Goal: Task Accomplishment & Management: Manage account settings

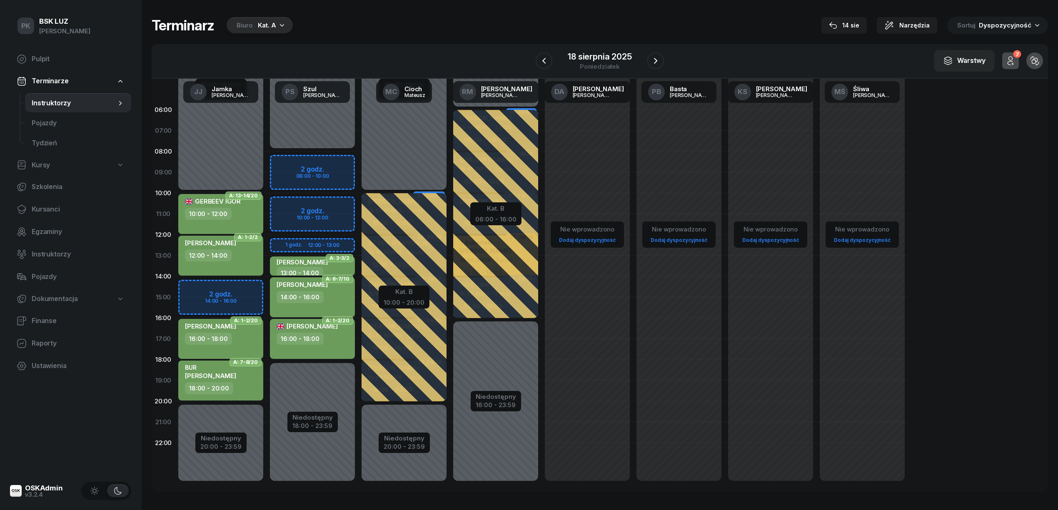
scroll to position [3, 0]
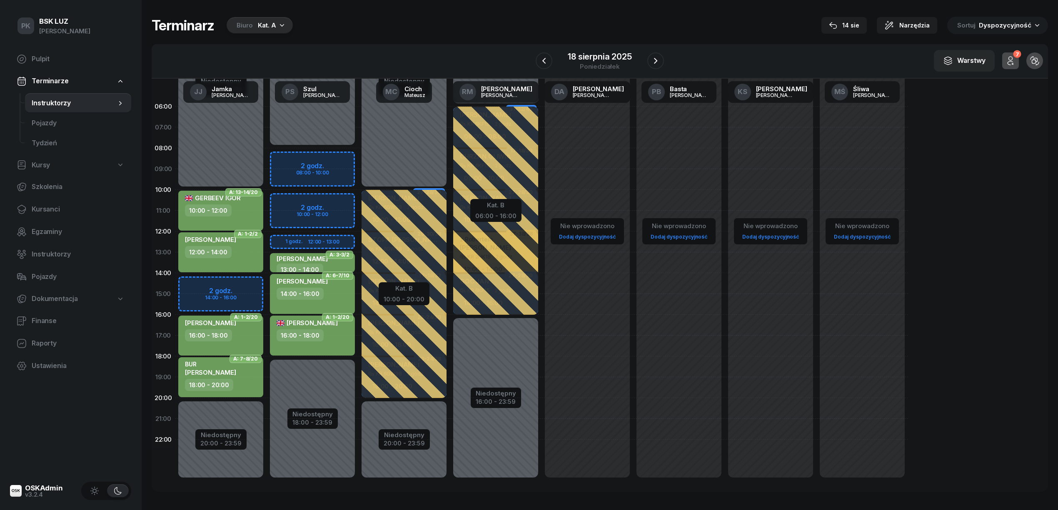
click at [222, 495] on div "Terminarz Biuro Kat. A 14 sie Narzędzia Sortuj Dyspozycyjność W Wybierz AK Kory…" at bounding box center [600, 254] width 896 height 509
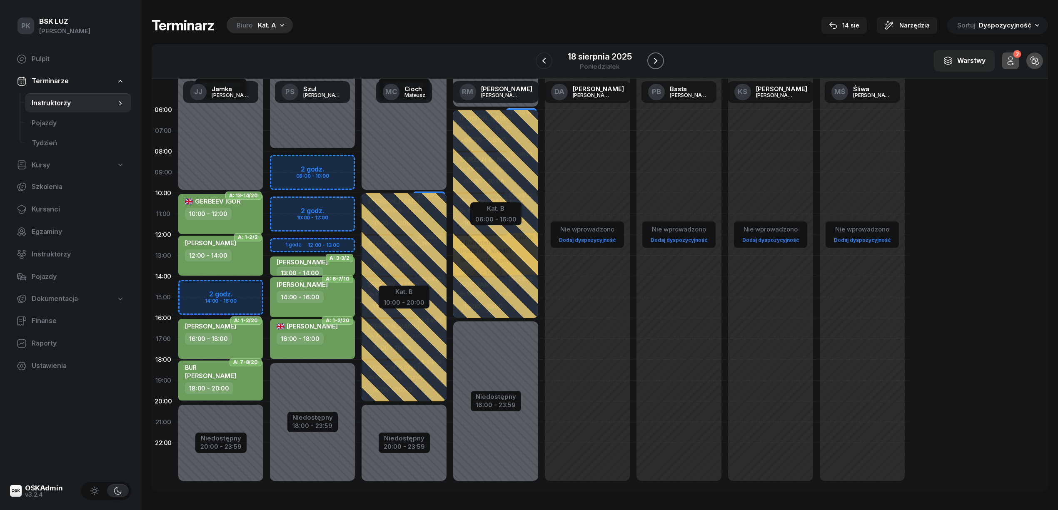
click at [656, 60] on icon "button" at bounding box center [655, 61] width 3 height 6
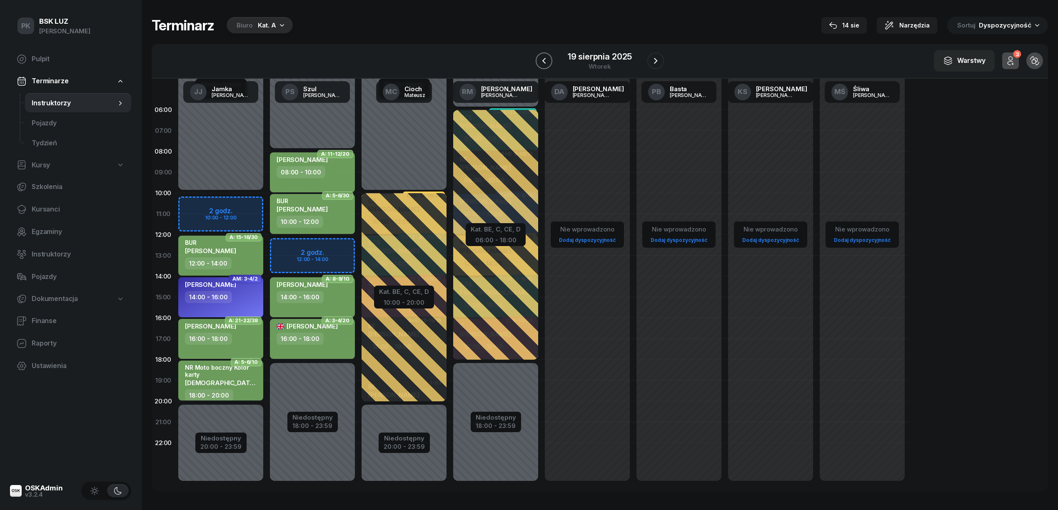
click at [542, 62] on icon "button" at bounding box center [544, 61] width 10 height 10
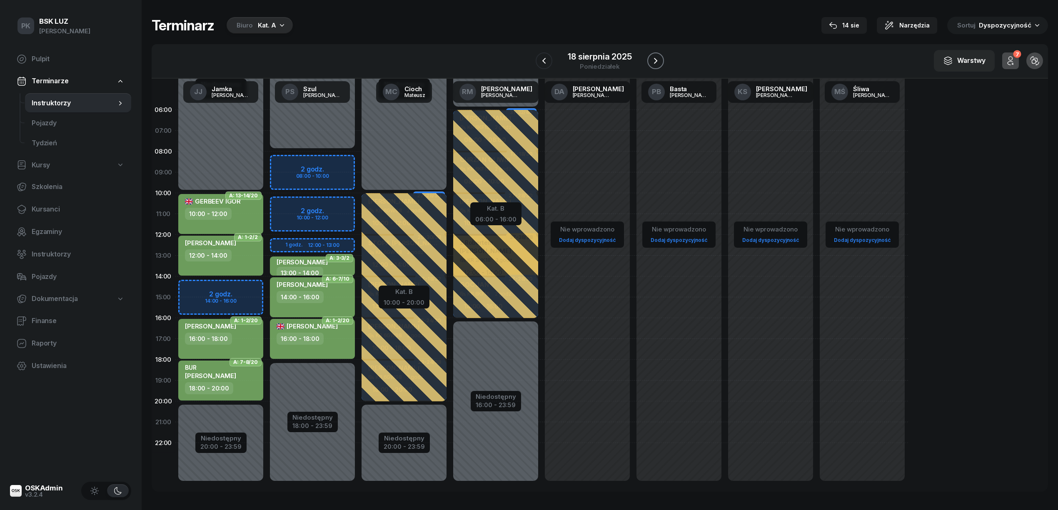
click at [655, 58] on icon "button" at bounding box center [656, 61] width 10 height 10
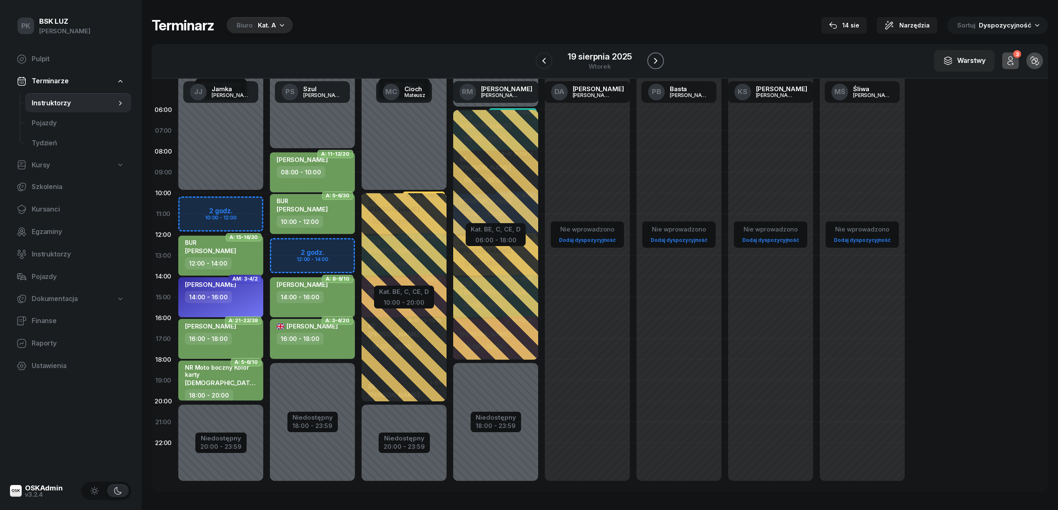
click at [655, 58] on icon "button" at bounding box center [656, 61] width 10 height 10
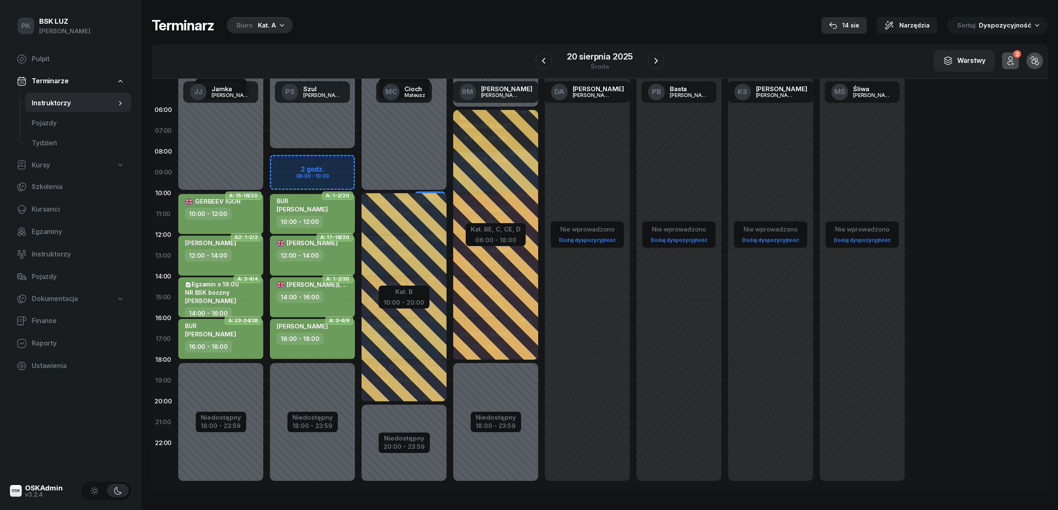
click at [859, 25] on div "14 sie" at bounding box center [844, 25] width 30 height 10
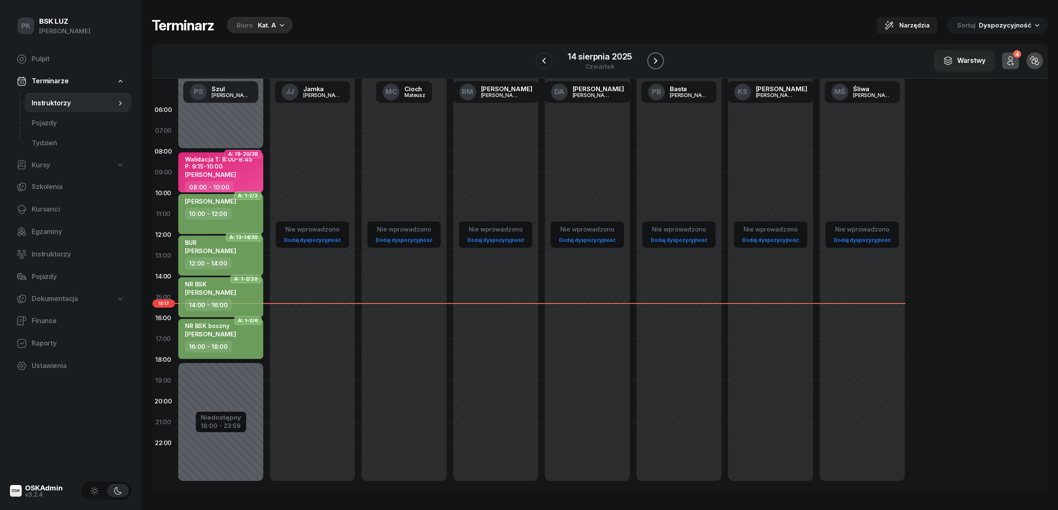
click at [653, 56] on icon "button" at bounding box center [656, 61] width 10 height 10
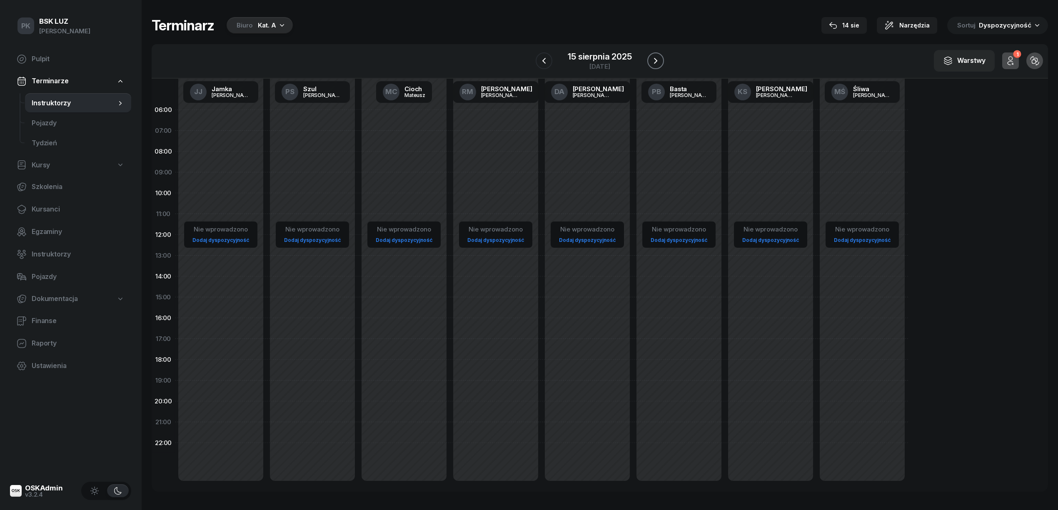
click at [653, 56] on icon "button" at bounding box center [656, 61] width 10 height 10
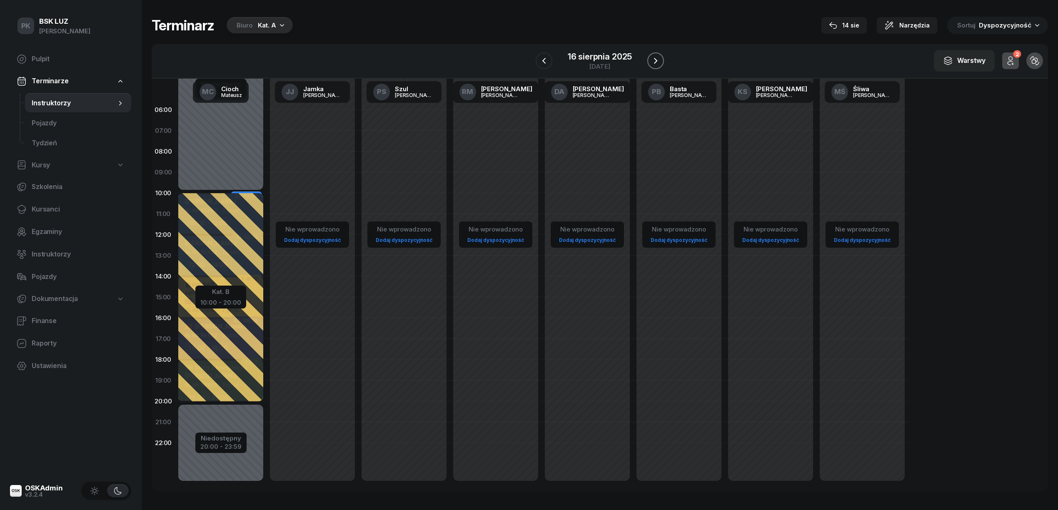
click at [653, 56] on icon "button" at bounding box center [656, 61] width 10 height 10
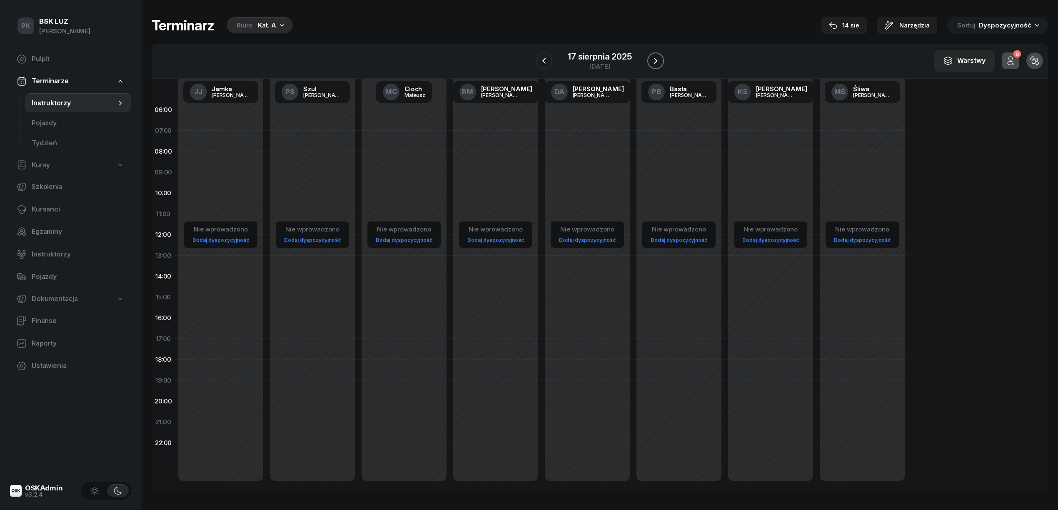
click at [653, 56] on icon "button" at bounding box center [656, 61] width 10 height 10
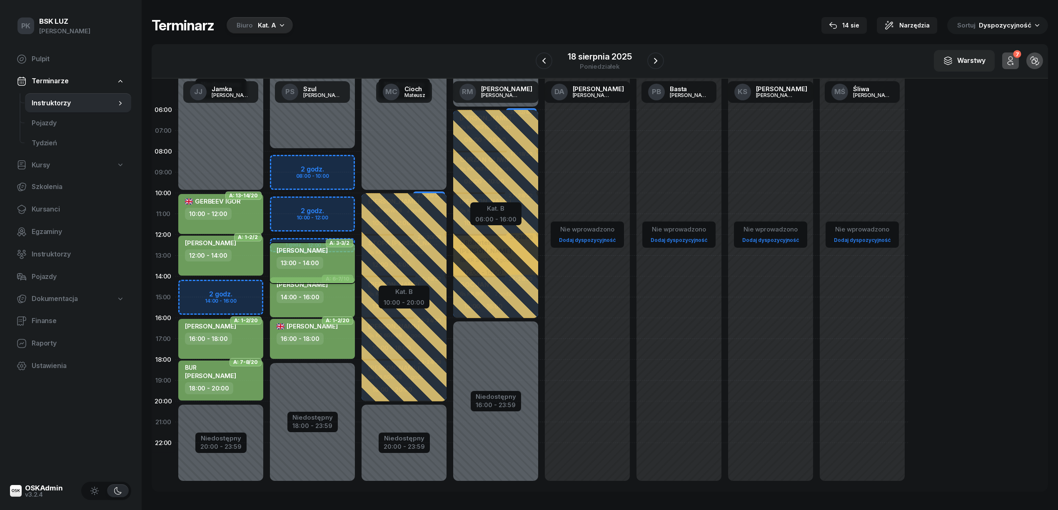
click at [283, 272] on div "SIEKANKA KONRAD 13:00 - 14:00" at bounding box center [312, 263] width 85 height 40
select select "13"
select select "14"
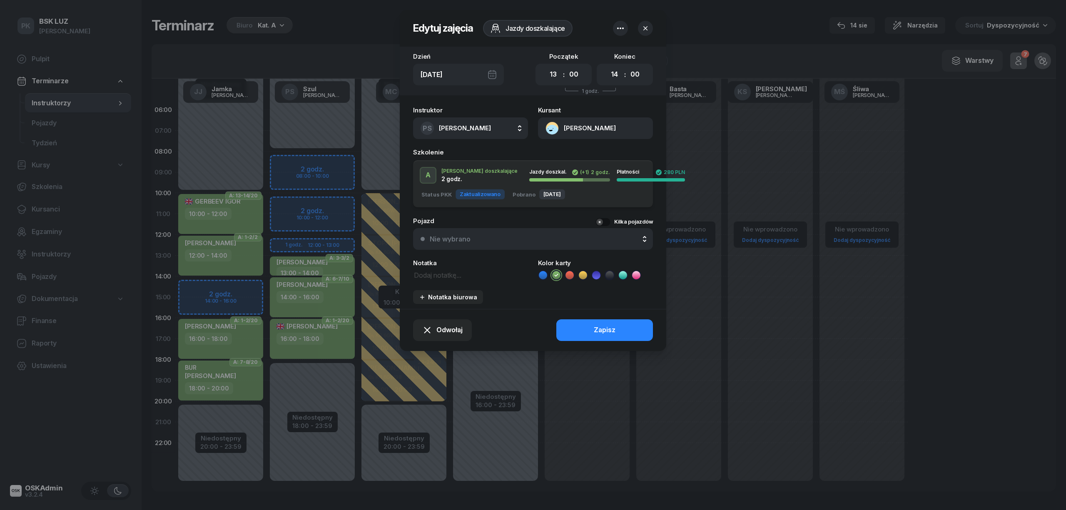
click at [359, 35] on div at bounding box center [533, 255] width 1066 height 510
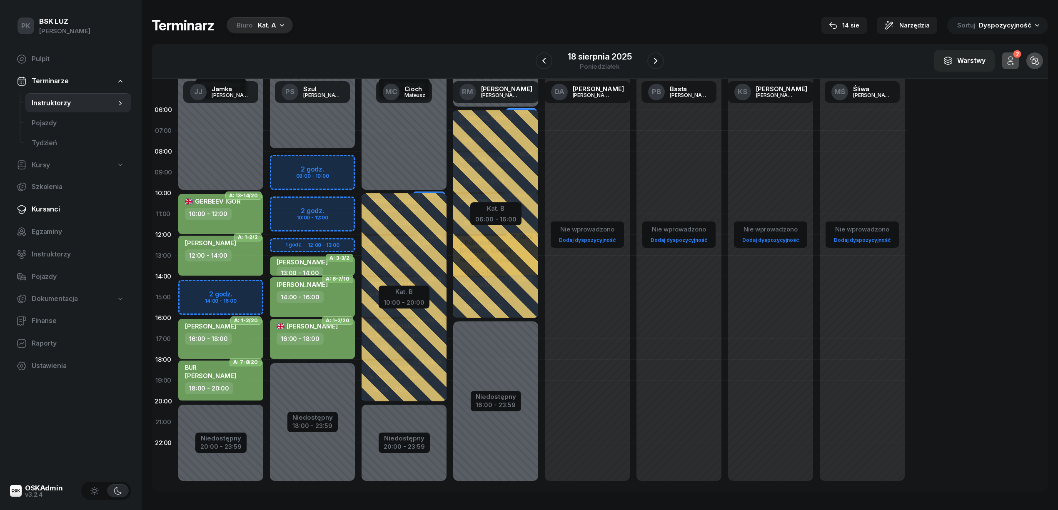
click at [49, 205] on span "Kursanci" at bounding box center [78, 209] width 93 height 11
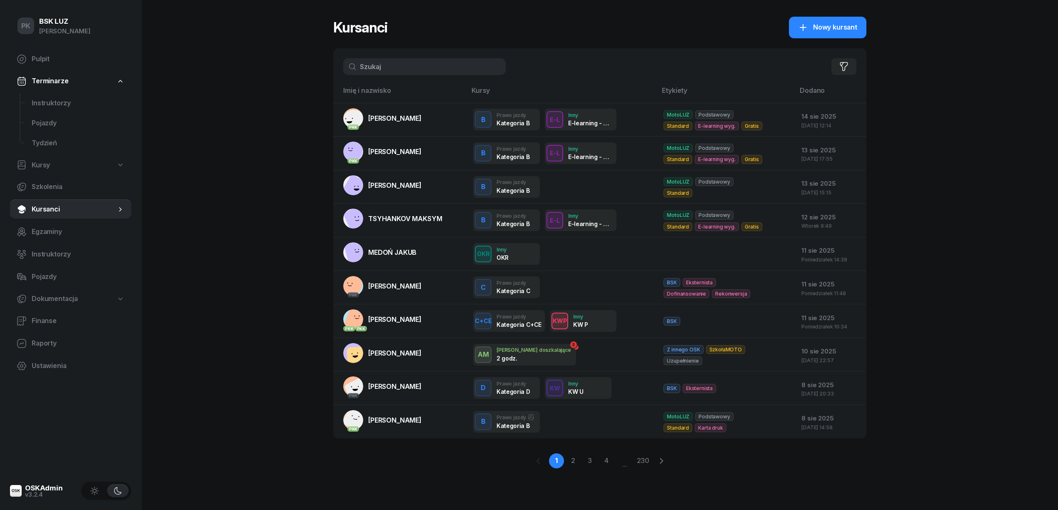
click at [408, 67] on input "text" at bounding box center [424, 66] width 162 height 17
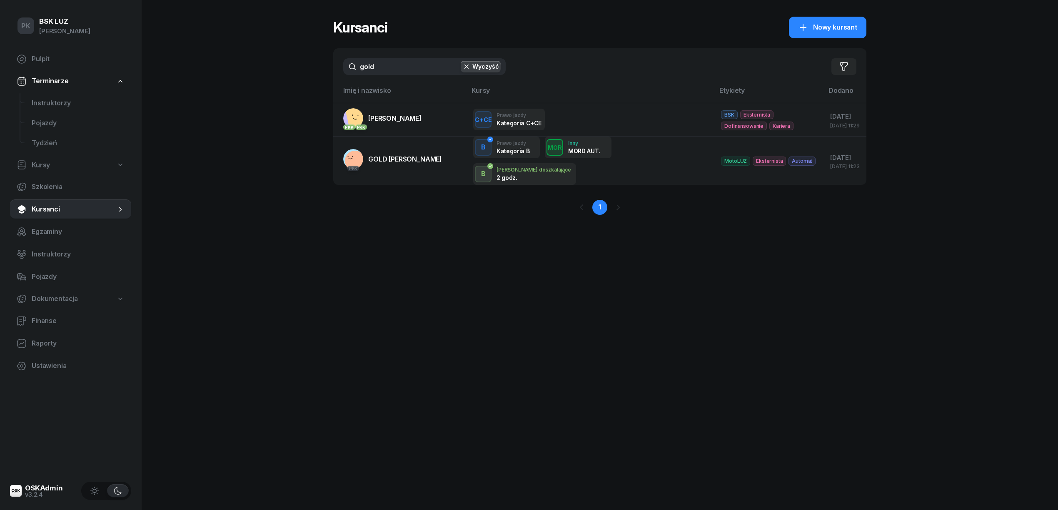
drag, startPoint x: 378, startPoint y: 67, endPoint x: 354, endPoint y: 65, distance: 24.2
click at [355, 65] on input "gold" at bounding box center [424, 66] width 162 height 17
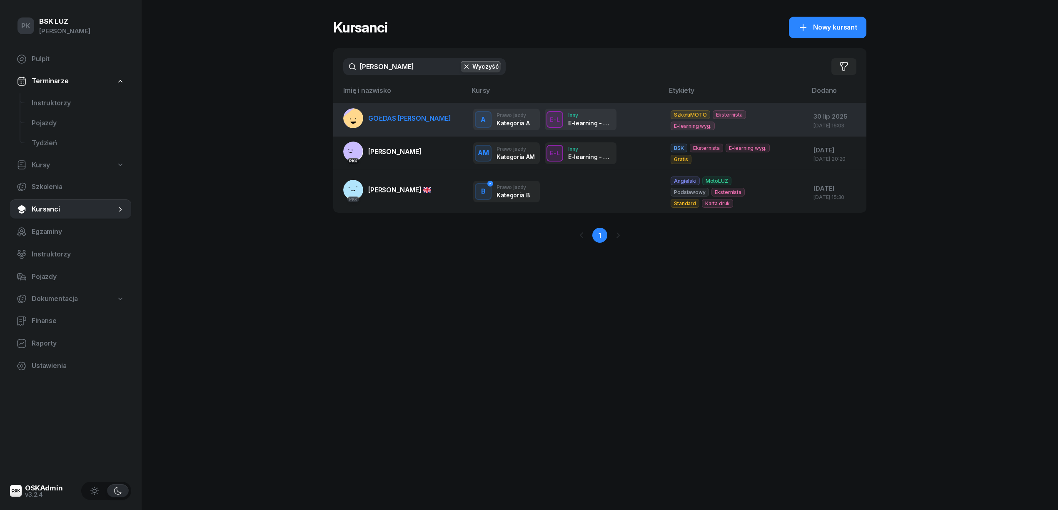
type input "julian"
click at [383, 122] on link "GOŁDAS JULIAN" at bounding box center [397, 118] width 108 height 20
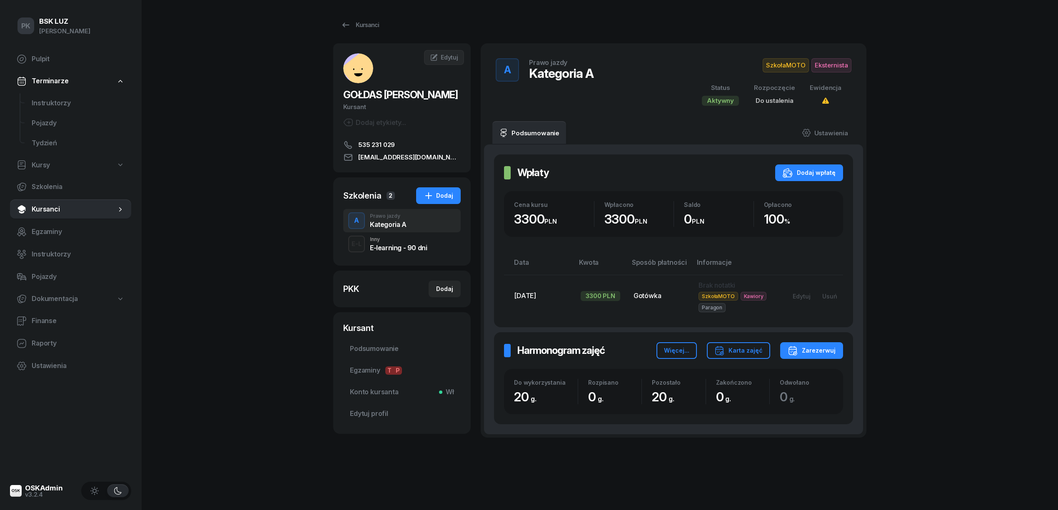
click at [399, 245] on div "E-learning - 90 dni" at bounding box center [398, 248] width 57 height 7
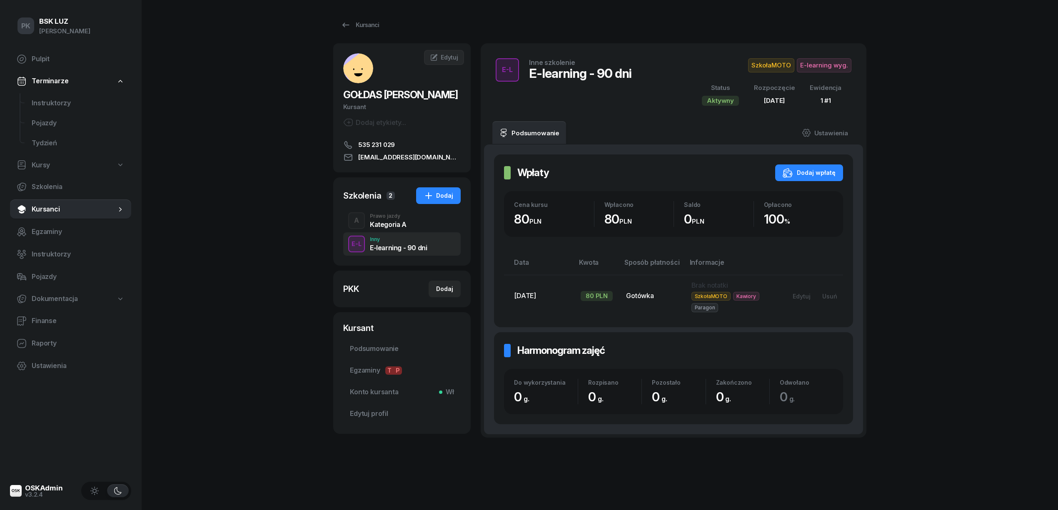
click at [392, 223] on div "Kategoria A" at bounding box center [388, 224] width 37 height 7
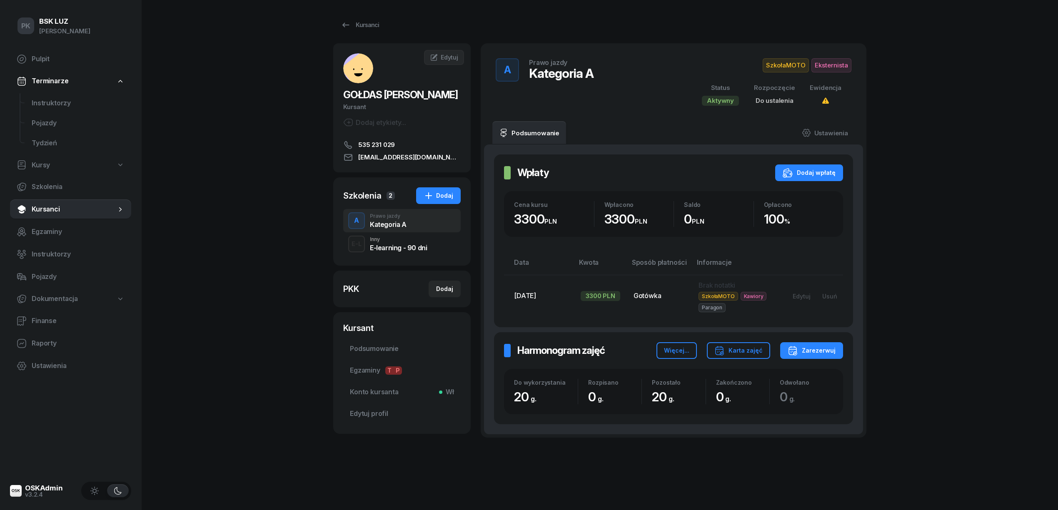
click at [392, 247] on div "E-learning - 90 dni" at bounding box center [398, 248] width 57 height 7
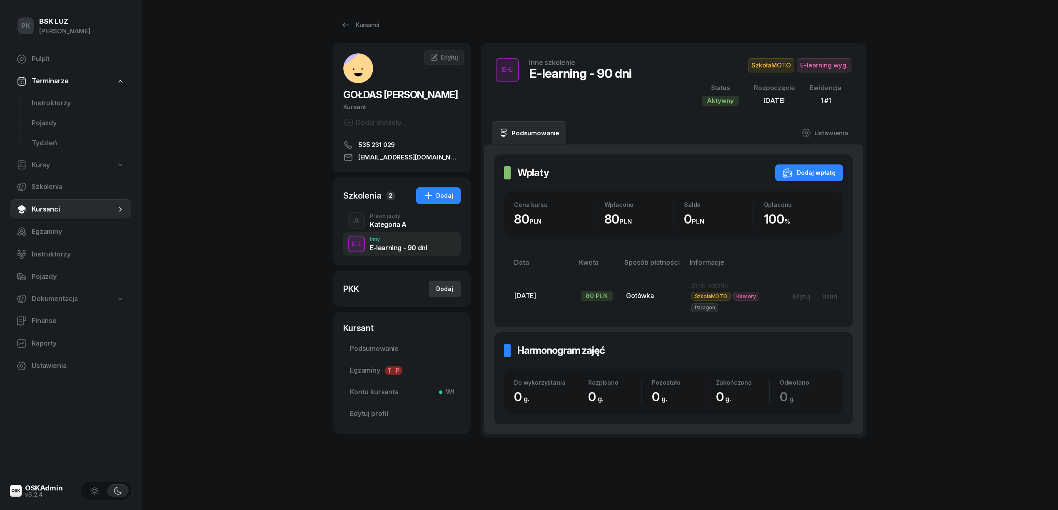
click at [452, 292] on div "Dodaj" at bounding box center [444, 289] width 17 height 10
select select
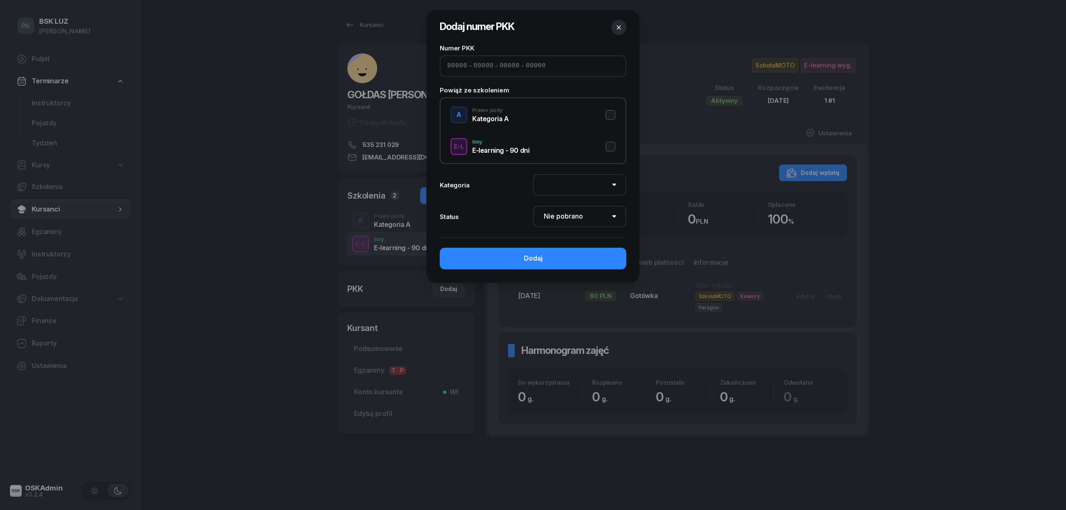
click at [474, 64] on input at bounding box center [484, 66] width 20 height 11
paste input "82560"
type input "82560"
type input "89011"
type input "07473"
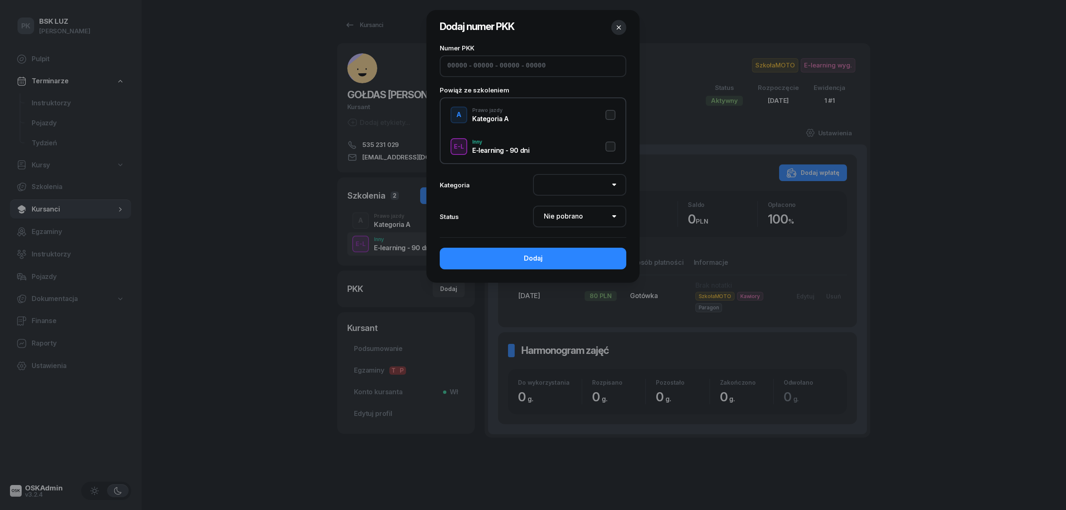
type input "89114"
click at [609, 114] on button "A Prawo jazdy Kategoria A" at bounding box center [533, 115] width 165 height 17
select select "A"
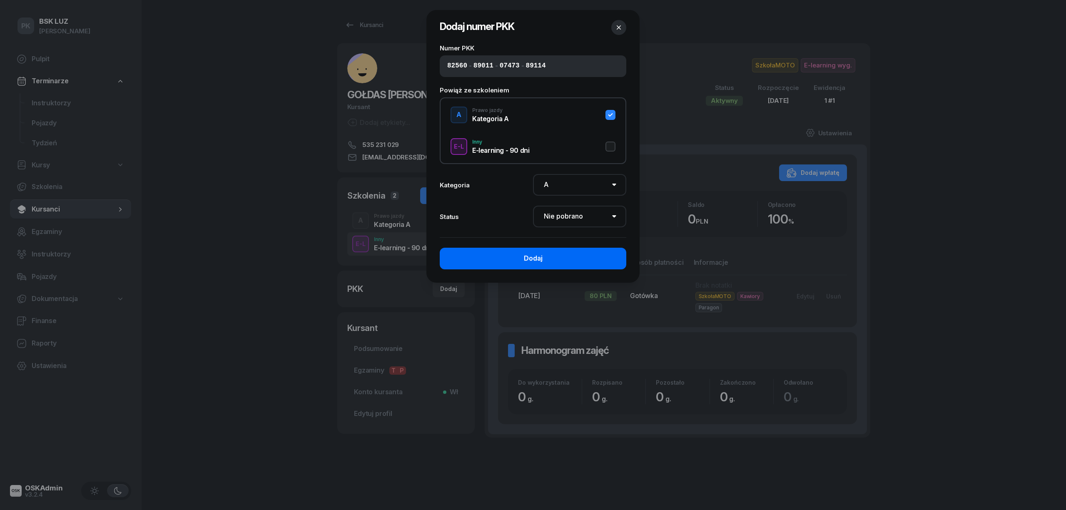
click at [584, 255] on button "Dodaj" at bounding box center [533, 259] width 187 height 22
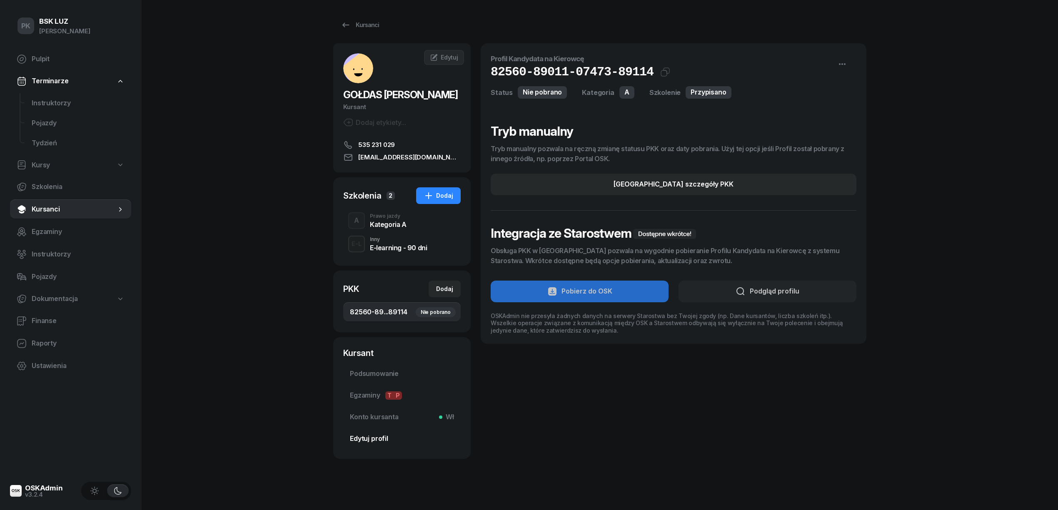
click at [371, 434] on span "Edytuj profil" at bounding box center [402, 439] width 104 height 11
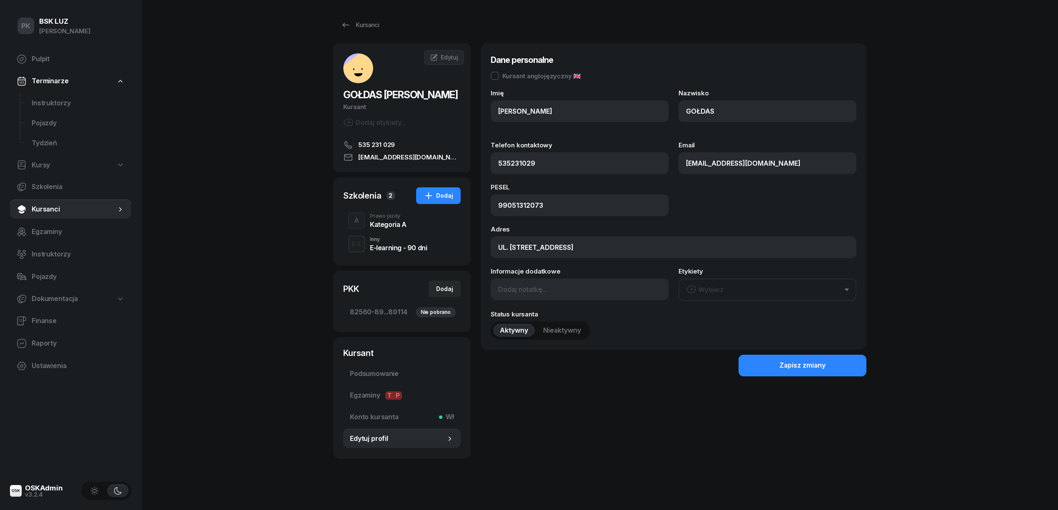
type input "535 231 029"
click at [701, 107] on input "GOŁDAS" at bounding box center [768, 111] width 178 height 22
type input "GOLDAS"
click at [806, 365] on div "Zapisz zmiany" at bounding box center [802, 365] width 46 height 11
click at [269, 415] on div "PK BSK LUZ Piotr Klimek Pulpit Terminarze Instruktorzy Pojazdy Tydzień Kursy Sz…" at bounding box center [529, 258] width 1058 height 516
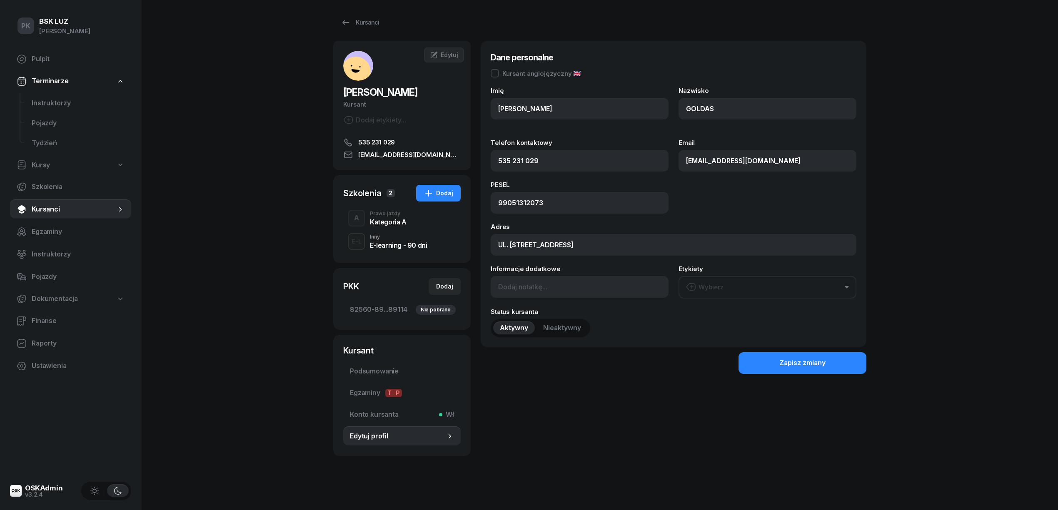
scroll to position [5, 0]
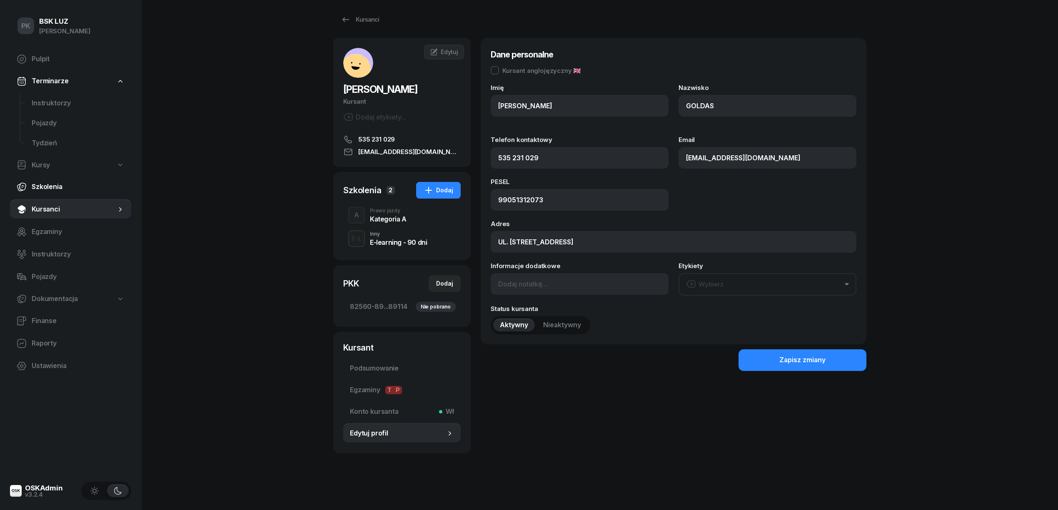
click at [40, 187] on span "Szkolenia" at bounding box center [78, 187] width 93 height 11
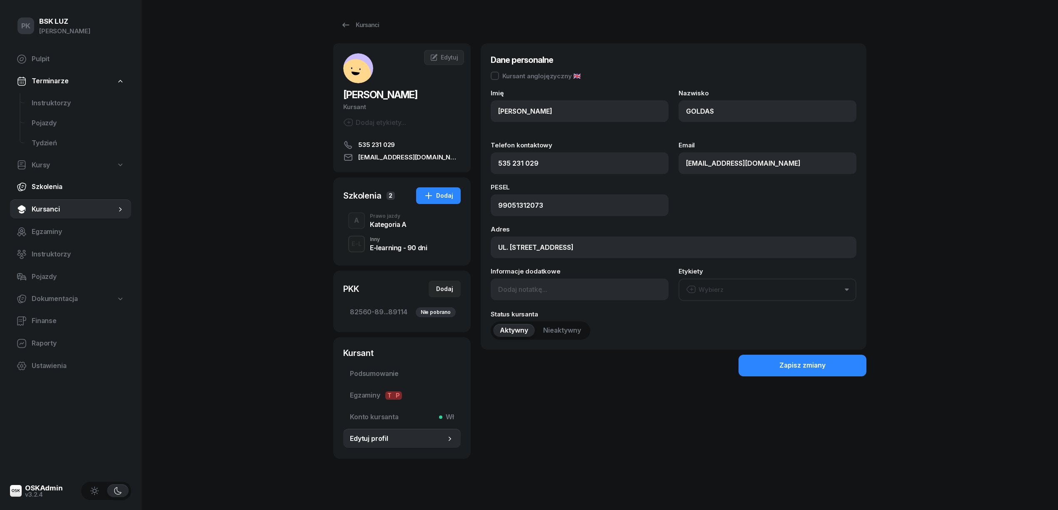
select select "createdAt-desc"
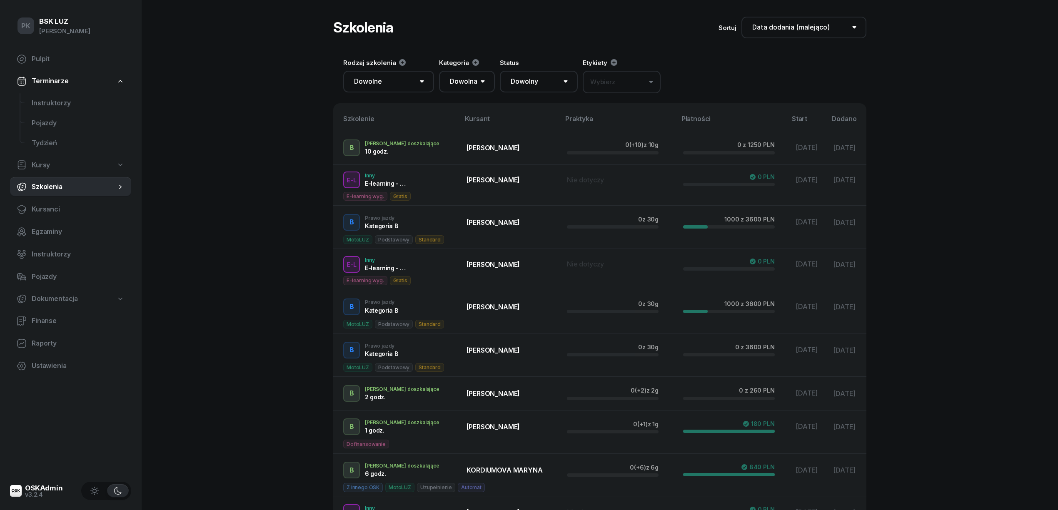
click at [40, 167] on span "Kursy" at bounding box center [41, 165] width 18 height 11
select select
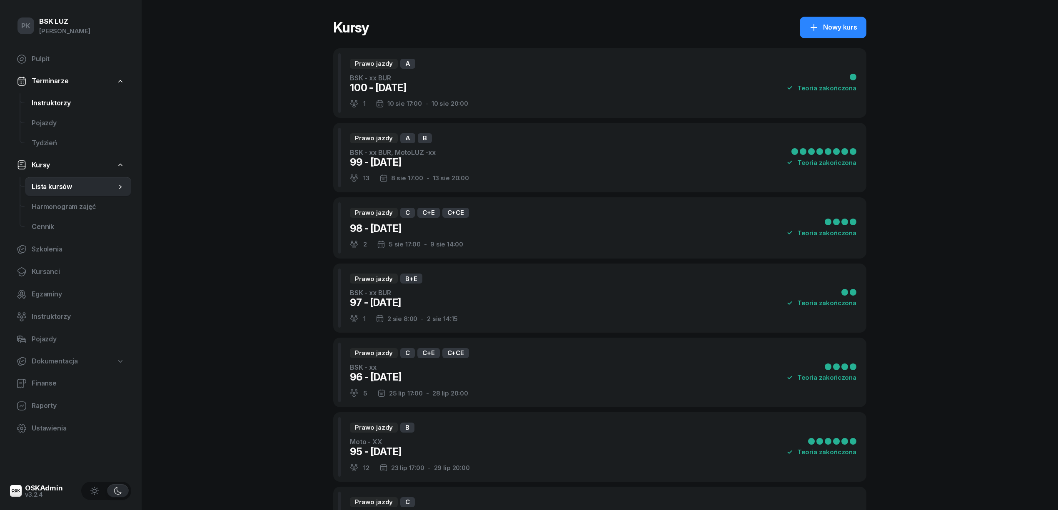
click at [62, 109] on link "Instruktorzy" at bounding box center [78, 103] width 106 height 20
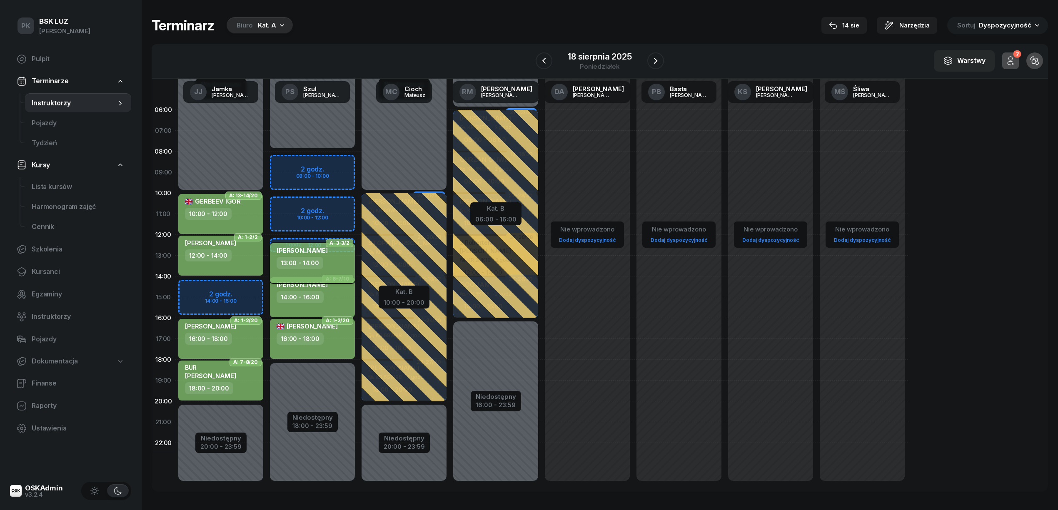
click at [327, 260] on div "13:00 - 14:00" at bounding box center [313, 263] width 73 height 12
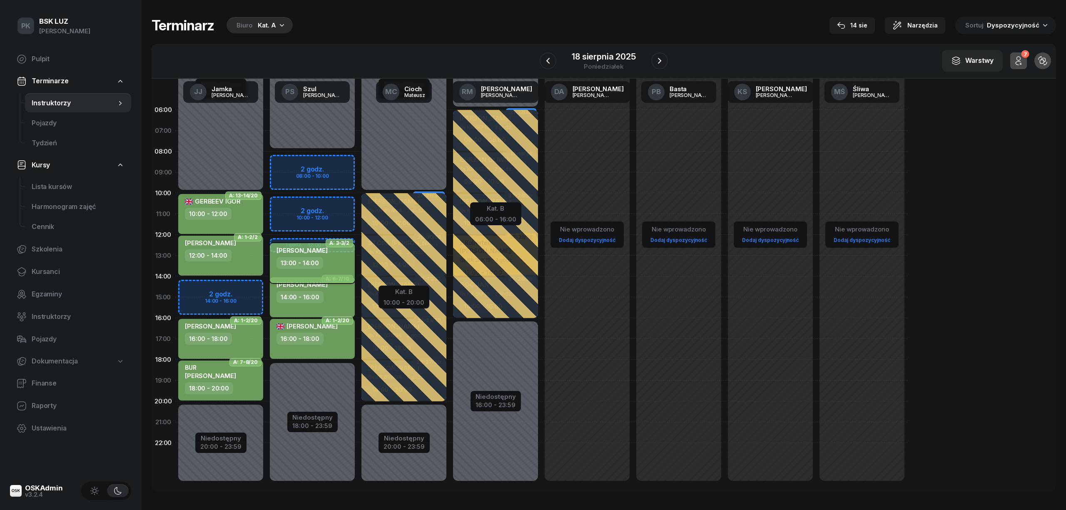
select select "13"
select select "14"
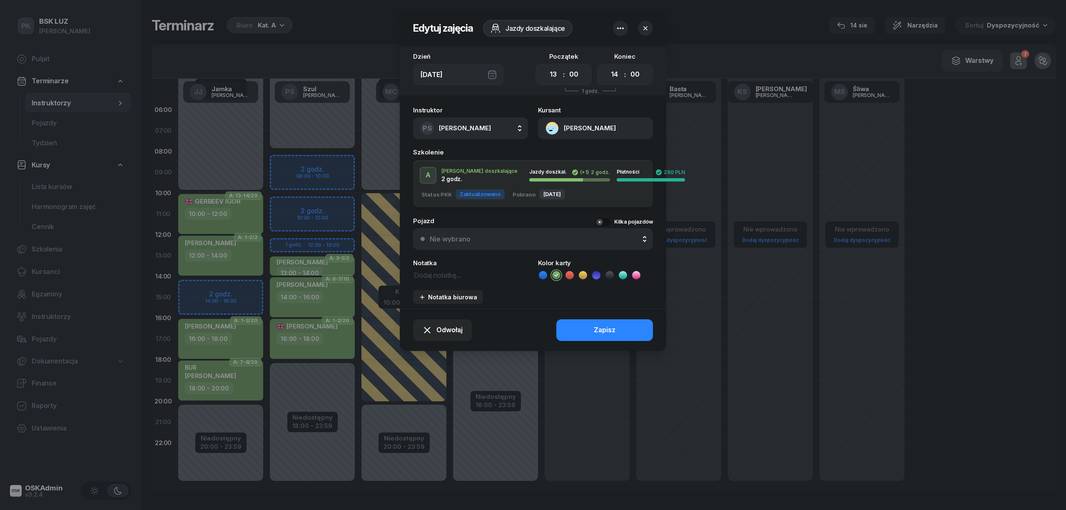
click at [646, 27] on icon "button" at bounding box center [646, 28] width 4 height 4
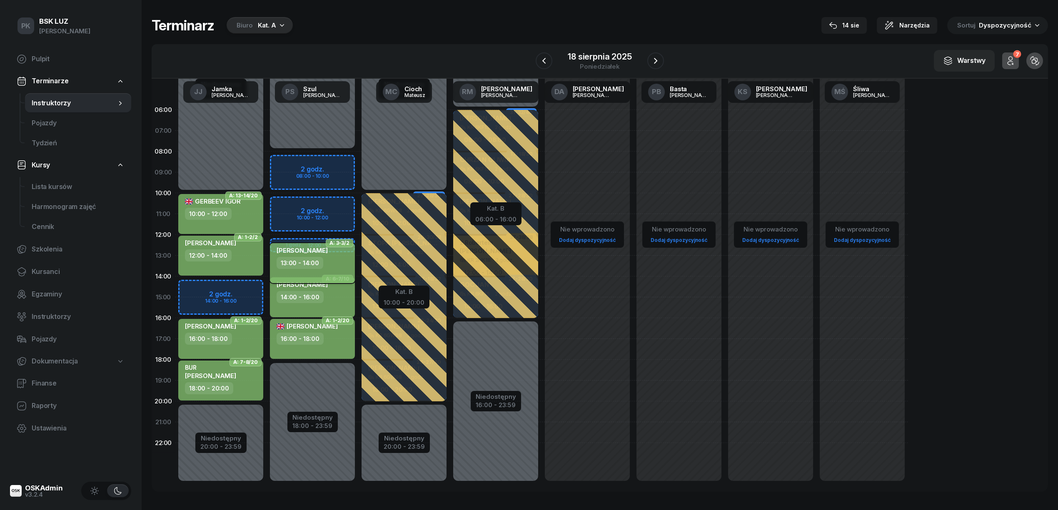
click at [319, 262] on div "13:00 - 14:00" at bounding box center [300, 263] width 47 height 12
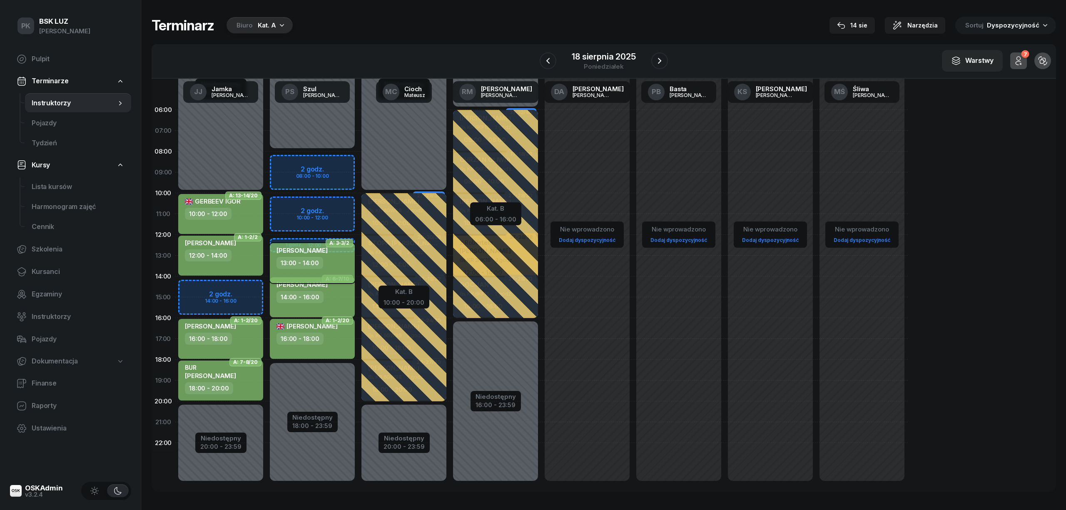
select select "13"
select select "14"
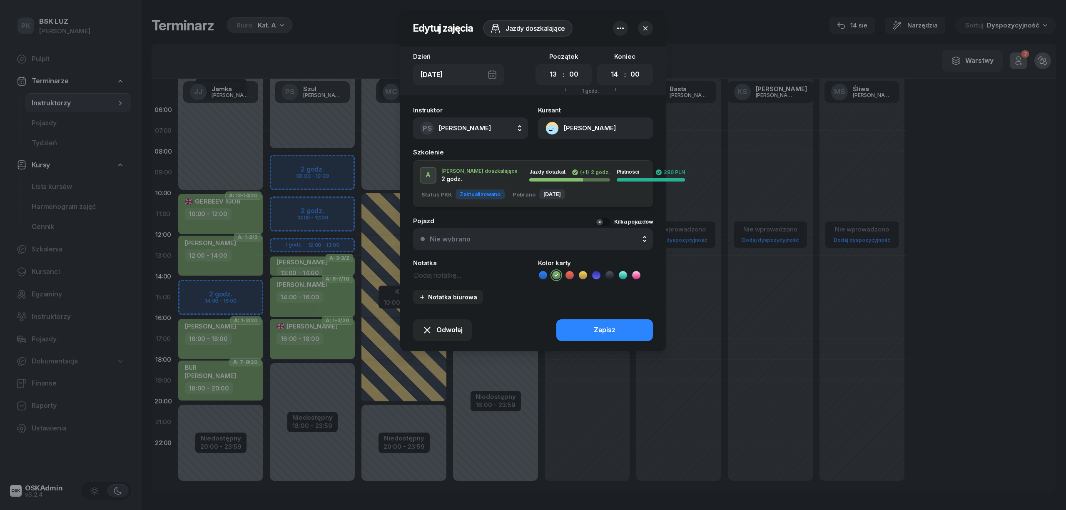
click at [612, 28] on header "Edytuj zajęcia Jazdy doszkalające" at bounding box center [533, 28] width 267 height 37
click at [620, 29] on icon "button" at bounding box center [621, 28] width 10 height 10
click at [596, 51] on div "Usuń" at bounding box center [589, 54] width 15 height 11
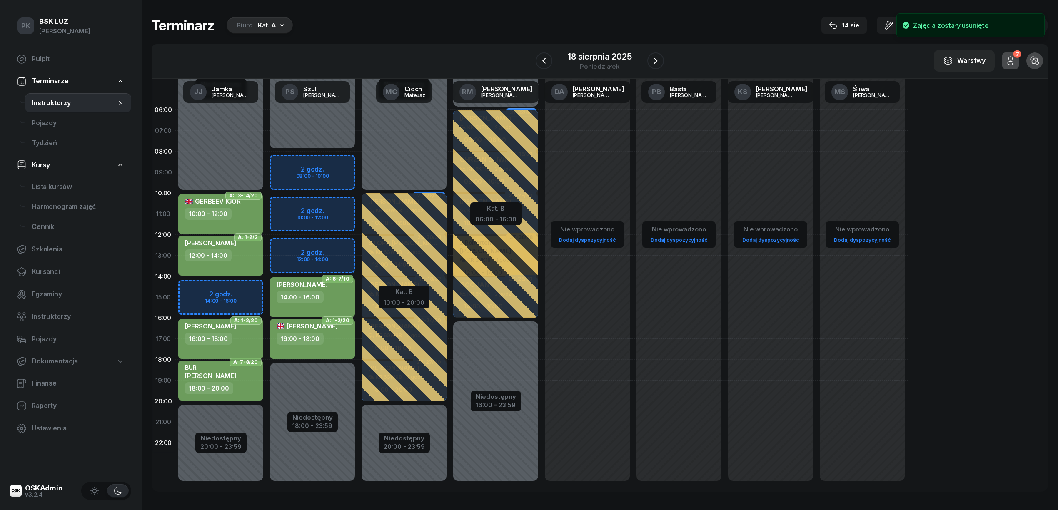
click at [358, 260] on div "Niedostępny 00:00 - 08:00 Niedostępny 18:00 - 23:59 A: 21-22/20 kursant odwołał…" at bounding box center [404, 298] width 92 height 396
select select "13"
select select "14"
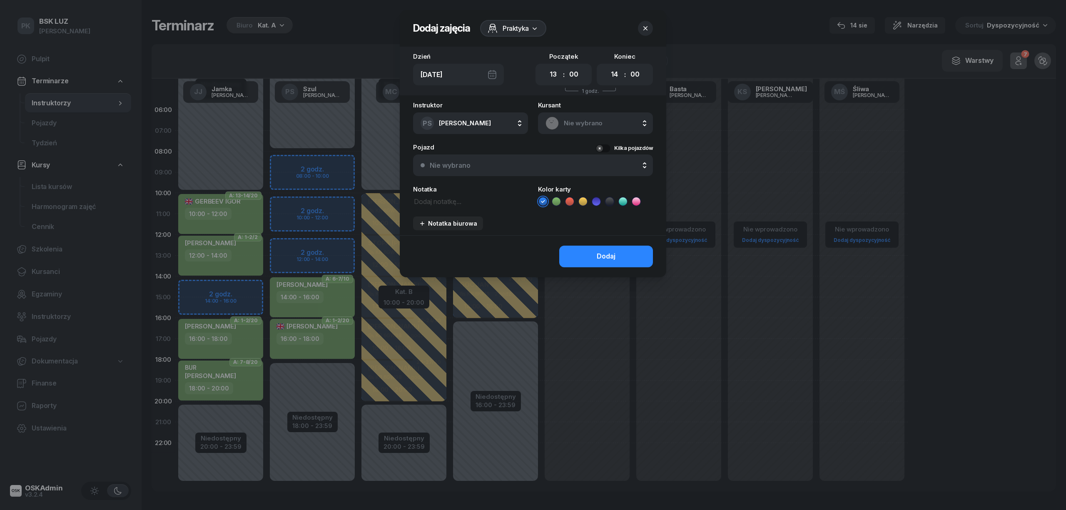
click at [649, 24] on icon "button" at bounding box center [645, 28] width 8 height 8
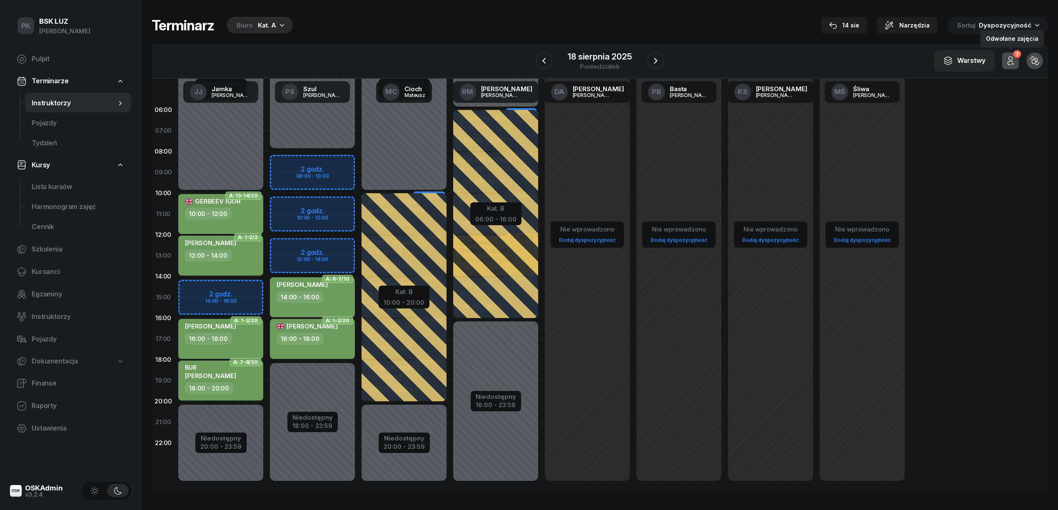
click at [1012, 54] on button "7" at bounding box center [1010, 60] width 17 height 17
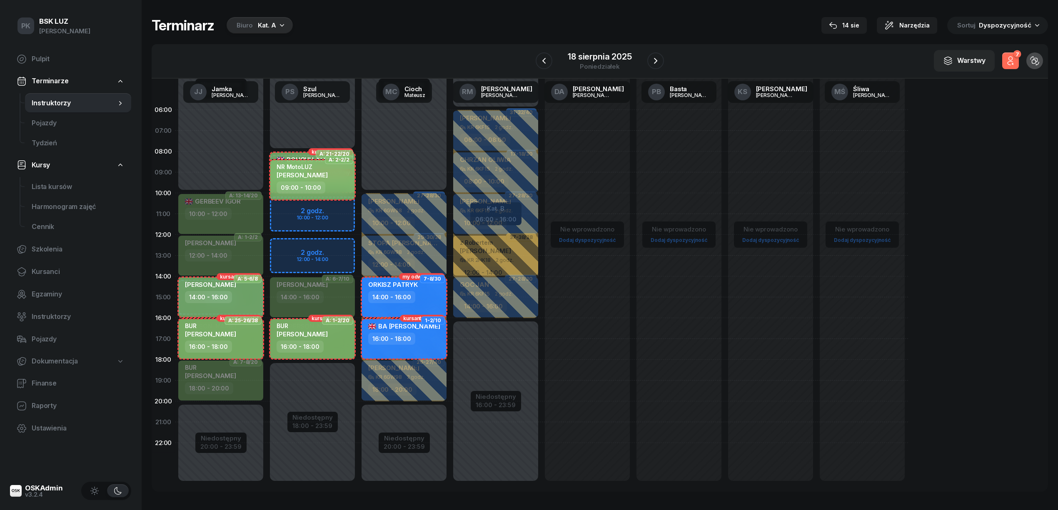
click at [309, 180] on div "NR MotoLUZ SIEKANKA KONRAD" at bounding box center [302, 172] width 51 height 18
select select "09"
select select "10"
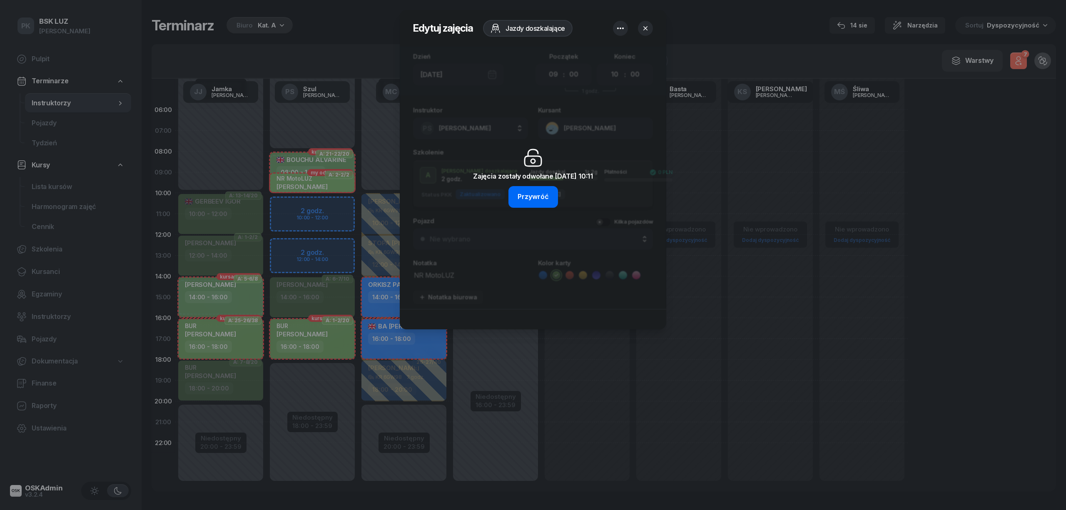
click at [538, 192] on div "Przywróć" at bounding box center [533, 197] width 31 height 11
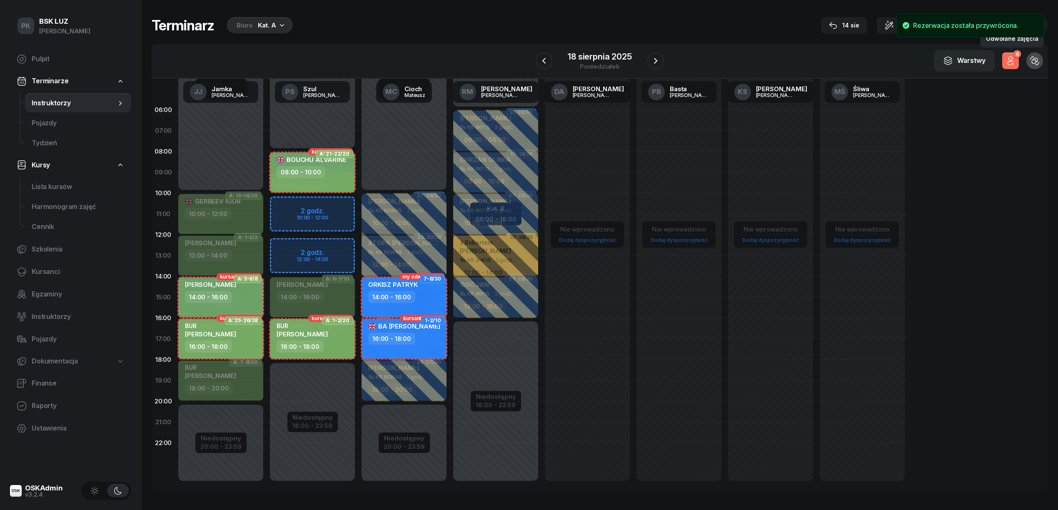
click at [1008, 62] on icon "button" at bounding box center [1011, 61] width 10 height 10
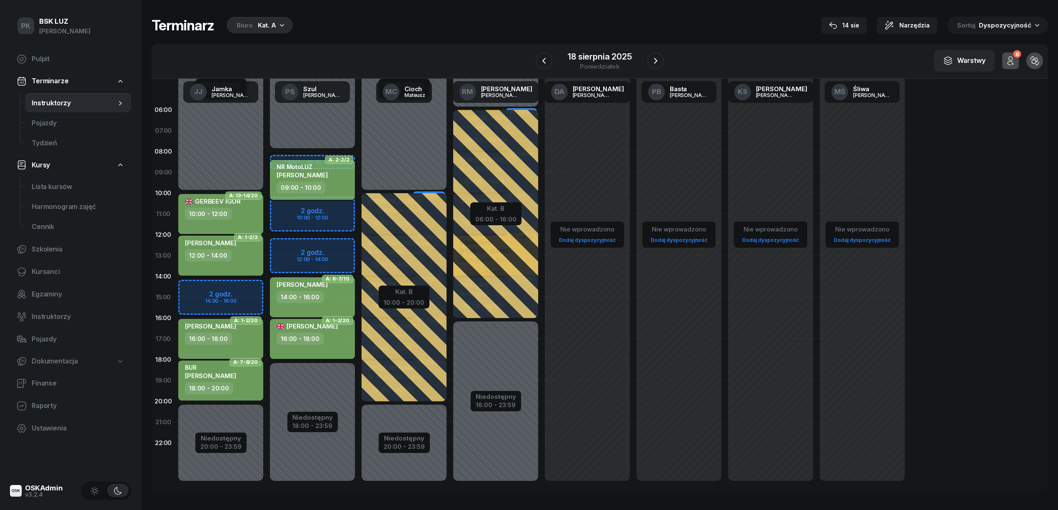
click at [344, 176] on div "NR MotoLUZ KONRAD SIEKANKA" at bounding box center [313, 172] width 73 height 18
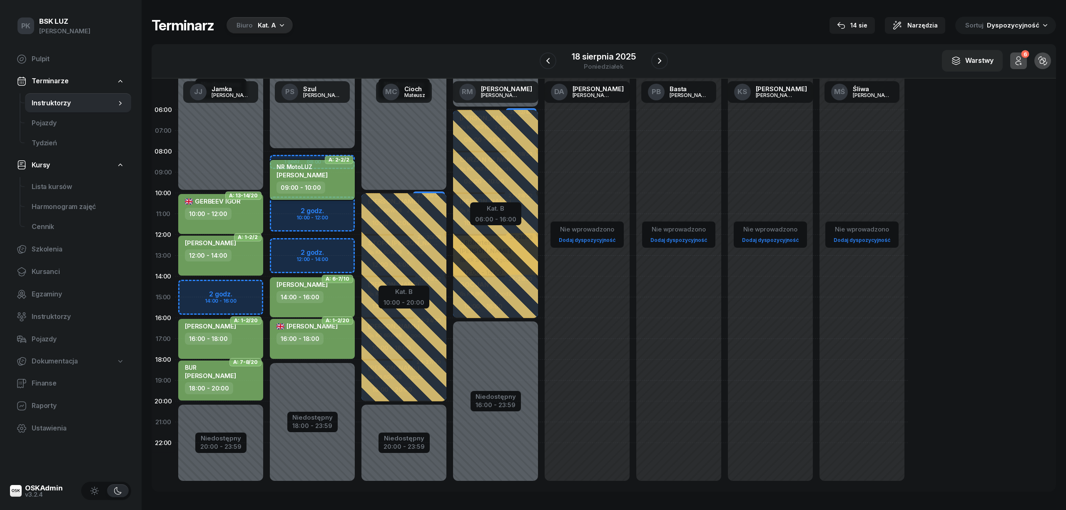
select select "09"
select select "10"
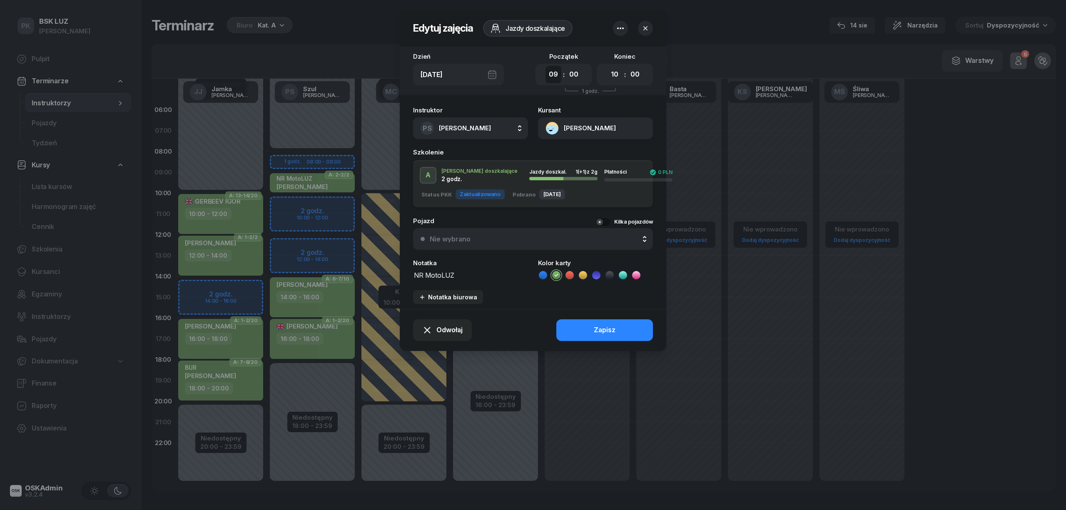
click at [552, 72] on select "00 01 02 03 04 05 06 07 08 09 10 11 12 13 14 15 16 17 18 19 20 21 22 23" at bounding box center [554, 74] width 16 height 17
select select "13"
click at [546, 66] on select "00 01 02 03 04 05 06 07 08 09 10 11 12 13 14 15 16 17 18 19 20 21 22 23" at bounding box center [554, 74] width 16 height 17
click at [615, 73] on select "00 01 02 03 04 05 06 07 08 09 10 11 12 13 14 15 16 17 18 19 20 21 22 23" at bounding box center [615, 74] width 16 height 17
select select "14"
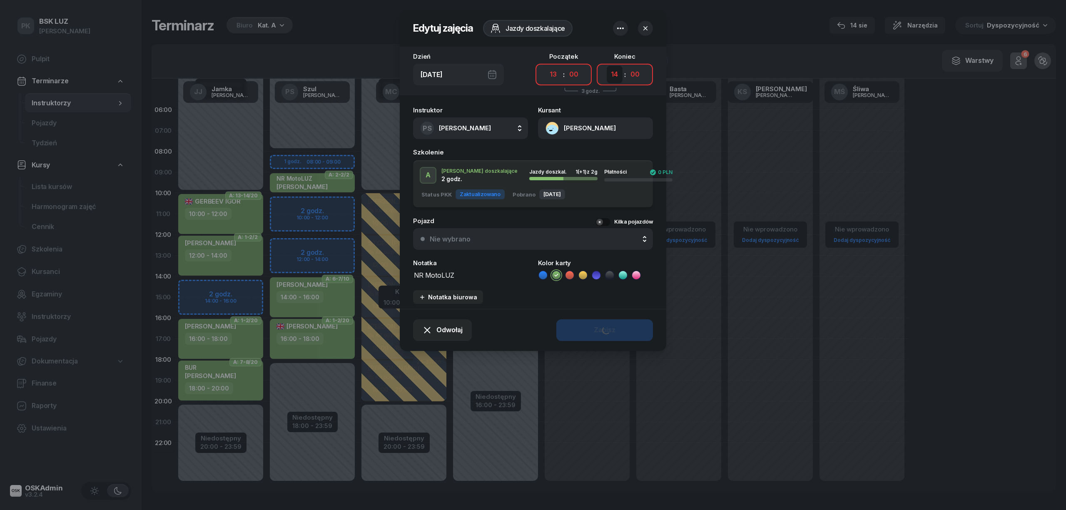
click at [607, 66] on select "00 01 02 03 04 05 06 07 08 09 10 11 12 13 14 15 16 17 18 19 20 21 22 23" at bounding box center [615, 74] width 16 height 17
click at [629, 330] on button "Zapisz" at bounding box center [605, 330] width 97 height 22
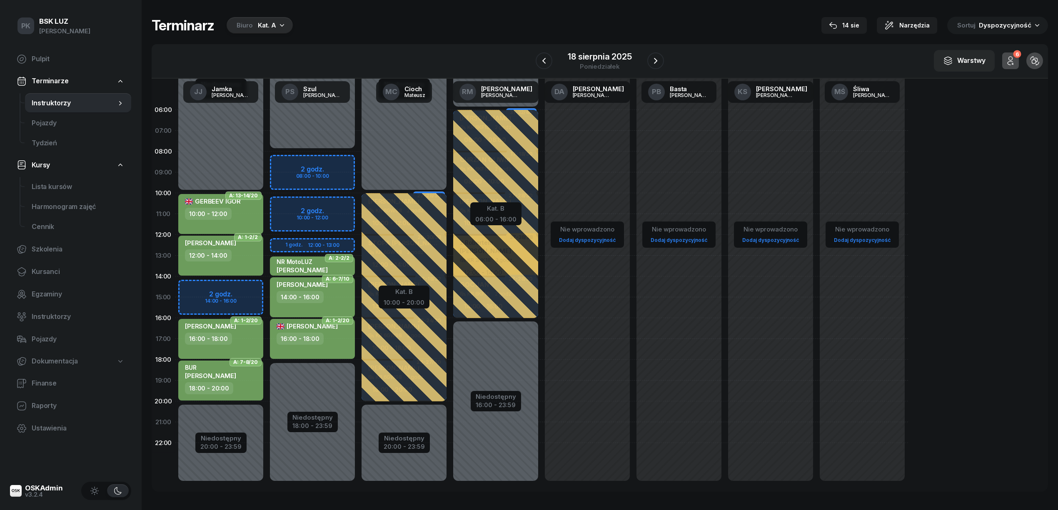
click at [953, 300] on div "06:00 07:00 08:00 09:00 10:00 11:00 12:00 13:00 14:00 15:00 16:00 17:00 18:00 1…" at bounding box center [600, 285] width 896 height 413
click at [298, 265] on div "NR MotoLUZ KONRAD SIEKANKA" at bounding box center [302, 256] width 51 height 18
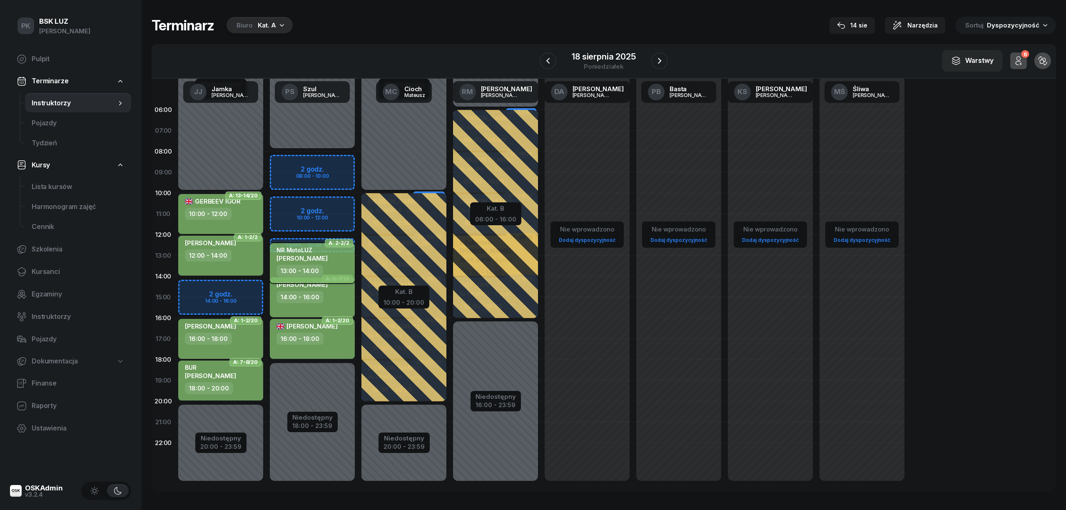
select select "13"
select select "14"
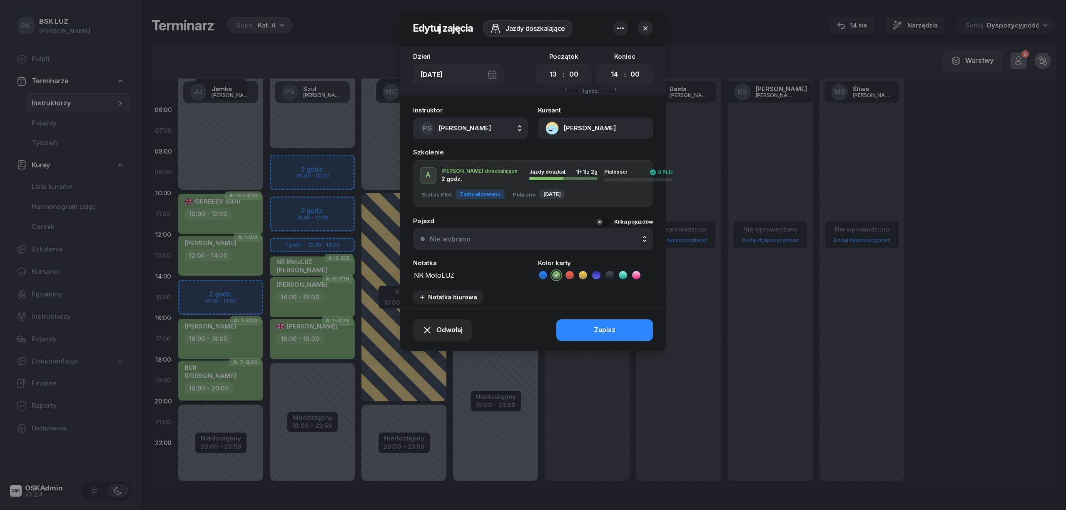
click at [465, 272] on textarea "NR MotoLUZ" at bounding box center [470, 275] width 115 height 11
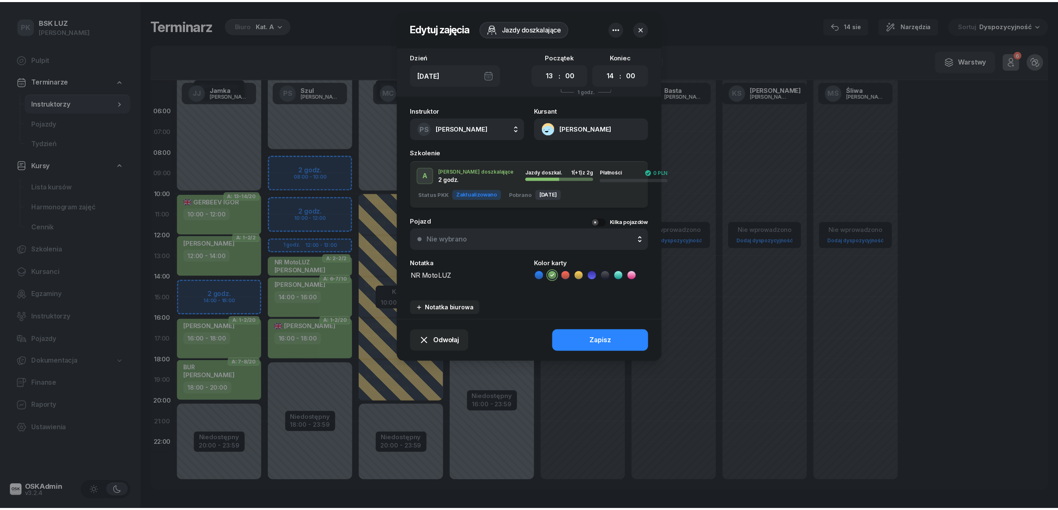
scroll to position [0, 0]
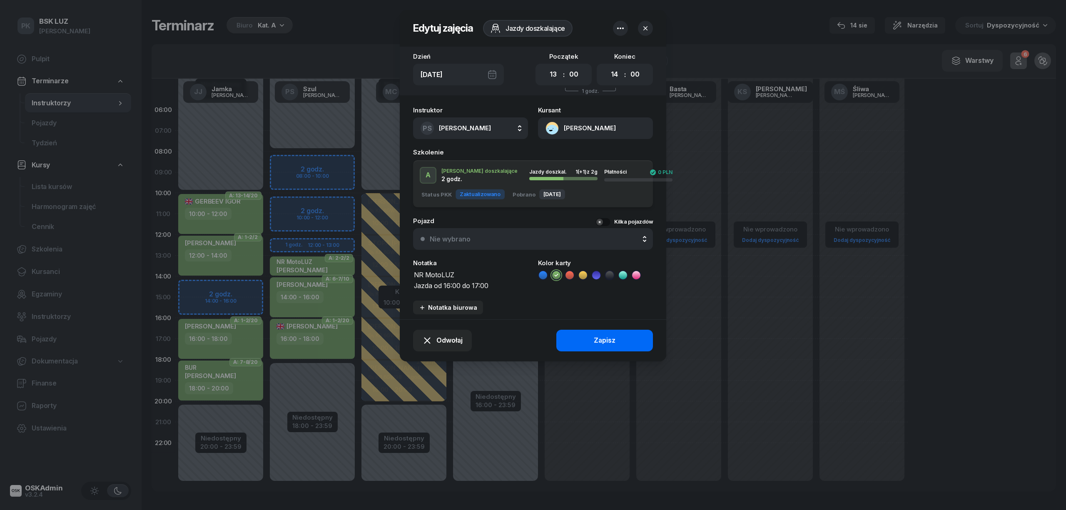
type textarea "NR MotoLUZ Jazda od 16:00 do 17:00"
click at [587, 341] on button "Zapisz" at bounding box center [605, 341] width 97 height 22
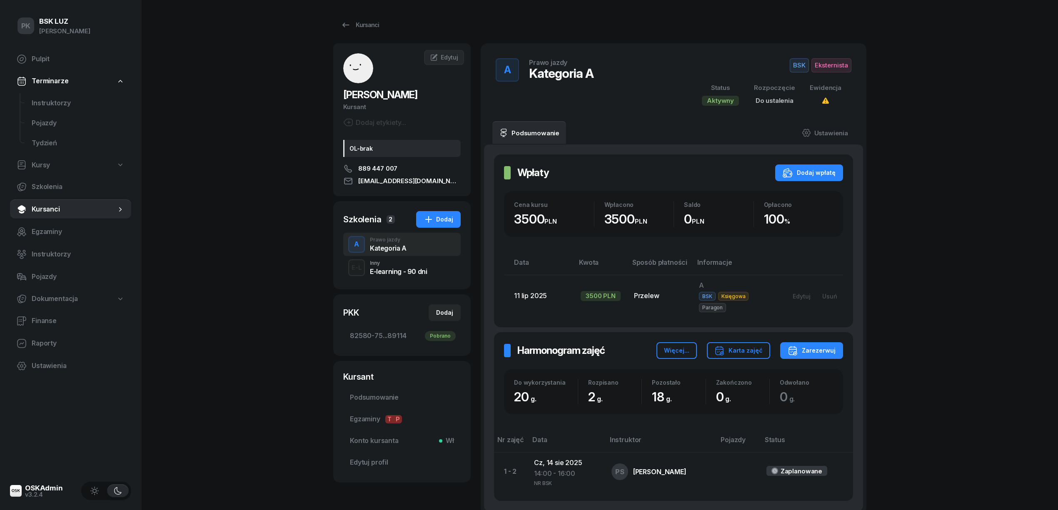
click at [342, 23] on icon at bounding box center [346, 25] width 10 height 10
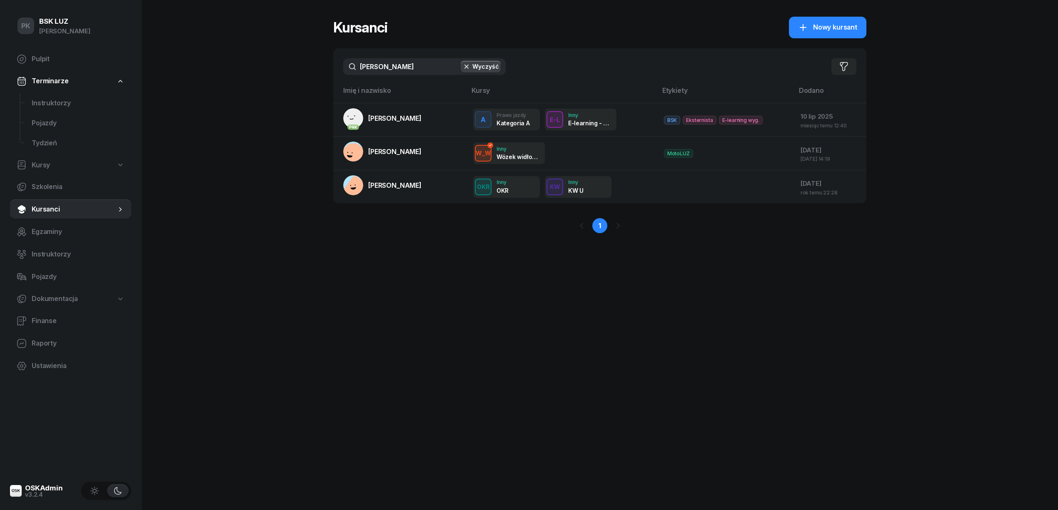
click at [347, 65] on input "[PERSON_NAME]" at bounding box center [424, 66] width 162 height 17
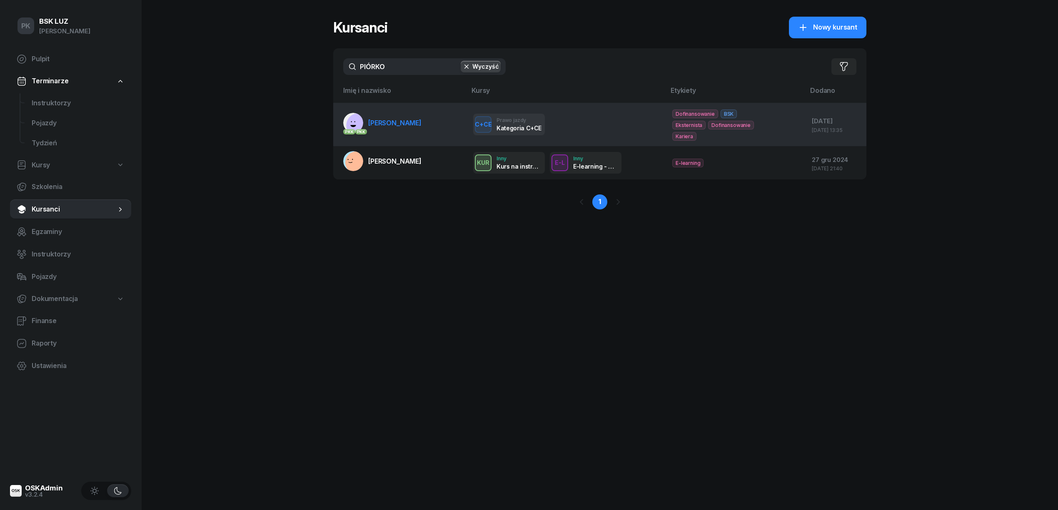
type input "PIÓRKO"
click at [449, 121] on td "PKK PKK [GEOGRAPHIC_DATA][PERSON_NAME]" at bounding box center [399, 124] width 133 height 43
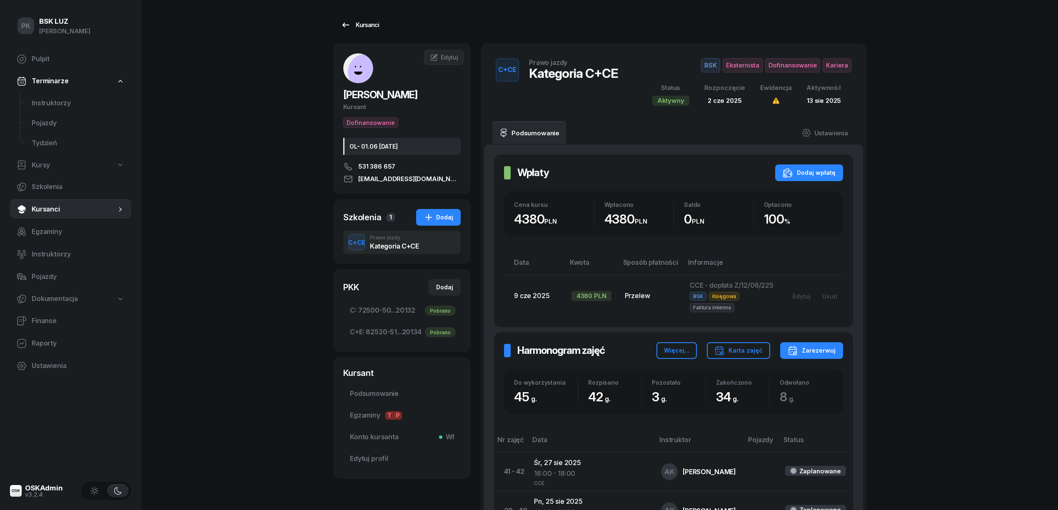
click at [360, 27] on div "Kursanci" at bounding box center [360, 25] width 38 height 10
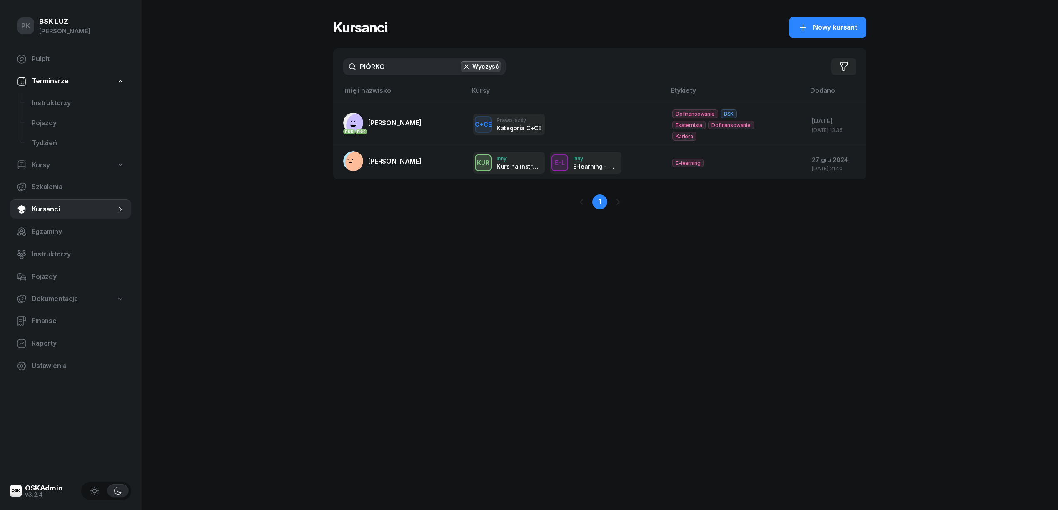
drag, startPoint x: 387, startPoint y: 70, endPoint x: 339, endPoint y: 67, distance: 48.0
click at [339, 67] on div "PIÓRKO Wyczyść Filtruj" at bounding box center [599, 66] width 533 height 37
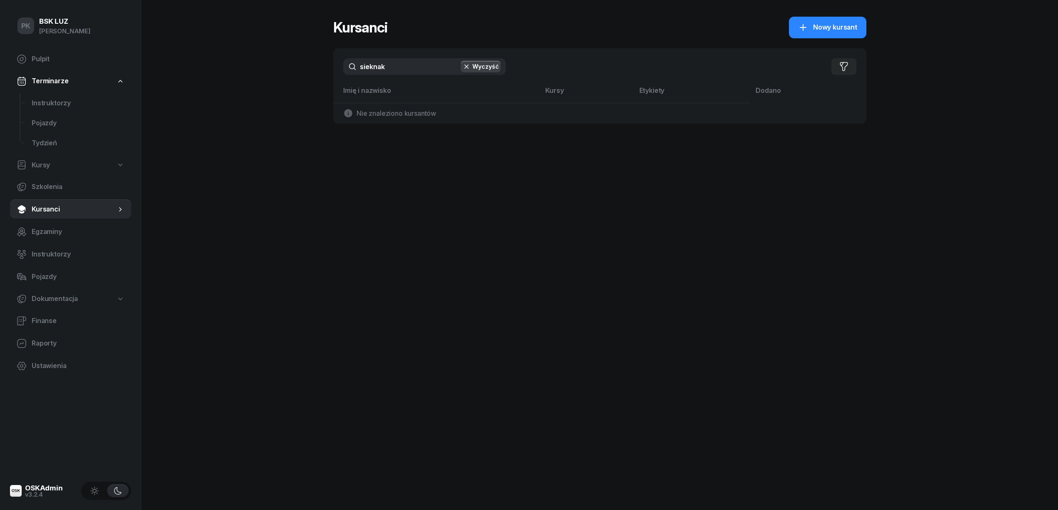
drag, startPoint x: 295, startPoint y: 67, endPoint x: 285, endPoint y: 67, distance: 9.6
click at [285, 67] on div "PK BSK LUZ Piotr Klimek Pulpit Terminarze Instruktorzy Pojazdy Tydzień Kursy Sz…" at bounding box center [529, 255] width 1058 height 510
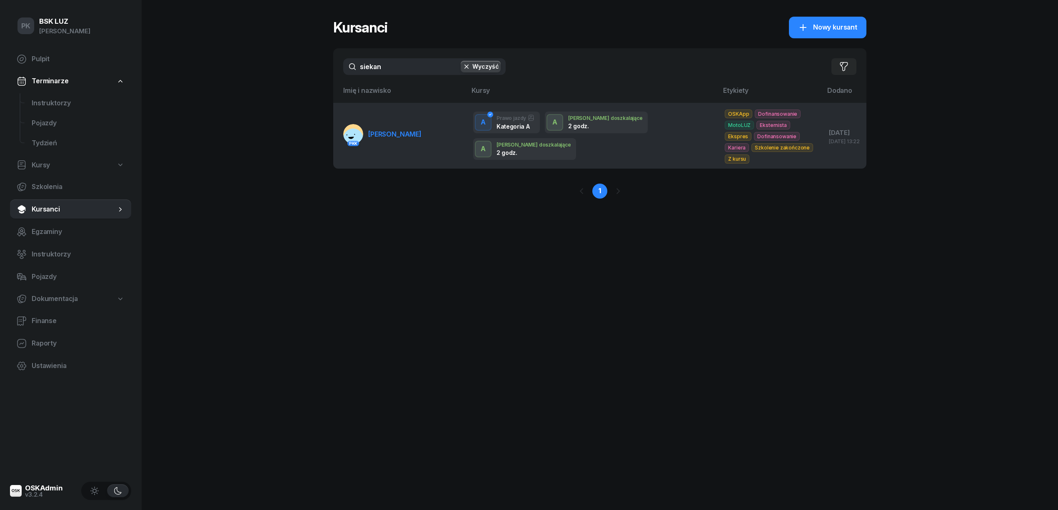
type input "siekan"
click at [375, 124] on link "PKK SIEKANKA KONRAD" at bounding box center [382, 134] width 78 height 20
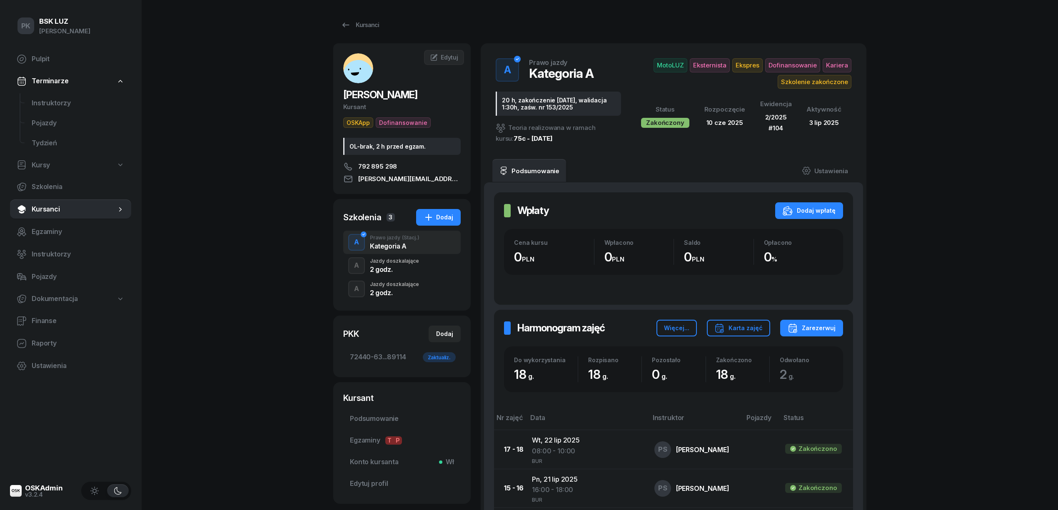
click at [395, 270] on div "2 godz." at bounding box center [394, 269] width 49 height 7
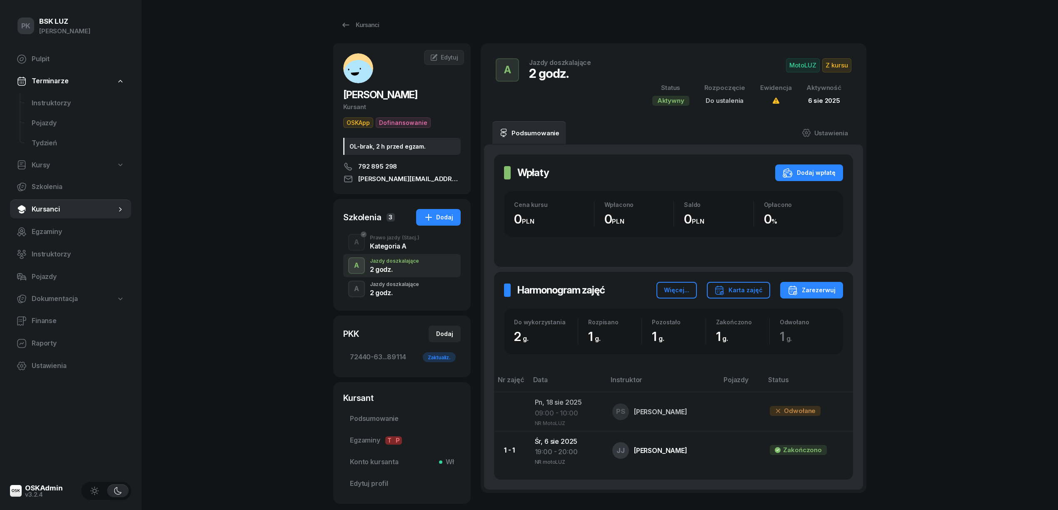
click at [402, 294] on div "2 godz." at bounding box center [394, 293] width 49 height 7
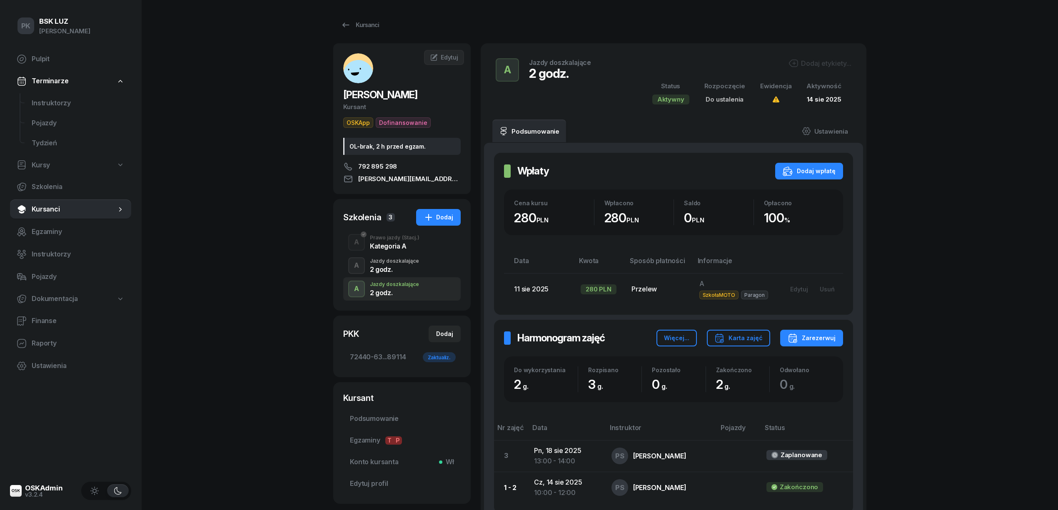
click at [402, 265] on div "2 godz." at bounding box center [394, 268] width 49 height 9
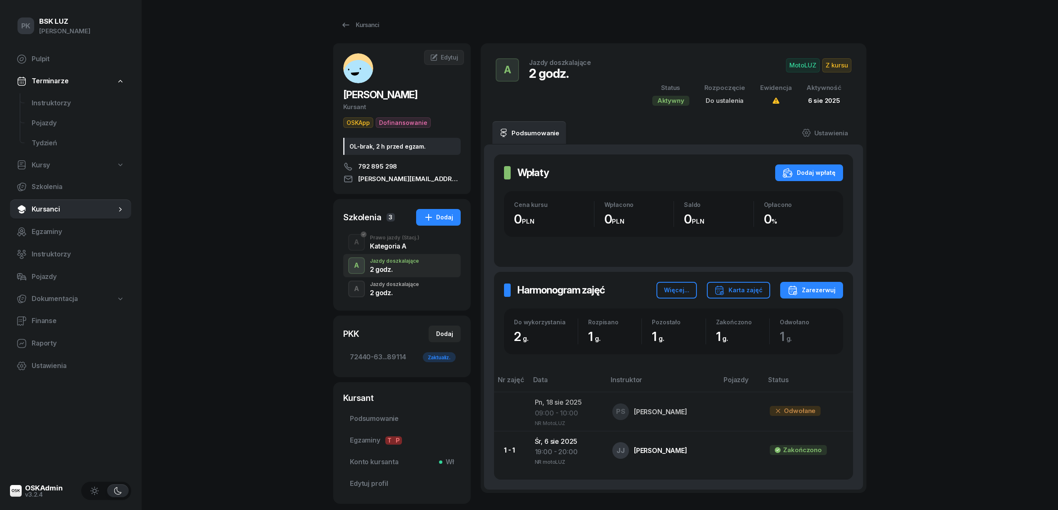
click at [403, 287] on div "Jazdy doszkalające" at bounding box center [394, 284] width 49 height 5
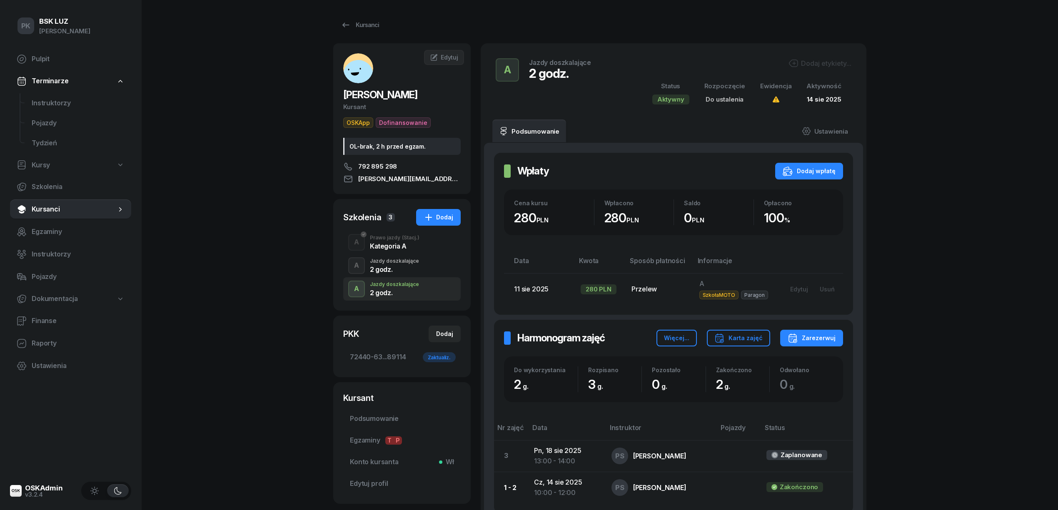
click at [405, 270] on div "2 godz." at bounding box center [394, 269] width 49 height 7
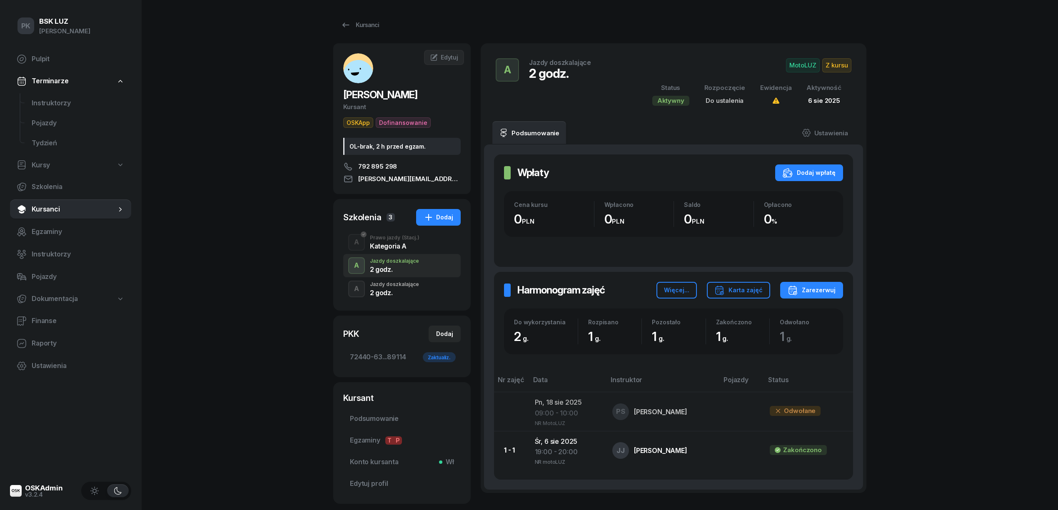
click at [406, 282] on div "Jazdy doszkalające" at bounding box center [394, 284] width 49 height 5
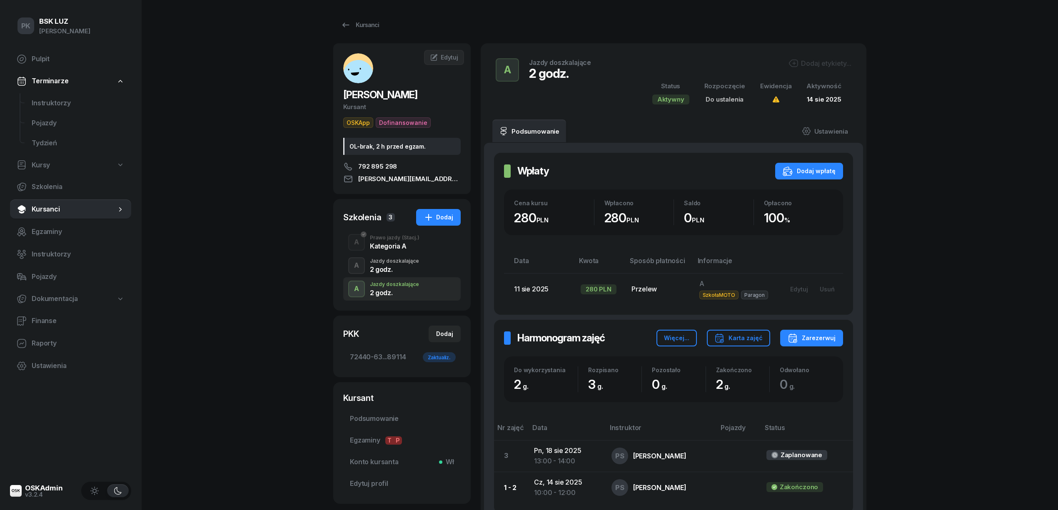
click at [414, 262] on div "Jazdy doszkalające" at bounding box center [394, 261] width 49 height 5
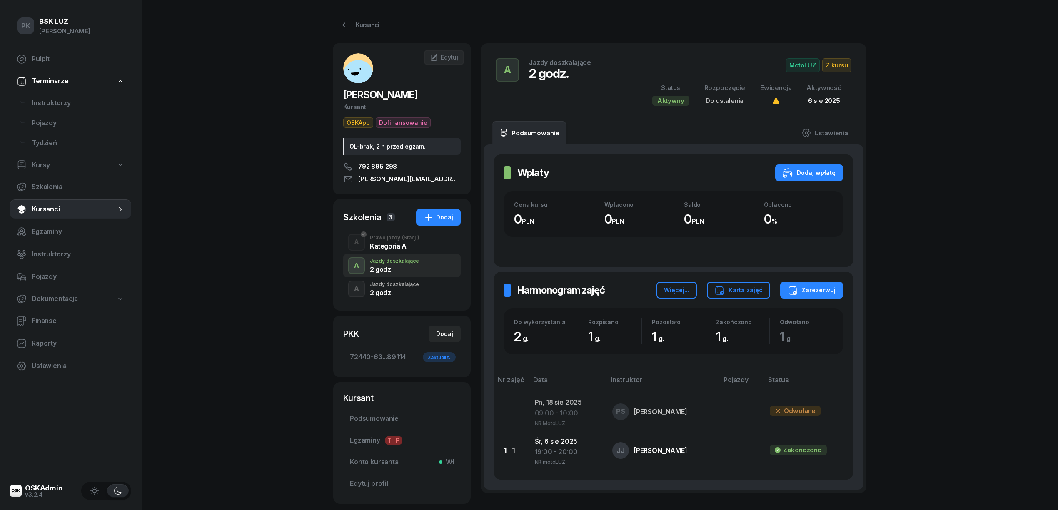
click at [422, 285] on div "A Jazdy doszkalające 2 godz." at bounding box center [401, 288] width 117 height 23
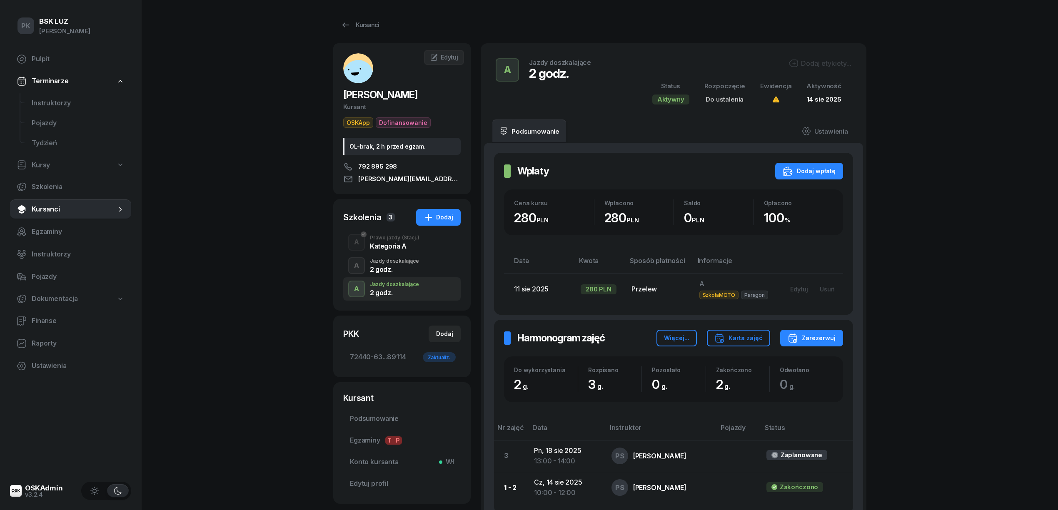
click at [822, 67] on div "Dodaj etykiety..." at bounding box center [820, 63] width 63 height 10
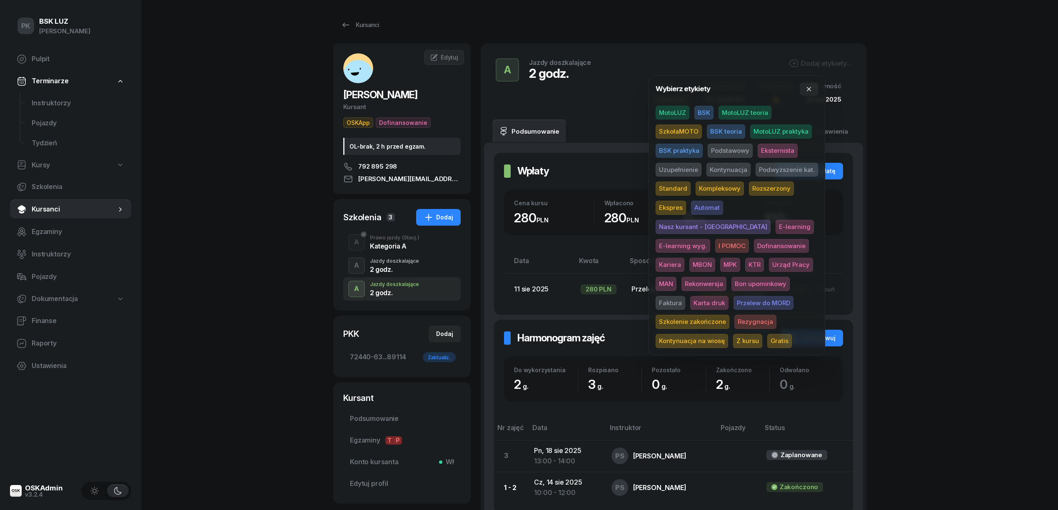
click at [684, 131] on span "SzkołaMOTO" at bounding box center [679, 132] width 46 height 14
click at [687, 167] on span "Uzupełnienie" at bounding box center [679, 171] width 46 height 14
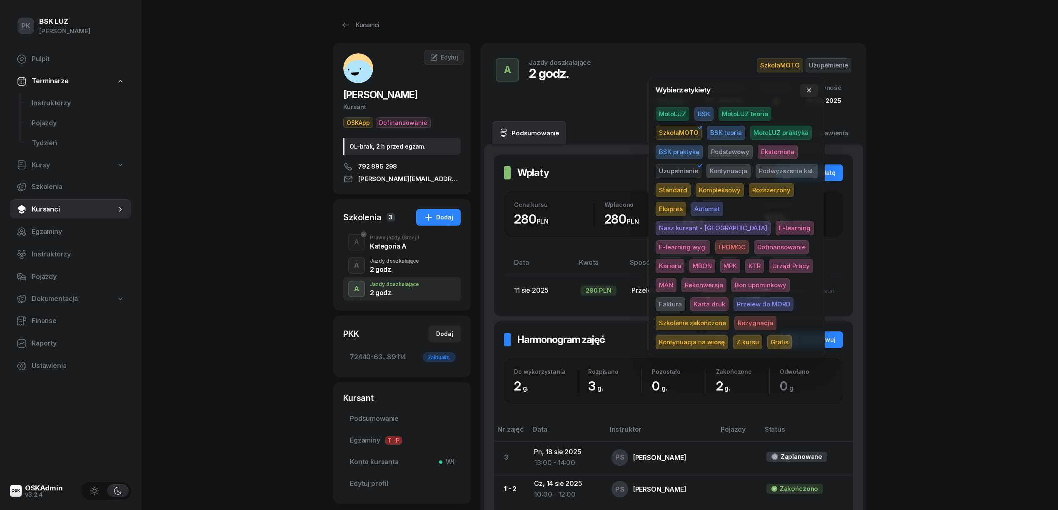
click at [936, 146] on div "PK BSK LUZ Piotr Klimek Pulpit Terminarze Instruktorzy Pojazdy Tydzień Kursy Sz…" at bounding box center [529, 305] width 1058 height 610
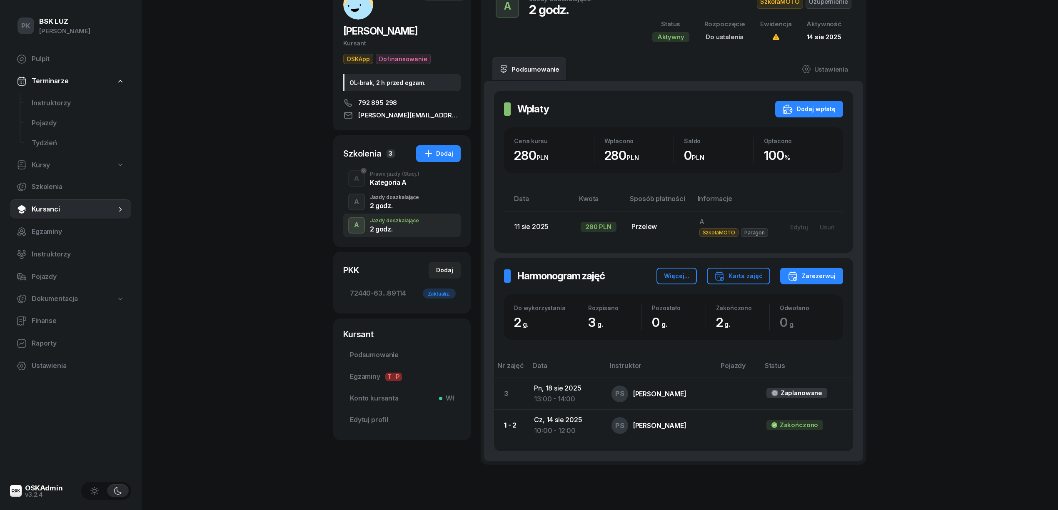
scroll to position [45, 0]
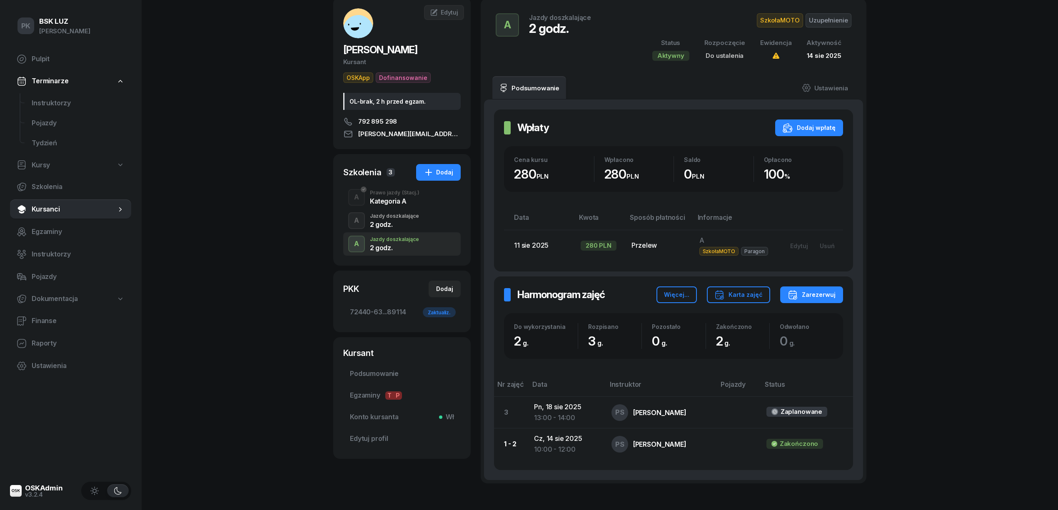
click at [415, 222] on div "2 godz." at bounding box center [394, 224] width 49 height 7
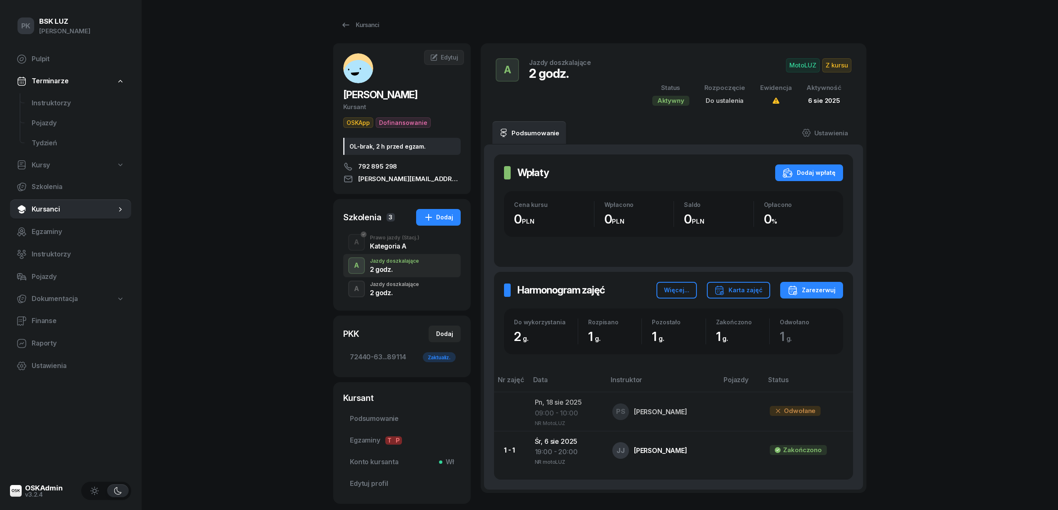
click at [416, 284] on div "Jazdy doszkalające" at bounding box center [394, 284] width 49 height 5
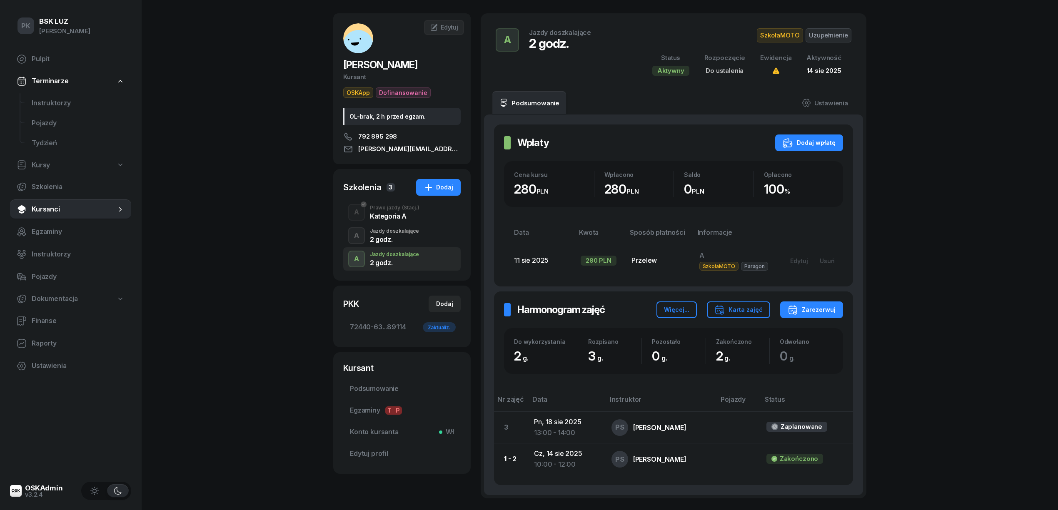
scroll to position [55, 0]
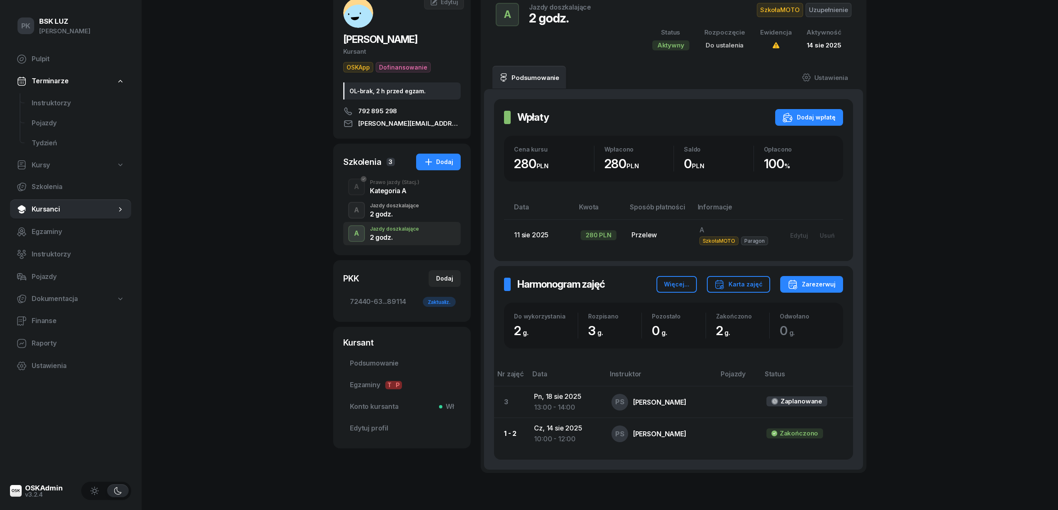
click at [429, 212] on div "A Jazdy doszkalające 2 godz." at bounding box center [401, 210] width 117 height 23
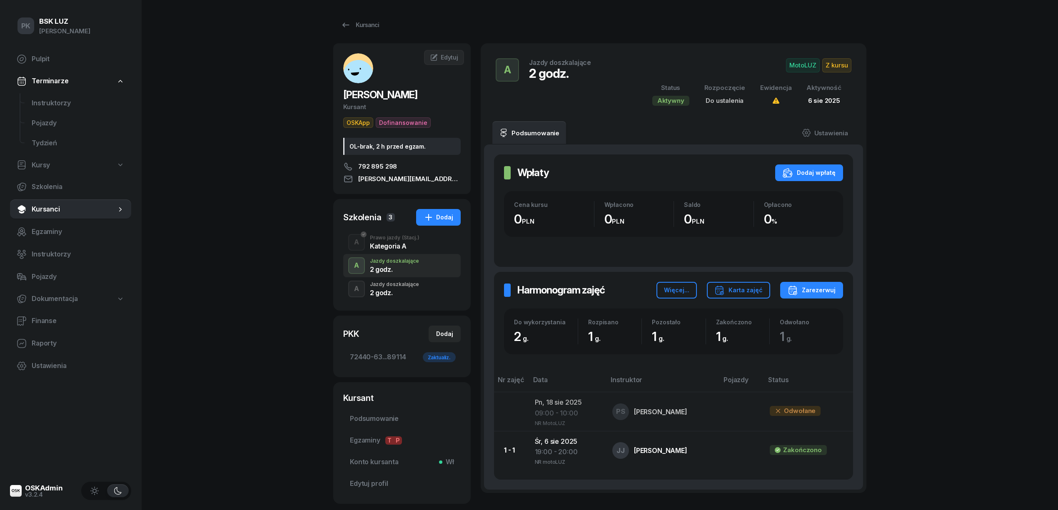
click at [422, 292] on div "A Jazdy doszkalające 2 godz." at bounding box center [401, 288] width 117 height 23
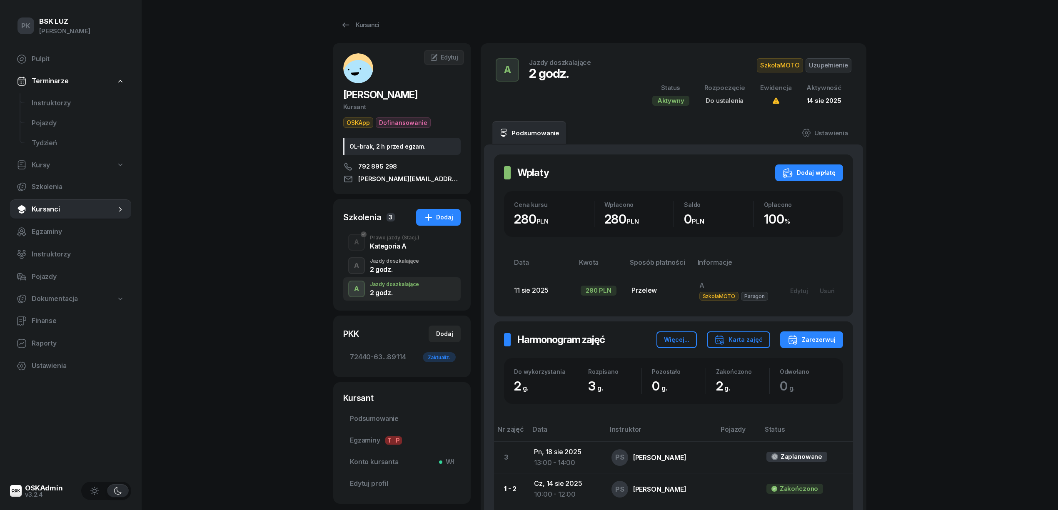
click at [412, 265] on div "2 godz." at bounding box center [394, 268] width 49 height 9
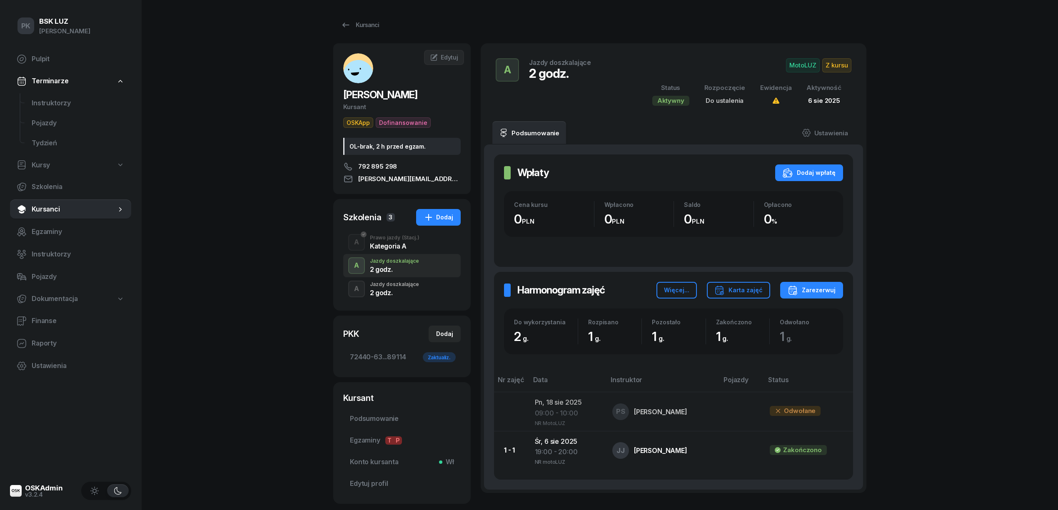
click at [413, 295] on div "2 godz." at bounding box center [394, 293] width 49 height 7
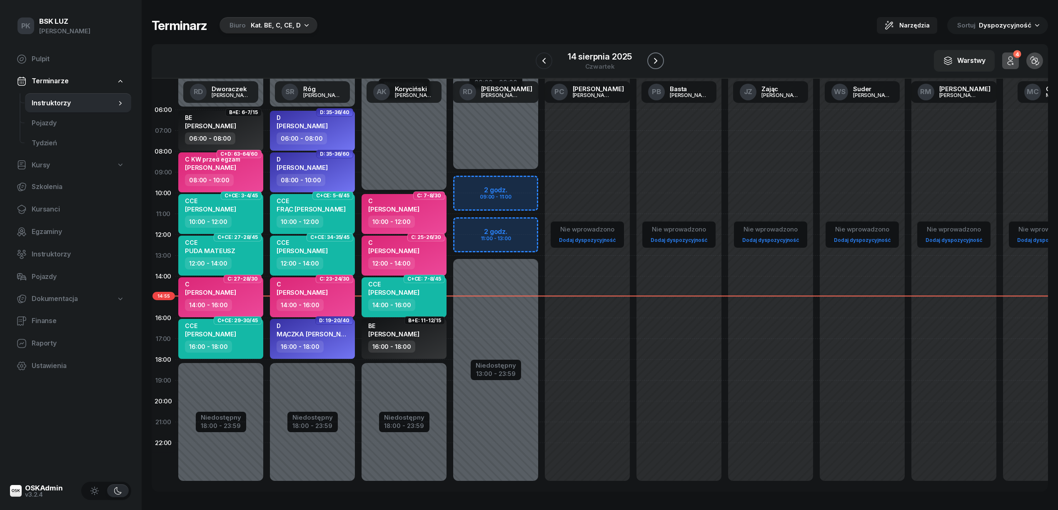
click at [658, 57] on icon "button" at bounding box center [656, 61] width 10 height 10
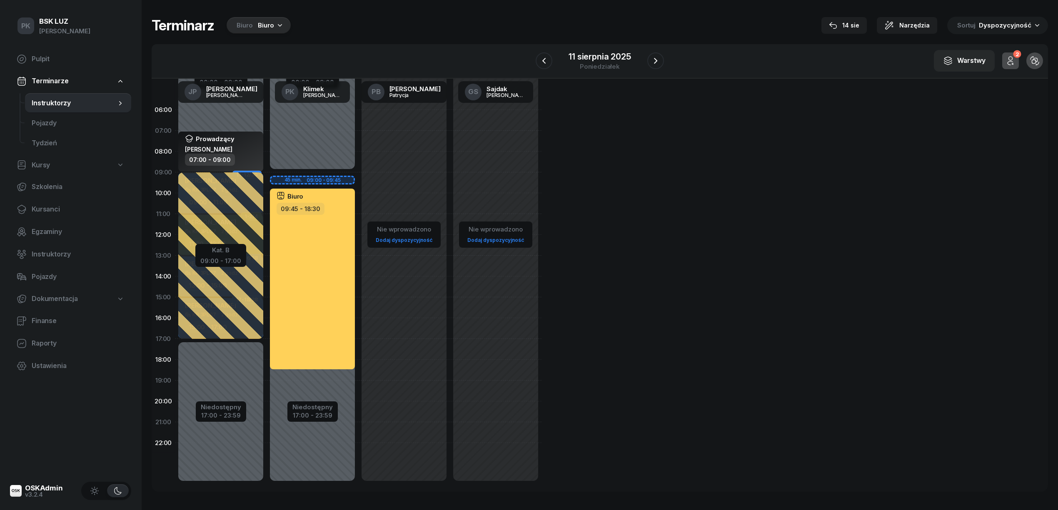
click at [265, 25] on div "Biuro" at bounding box center [266, 25] width 16 height 10
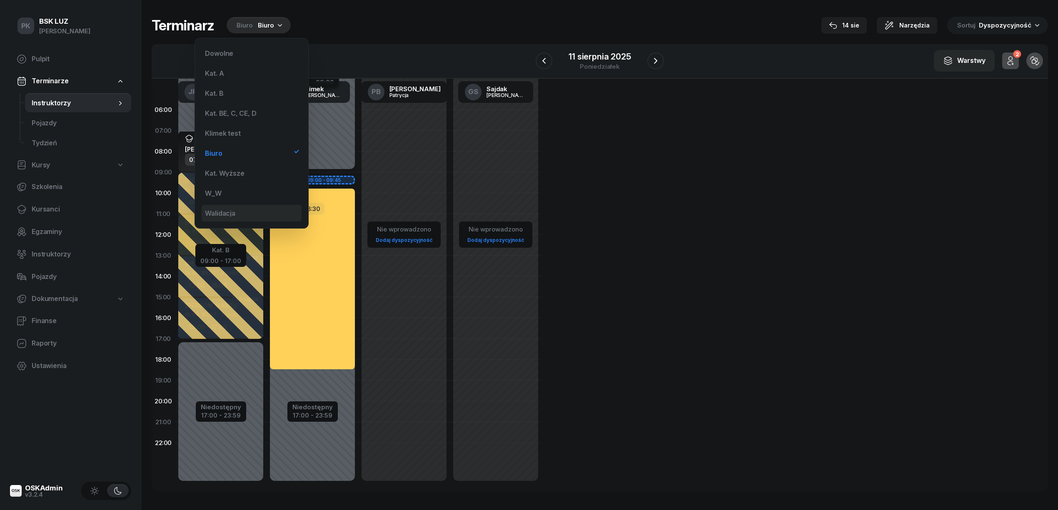
click at [246, 210] on div "Walidacja" at bounding box center [252, 213] width 100 height 17
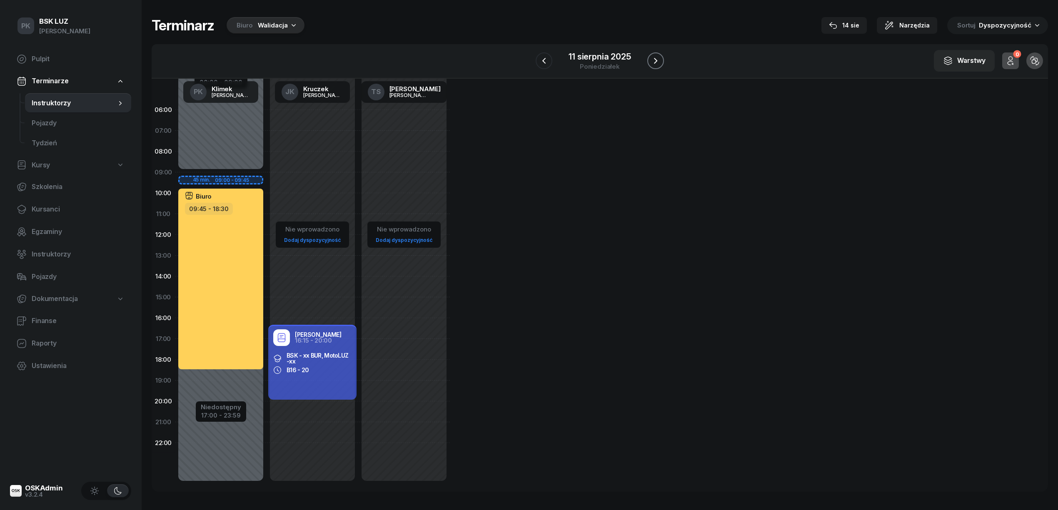
click at [659, 61] on icon "button" at bounding box center [656, 61] width 10 height 10
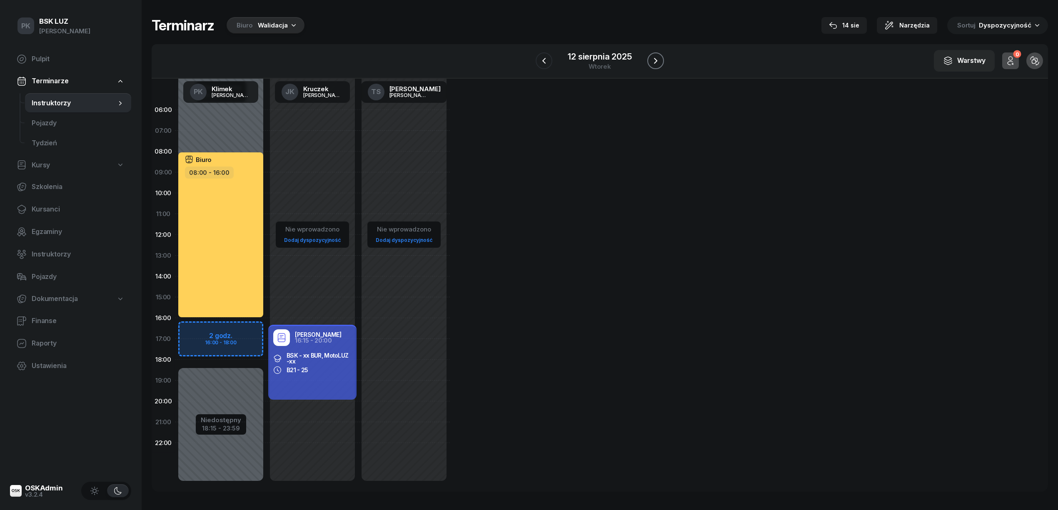
click at [659, 61] on icon "button" at bounding box center [656, 61] width 10 height 10
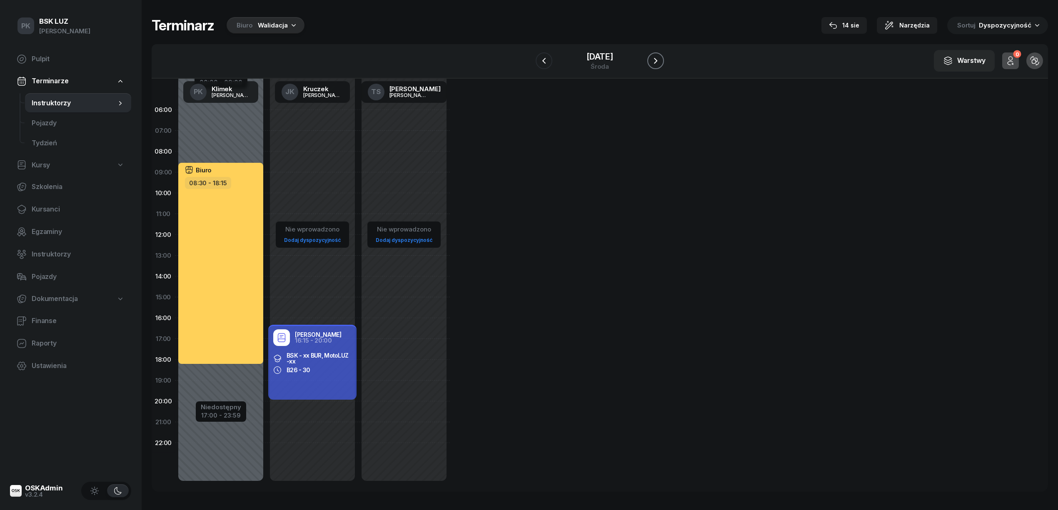
click at [659, 61] on icon "button" at bounding box center [656, 61] width 10 height 10
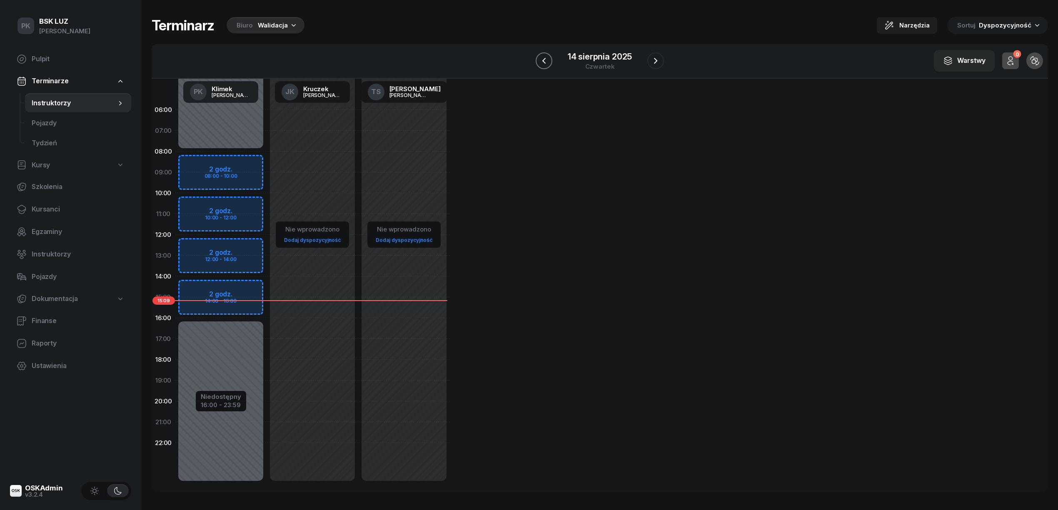
click at [548, 63] on icon "button" at bounding box center [544, 61] width 10 height 10
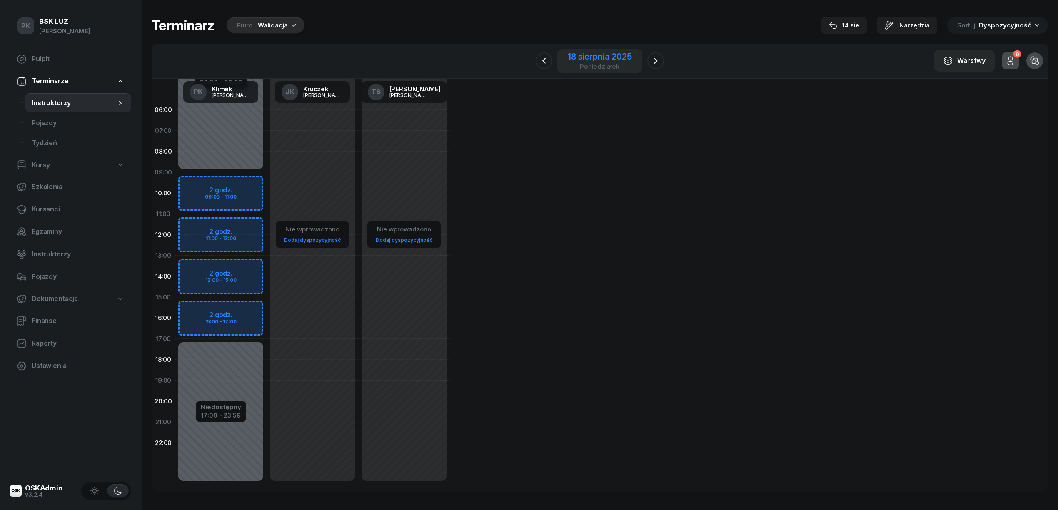
click at [602, 52] on div "18 sierpnia 2025" at bounding box center [600, 56] width 64 height 8
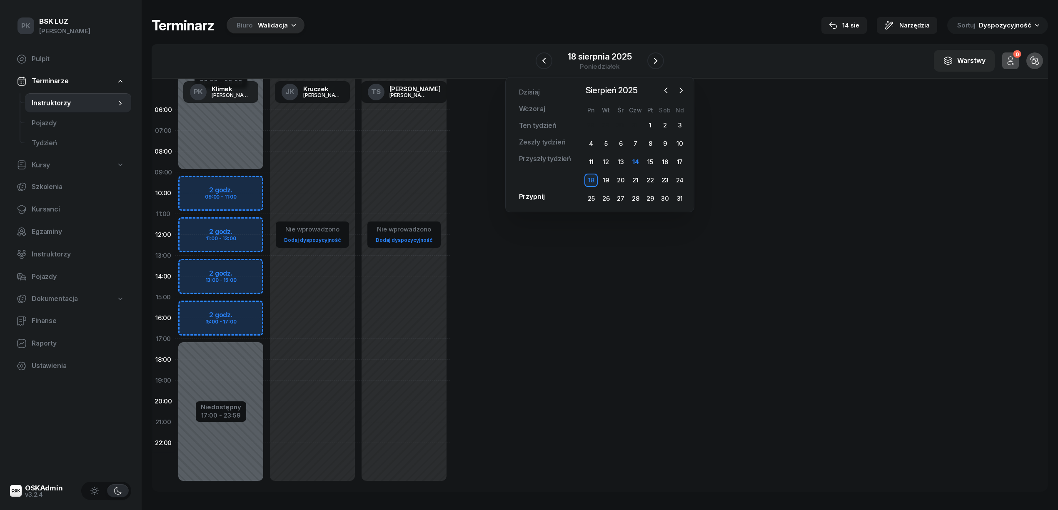
click at [244, 30] on div "Biuro" at bounding box center [245, 25] width 16 height 10
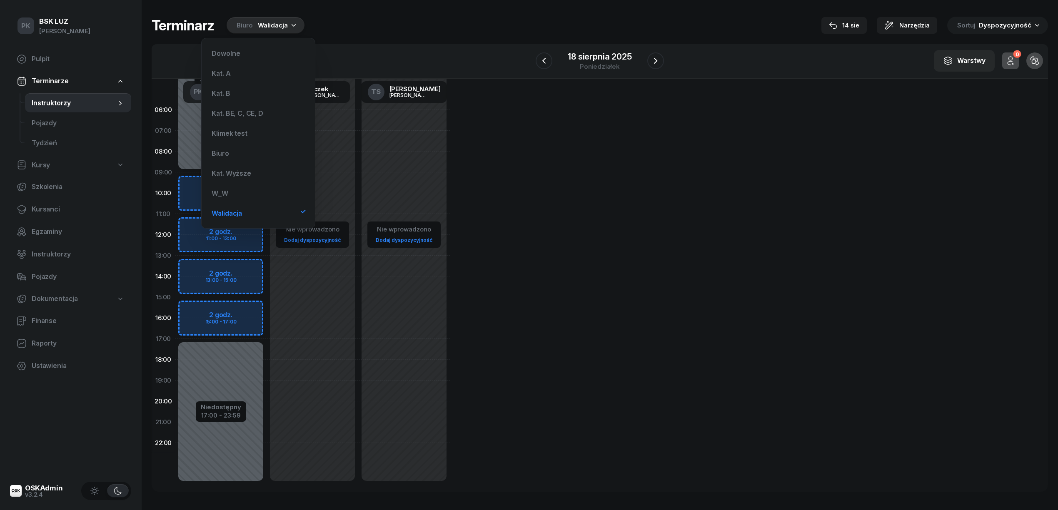
click at [254, 162] on div "Dowolne Kat. A Kat. B Kat. BE, C, CE, [PERSON_NAME] test Biuro Kat. Wyższe W_W …" at bounding box center [258, 133] width 100 height 177
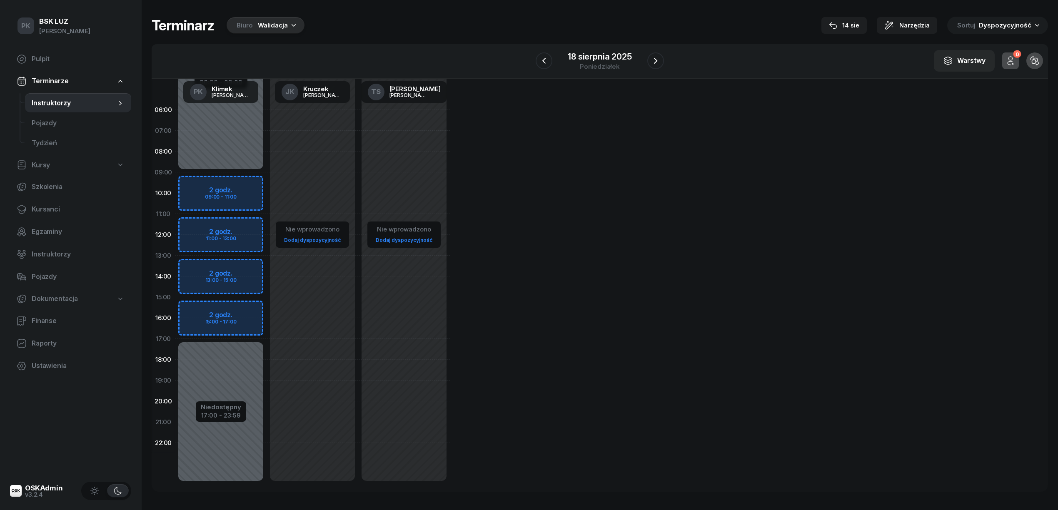
click at [258, 29] on div "Walidacja" at bounding box center [273, 25] width 30 height 10
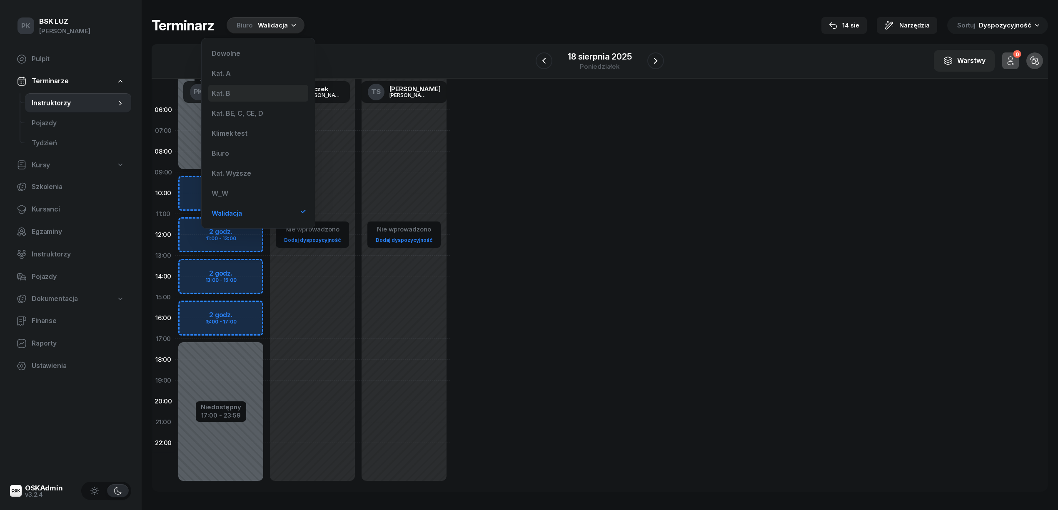
click at [264, 99] on div "Kat. B" at bounding box center [258, 93] width 100 height 17
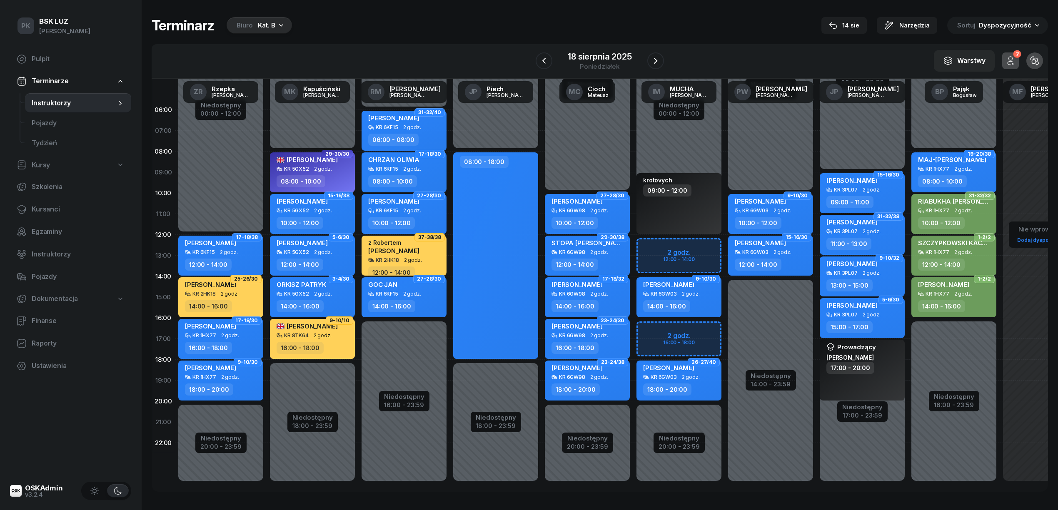
click at [275, 26] on div "Biuro Kat. B" at bounding box center [259, 25] width 65 height 17
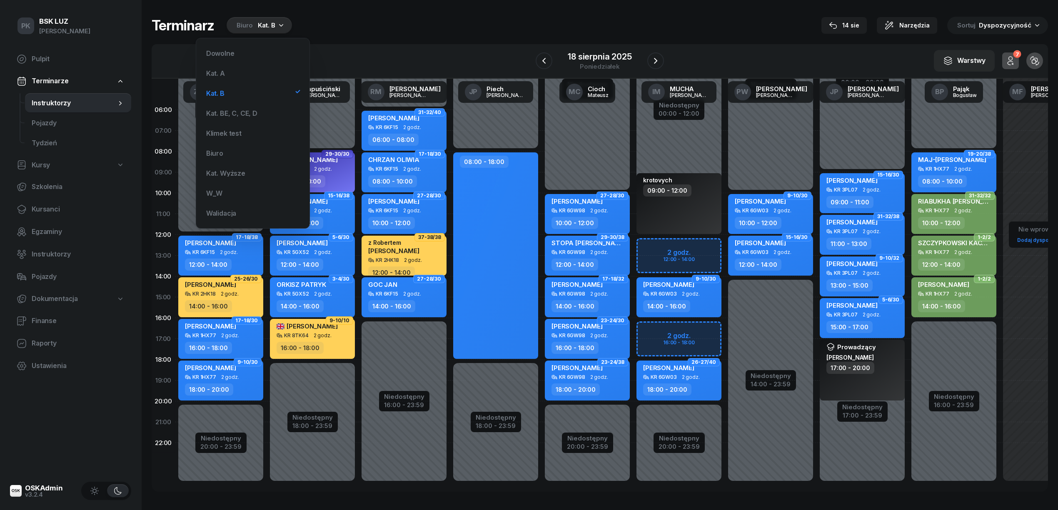
click at [362, 32] on div "Terminarz Biuro Kat. B 14 sie Narzędzia Sortuj Dyspozycyjność" at bounding box center [600, 25] width 896 height 17
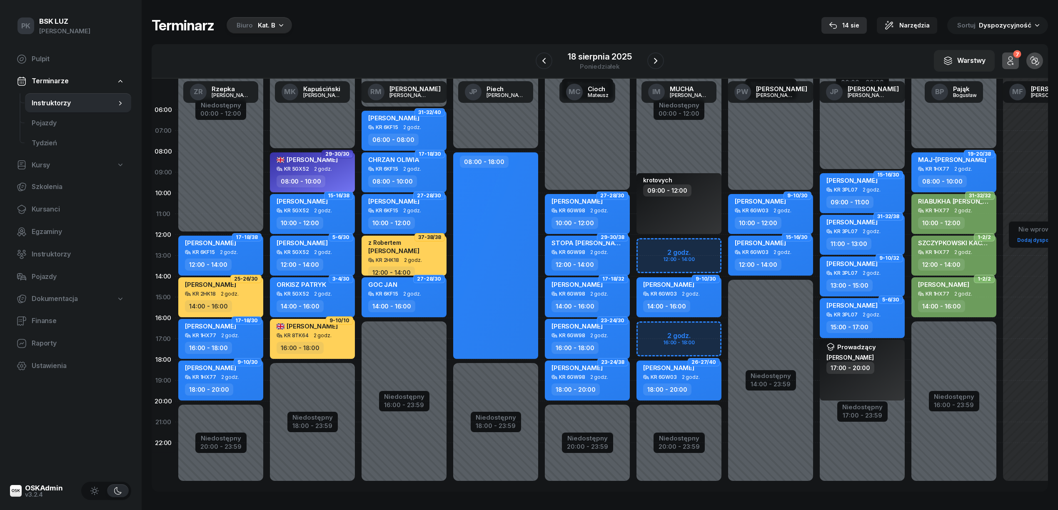
click at [859, 25] on div "14 sie" at bounding box center [844, 25] width 30 height 10
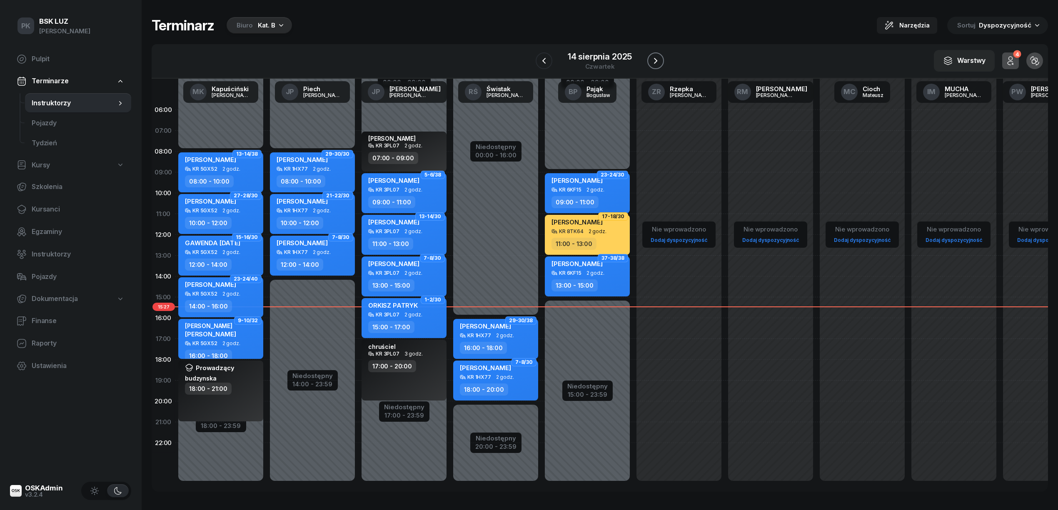
click at [657, 60] on icon "button" at bounding box center [655, 61] width 3 height 6
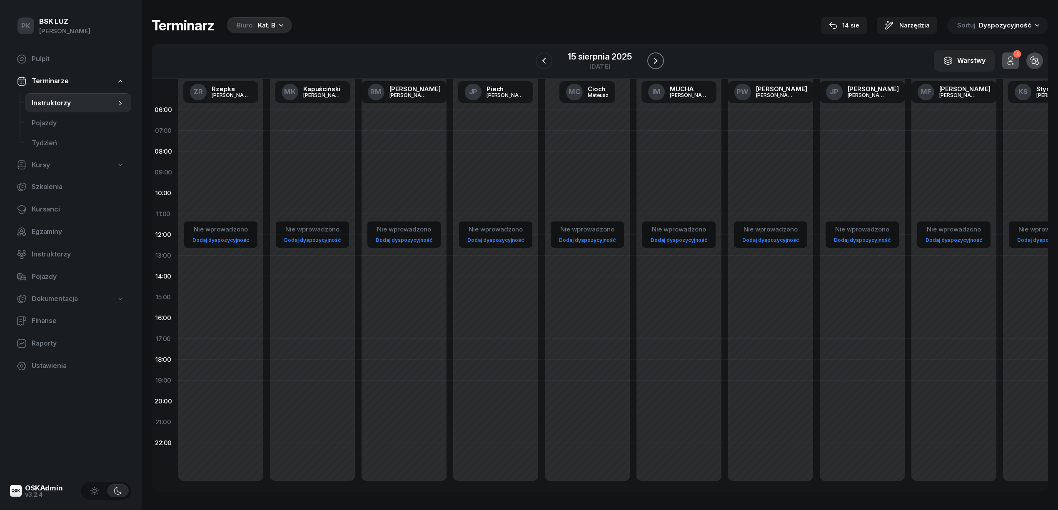
click at [657, 60] on icon "button" at bounding box center [655, 61] width 3 height 6
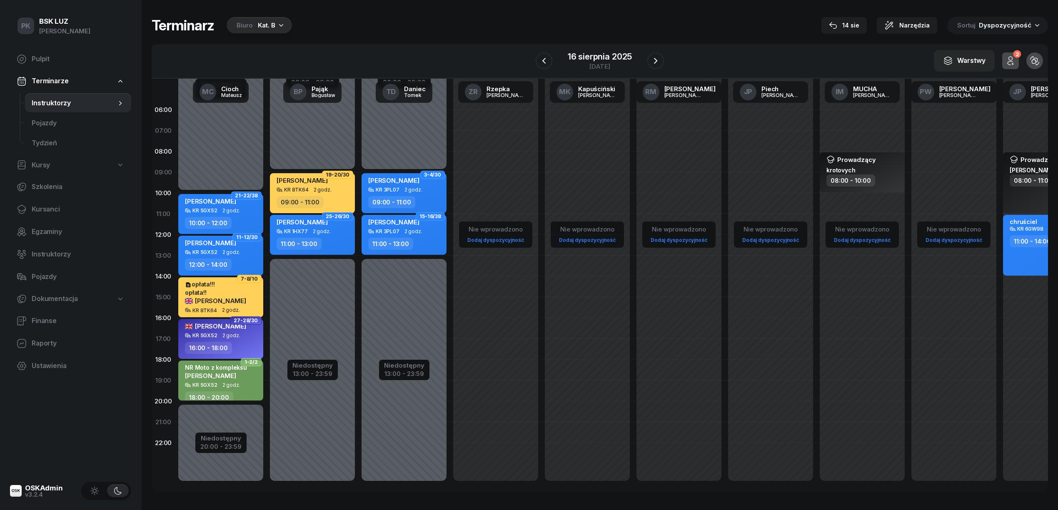
click at [342, 32] on div "Terminarz Biuro Kat. B 14 sie Narzędzia Sortuj Dyspozycyjność" at bounding box center [600, 25] width 896 height 17
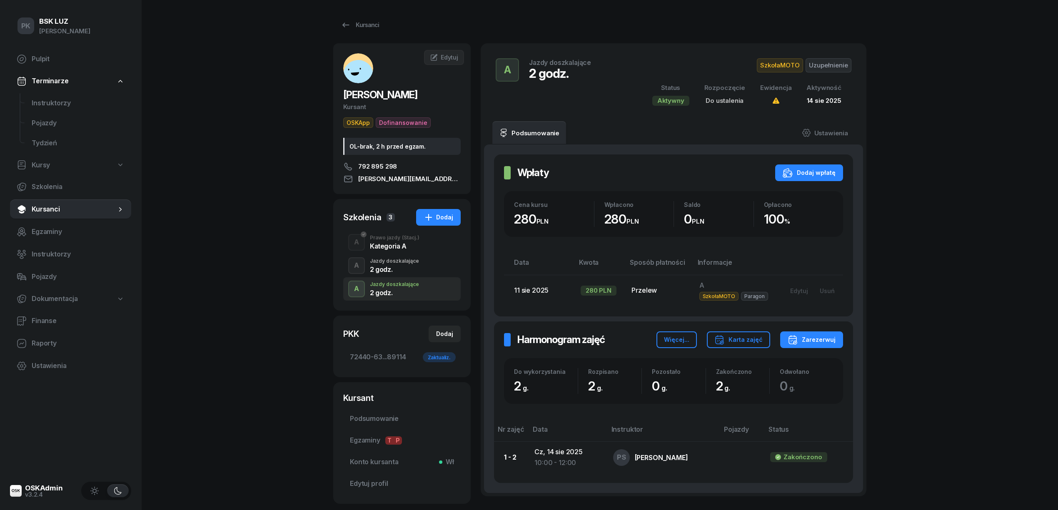
click at [387, 269] on div "2 godz." at bounding box center [394, 269] width 49 height 7
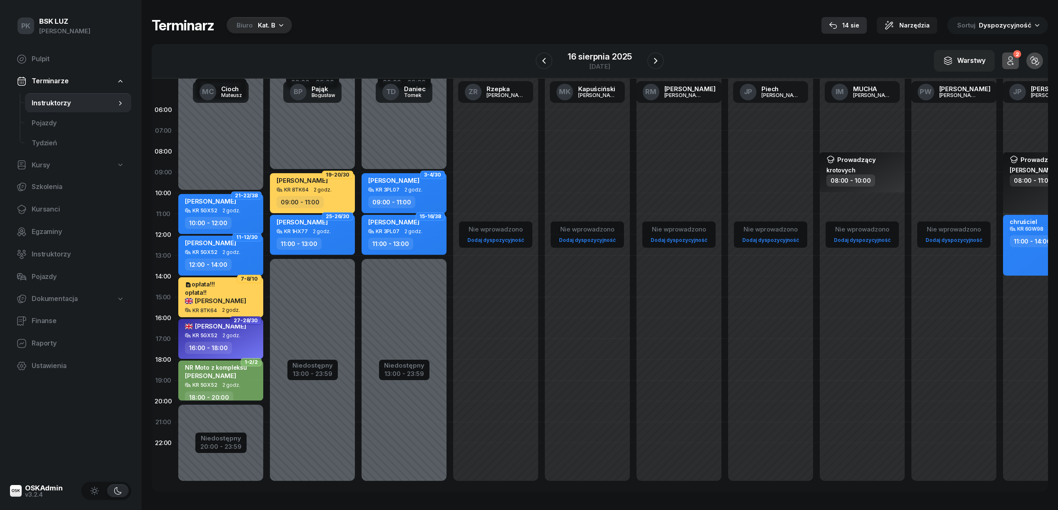
click at [837, 27] on icon "button" at bounding box center [833, 25] width 8 height 8
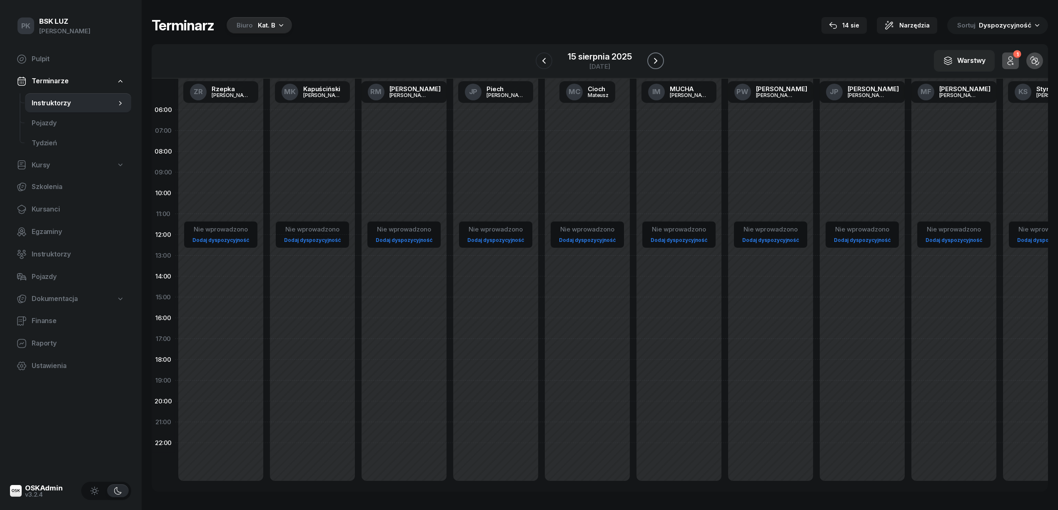
click at [651, 59] on icon "button" at bounding box center [656, 61] width 10 height 10
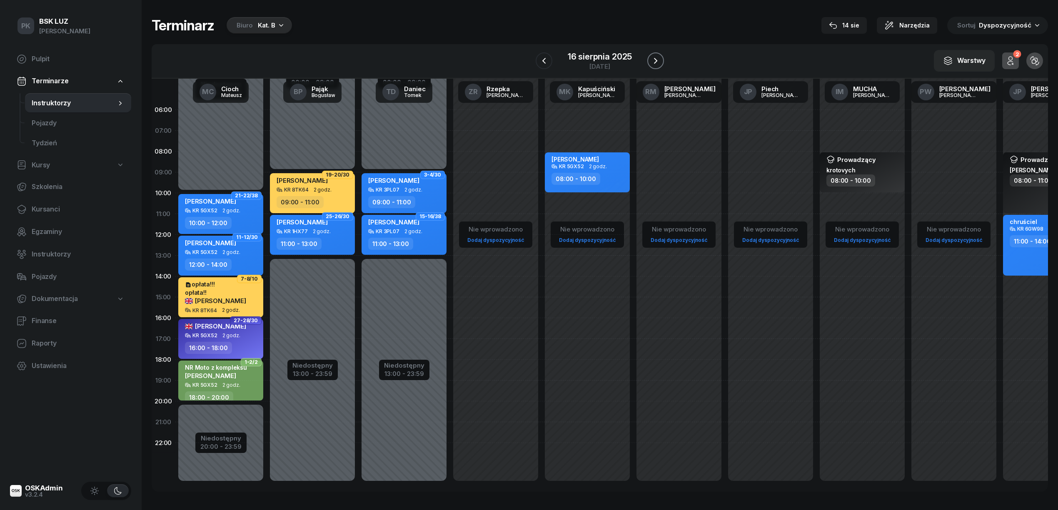
click at [651, 59] on icon "button" at bounding box center [656, 61] width 10 height 10
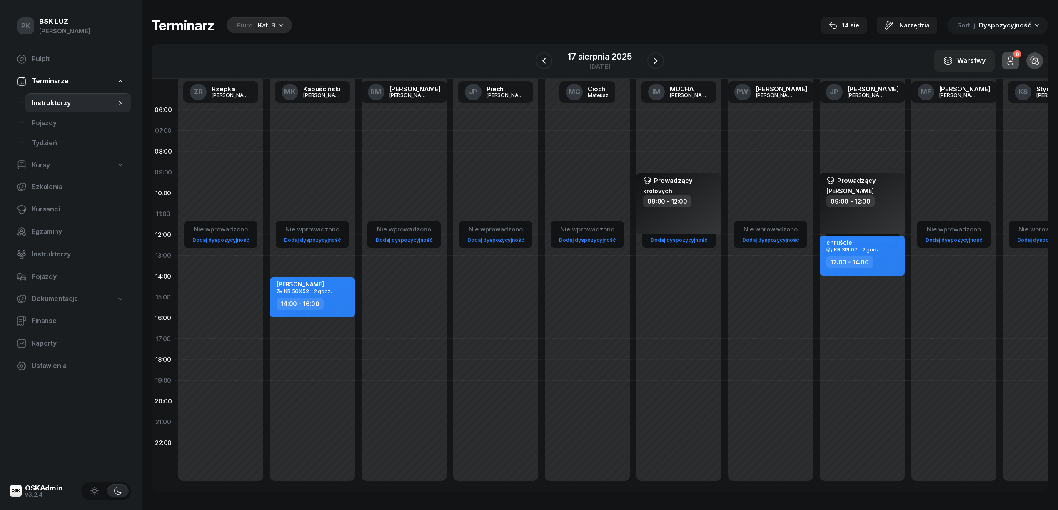
click at [258, 27] on div "Kat. B" at bounding box center [266, 25] width 17 height 10
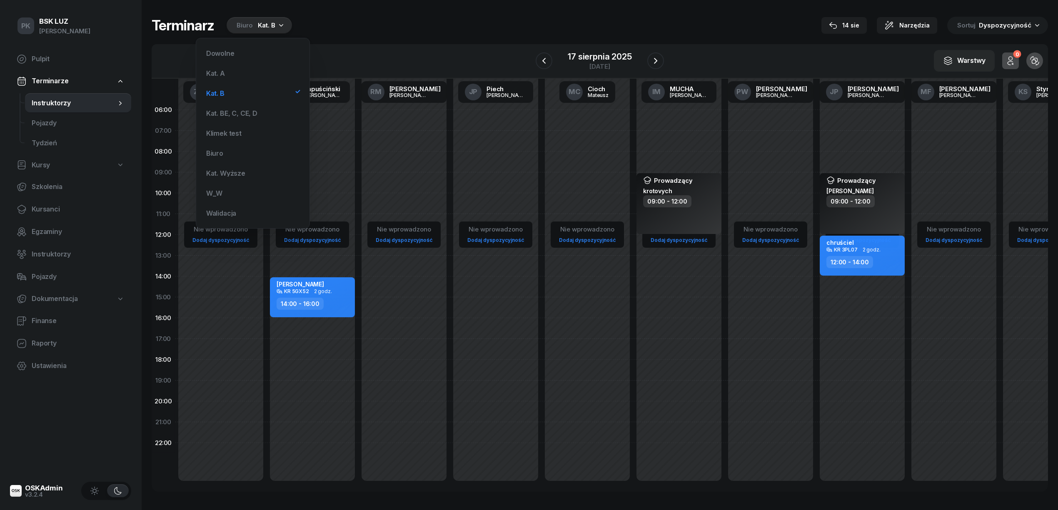
click at [253, 102] on div "Dowolne Kat. A Kat. B Kat. BE, C, CE, D Klimek test Biuro Kat. Wyższe W_W Walid…" at bounding box center [253, 133] width 100 height 177
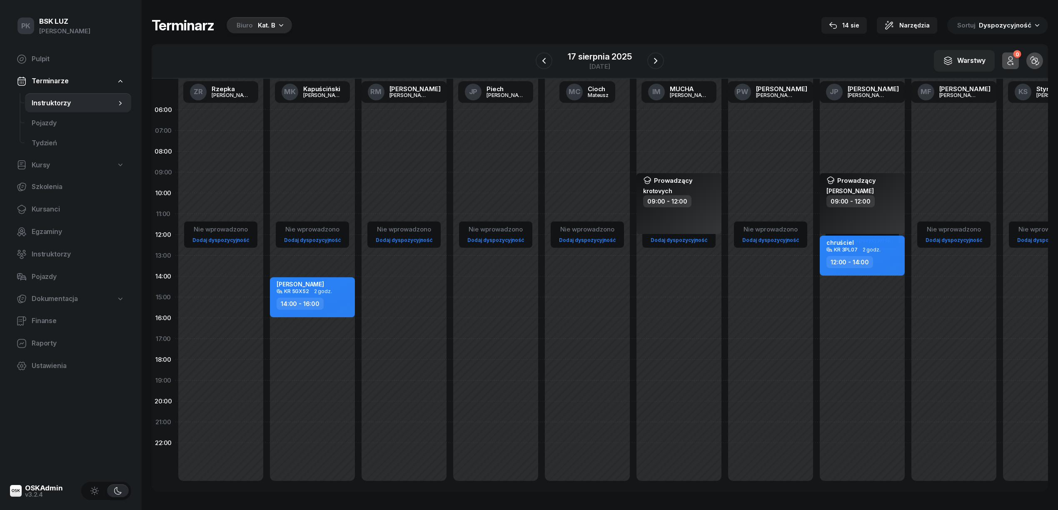
click at [264, 24] on div "Kat. B" at bounding box center [266, 25] width 17 height 10
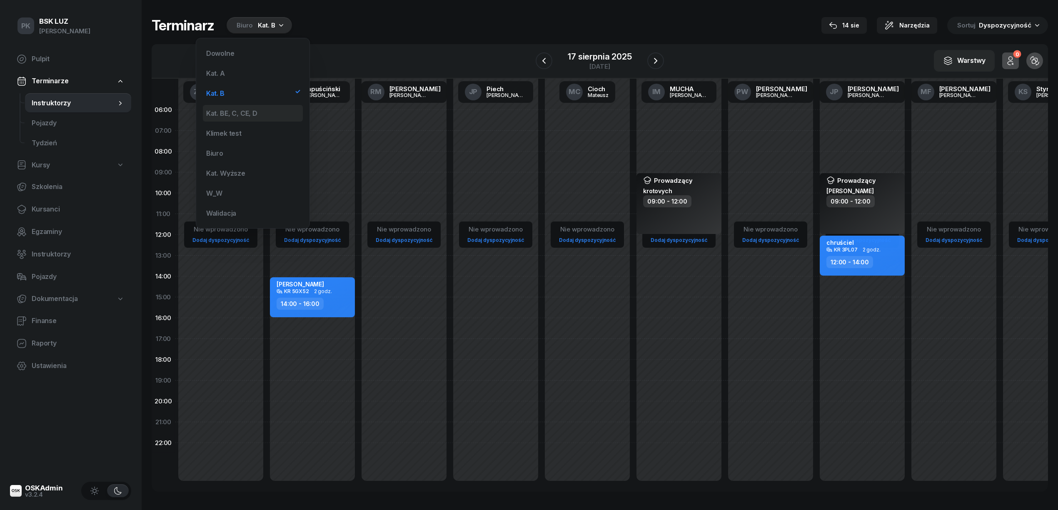
click at [259, 107] on div "Kat. BE, C, CE, D" at bounding box center [253, 113] width 100 height 17
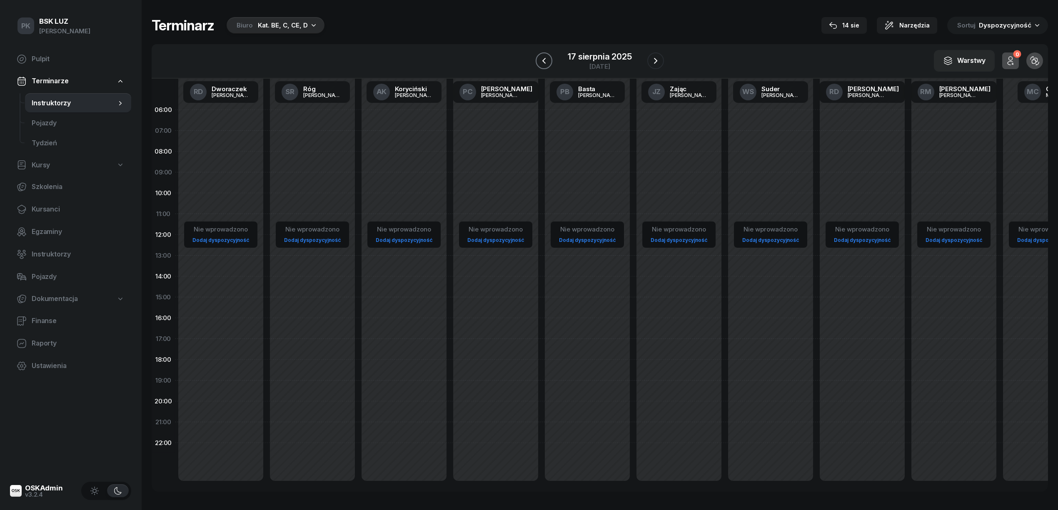
click at [547, 59] on icon "button" at bounding box center [544, 61] width 10 height 10
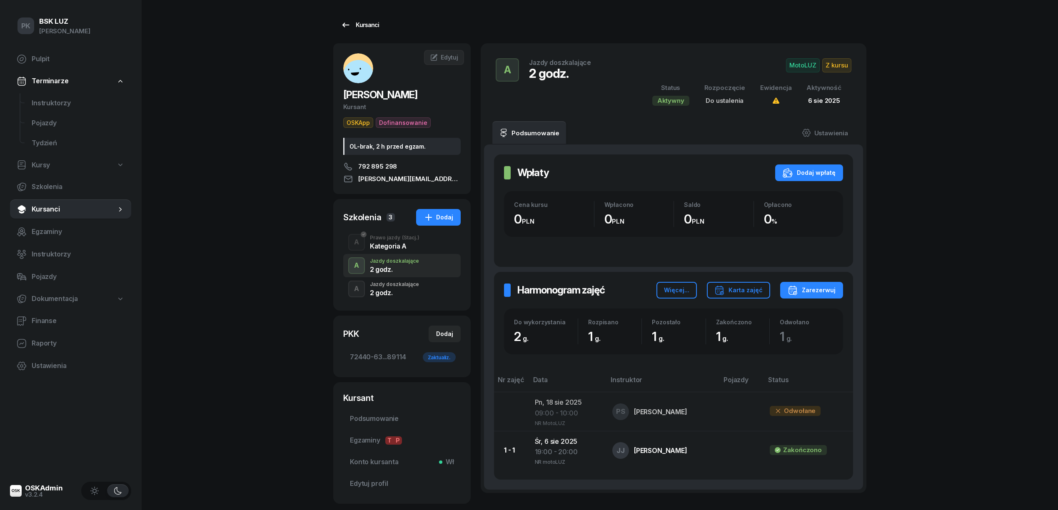
click at [374, 22] on div "Kursanci" at bounding box center [360, 25] width 38 height 10
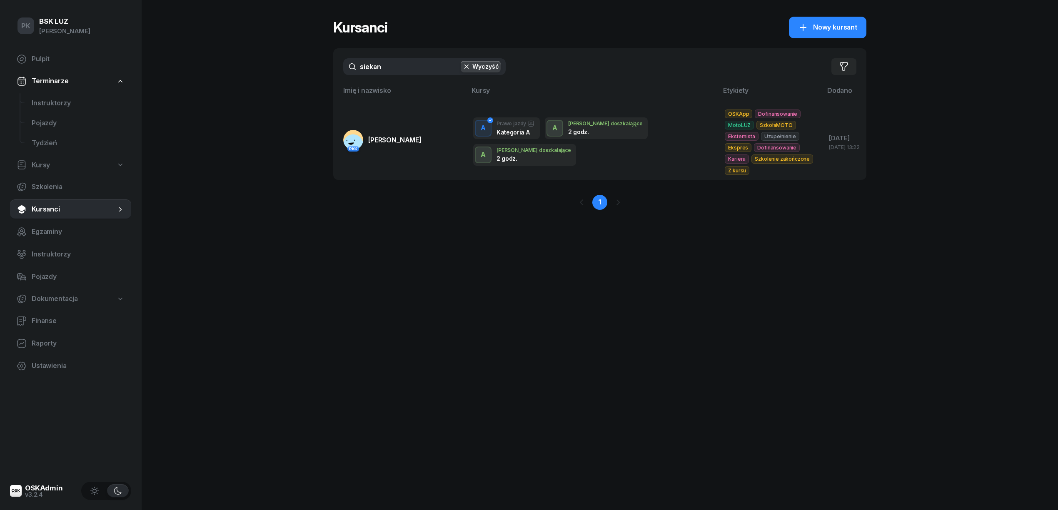
drag, startPoint x: 412, startPoint y: 72, endPoint x: 310, endPoint y: 74, distance: 101.2
click at [310, 74] on div "PK BSK [PERSON_NAME] Pulpit Terminarze Instruktorzy Pojazdy Tydzień Kursy Szkol…" at bounding box center [529, 255] width 1058 height 510
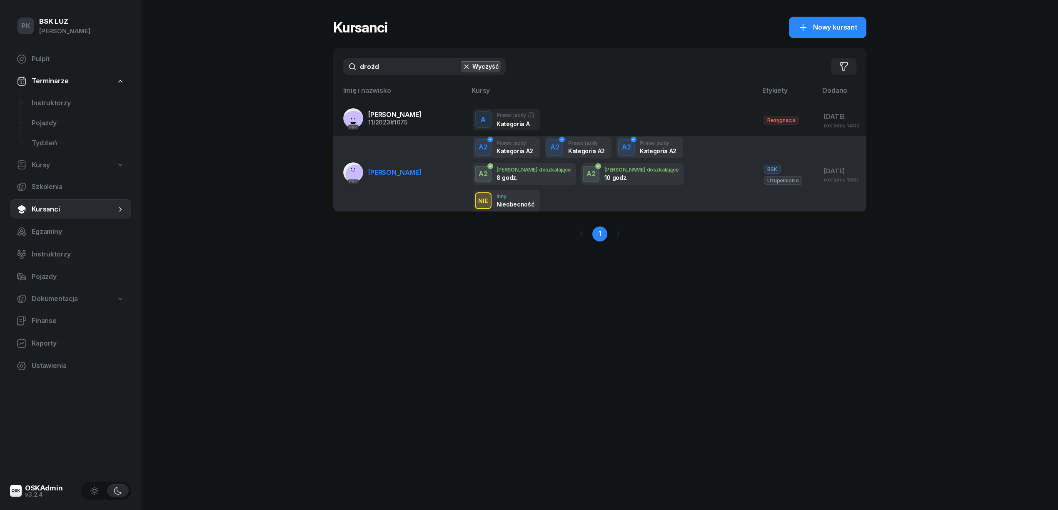
type input "drożd"
click at [413, 167] on link "PKK [PERSON_NAME]" at bounding box center [382, 172] width 78 height 20
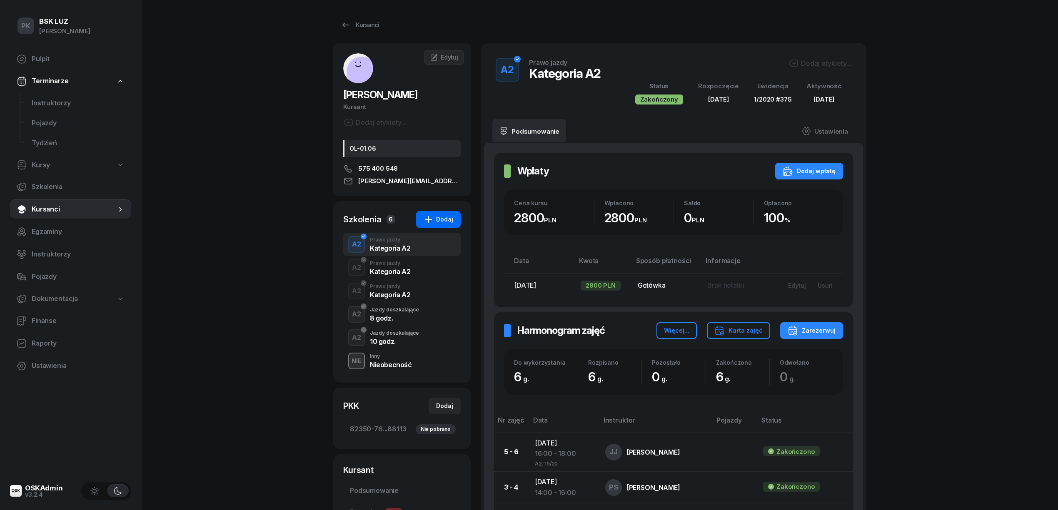
click at [449, 217] on div "Dodaj" at bounding box center [439, 220] width 30 height 10
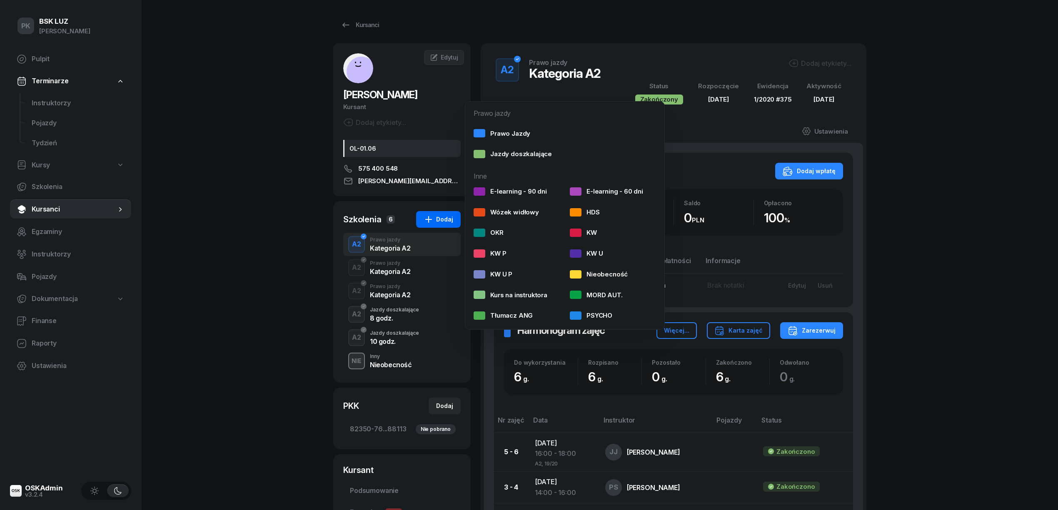
click at [440, 217] on div "Dodaj" at bounding box center [439, 220] width 30 height 10
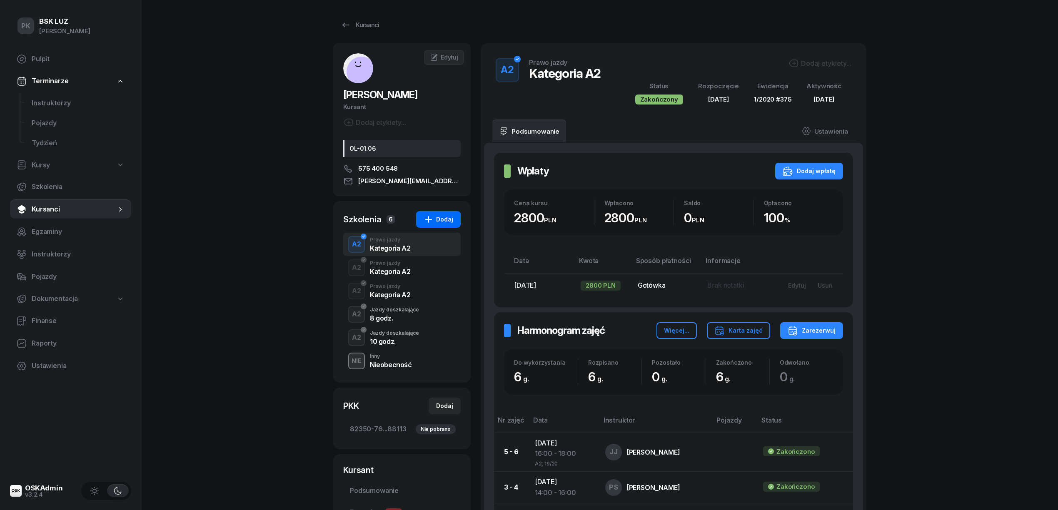
click at [454, 217] on button "Dodaj" at bounding box center [438, 219] width 45 height 17
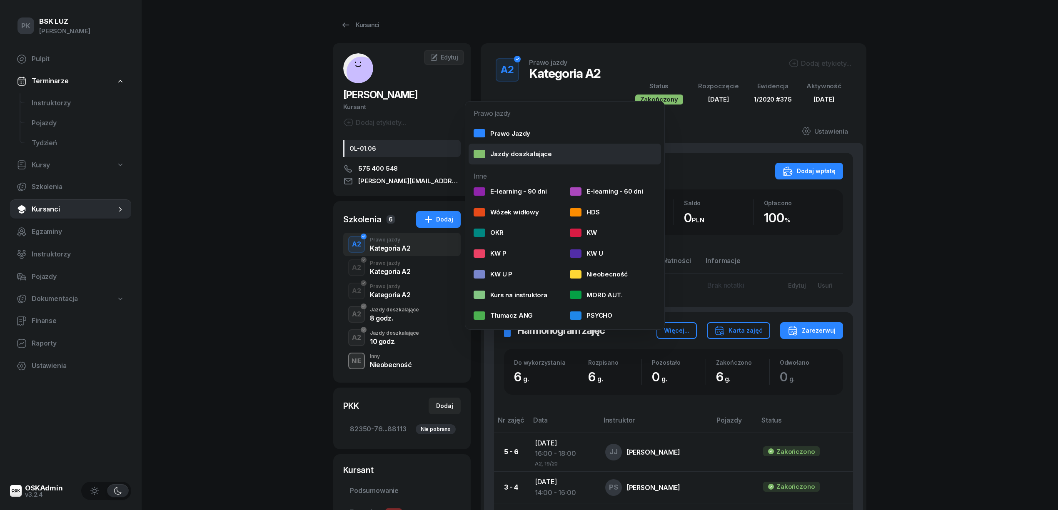
click at [525, 149] on div "Jazdy doszkalające" at bounding box center [513, 154] width 78 height 11
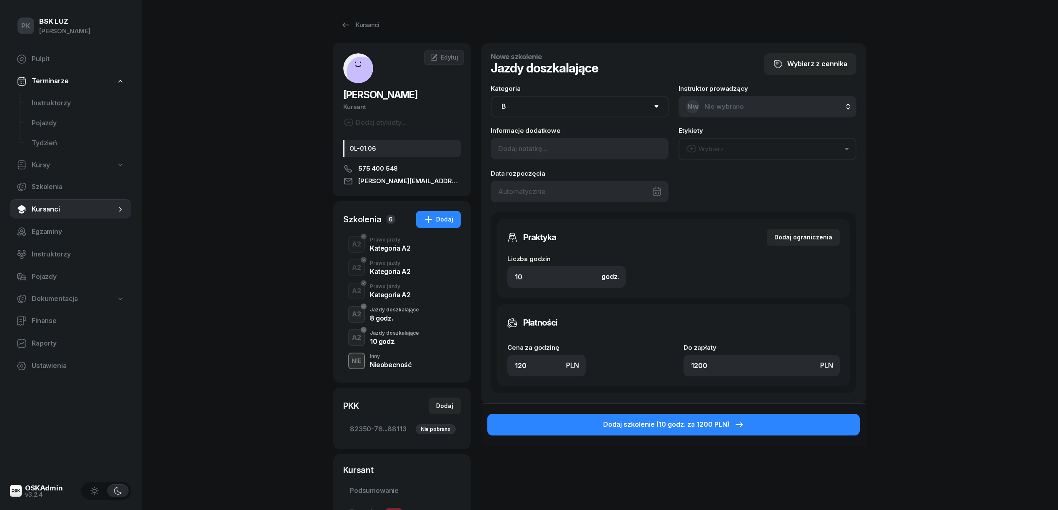
drag, startPoint x: 528, startPoint y: 110, endPoint x: 491, endPoint y: 110, distance: 37.5
click at [491, 110] on select "AM A1 A2 A B1 B B+E C1 C1+E C C+E D1 D1+E D D+E T Tram C+CE C+D" at bounding box center [580, 107] width 178 height 22
select select "A2"
click at [491, 96] on select "AM A1 A2 A B1 B B+E C1 C1+E C C+E D1 D1+E D D+E T Tram C+CE C+D" at bounding box center [580, 107] width 178 height 22
click at [522, 147] on input at bounding box center [580, 149] width 178 height 22
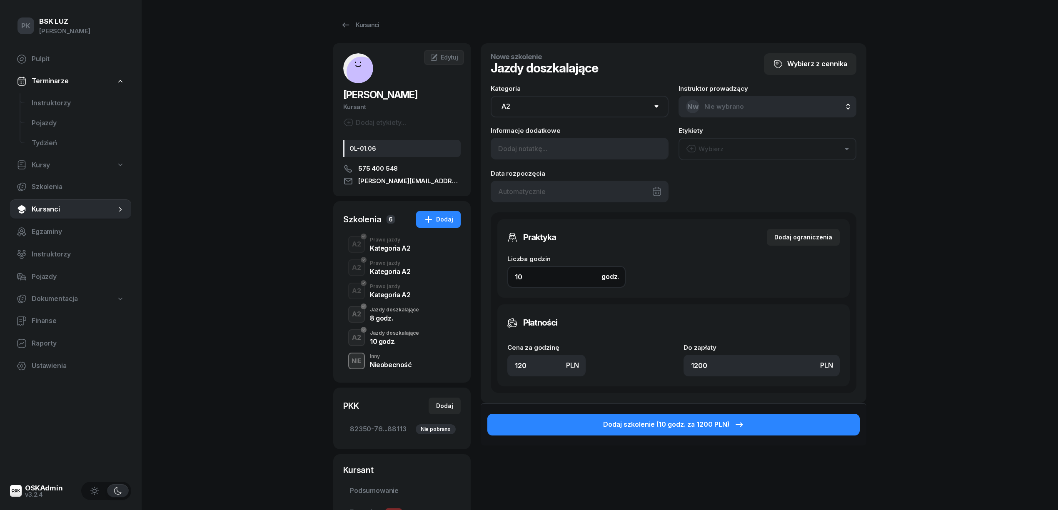
click at [472, 269] on div "[PERSON_NAME] Kursant Dodaj etykiety... OL-01.06 575 400 548 [PERSON_NAME][EMAI…" at bounding box center [599, 309] width 533 height 533
type input "4"
type input "480"
type input "4"
drag, startPoint x: 527, startPoint y: 364, endPoint x: 492, endPoint y: 357, distance: 36.0
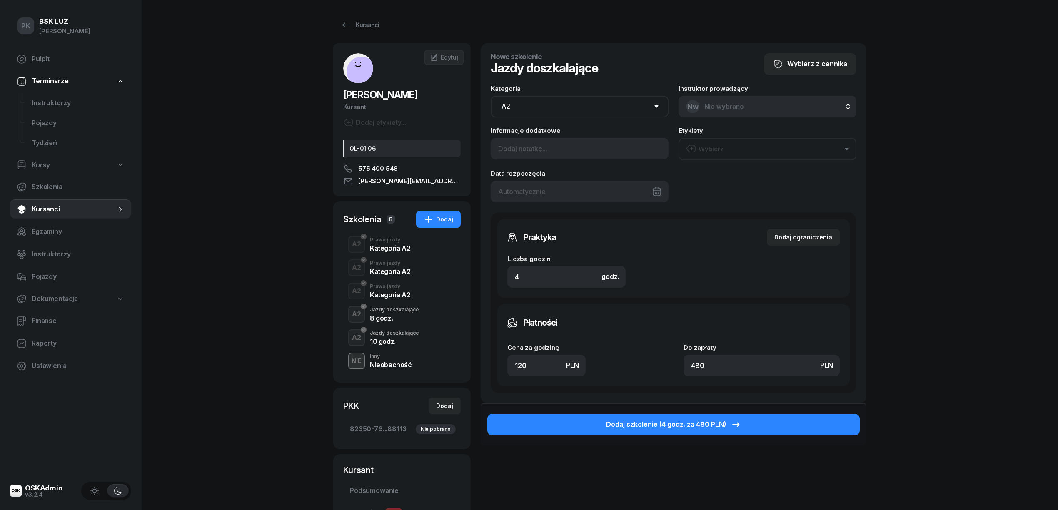
click at [492, 357] on div "Praktyka Dodaj ograniczenia Liczba godzin godz. 4 Ograniczenia zajęć praktyczny…" at bounding box center [674, 302] width 366 height 181
type input "1"
type input "4"
type input "14"
type input "56"
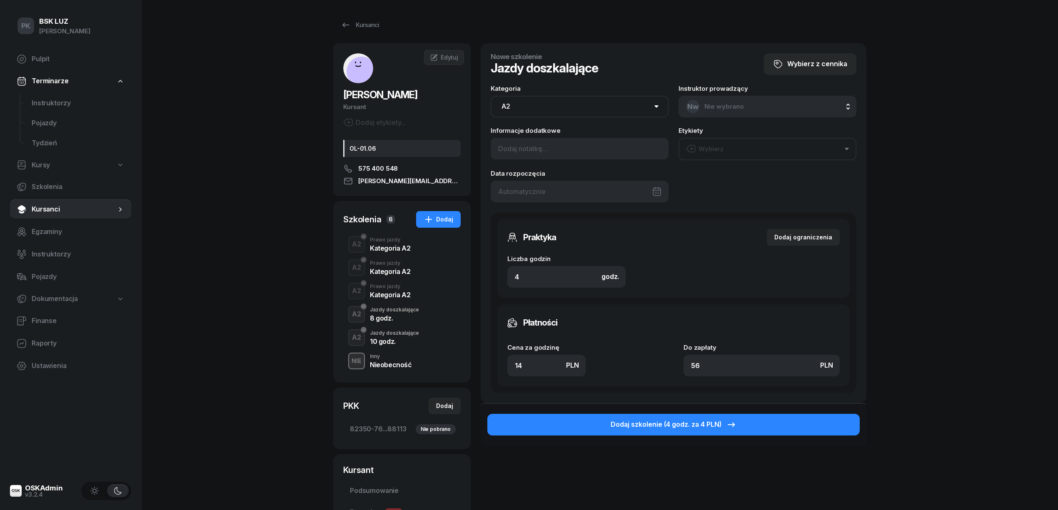
type input "140"
type input "560"
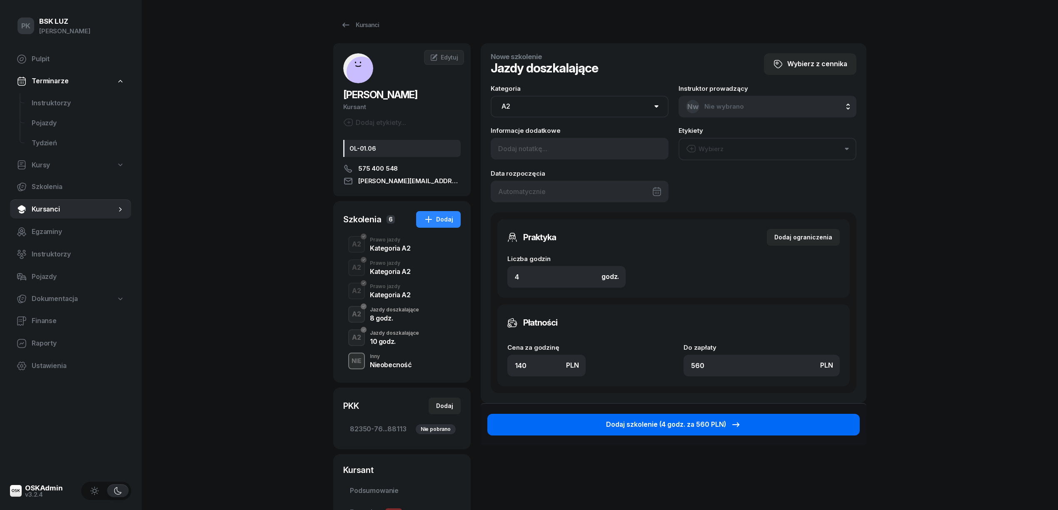
type input "140"
click at [609, 424] on div "Dodaj szkolenie (4 godz. za 560 PLN)" at bounding box center [673, 424] width 135 height 11
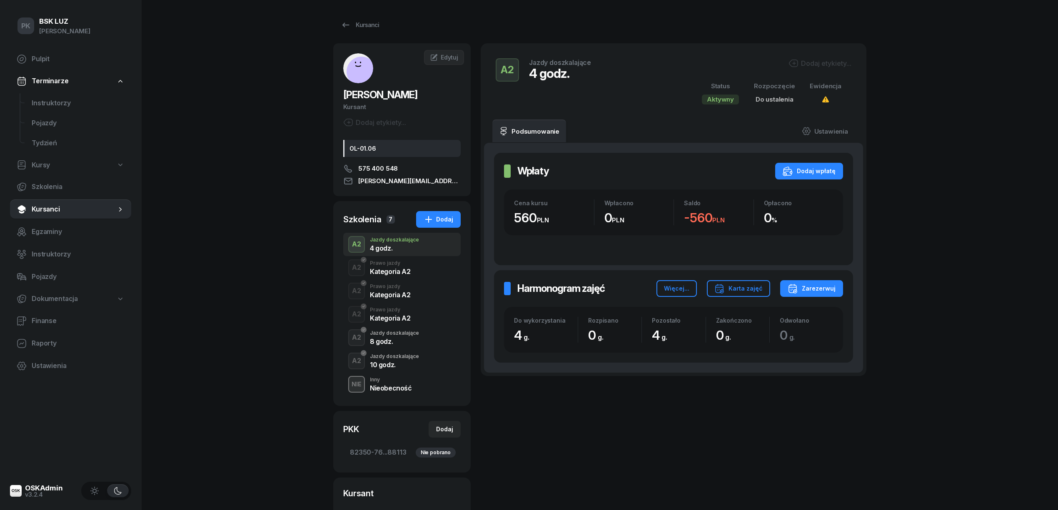
click at [824, 67] on div "Dodaj etykiety..." at bounding box center [820, 63] width 63 height 10
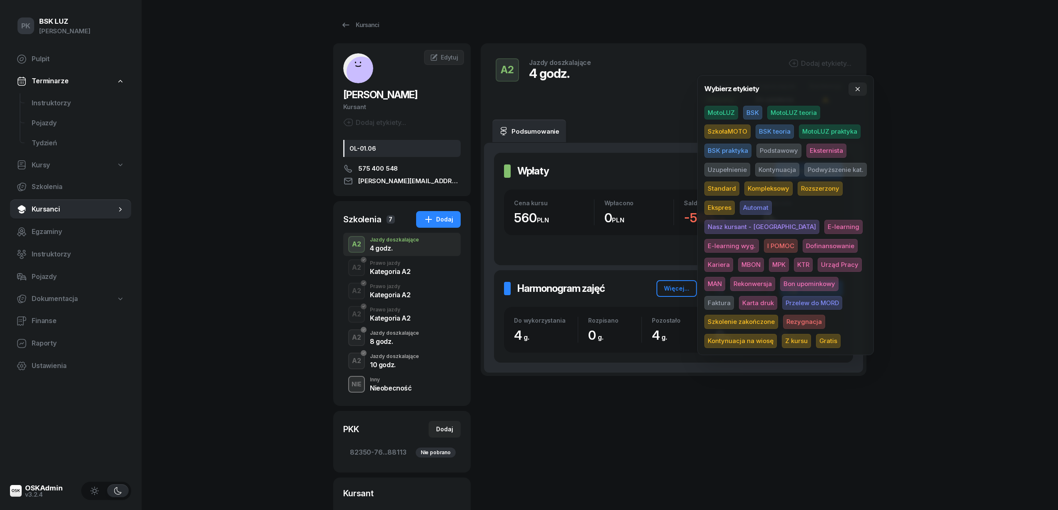
click at [741, 135] on span "SzkołaMOTO" at bounding box center [727, 132] width 46 height 14
drag, startPoint x: 730, startPoint y: 160, endPoint x: 770, endPoint y: 157, distance: 40.6
click at [730, 160] on div "MotoLUZ BSK MotoLUZ teoria SzkołaMOTO BSK teoria MotoLUZ praktyka BSK praktyka …" at bounding box center [785, 228] width 162 height 242
click at [730, 165] on span "Uzupełnienie" at bounding box center [727, 171] width 46 height 14
click at [930, 165] on div "PK BSK LUZ Piotr Klimek Pulpit Terminarze Instruktorzy Pojazdy Tydzień Kursy Sz…" at bounding box center [529, 328] width 1058 height 656
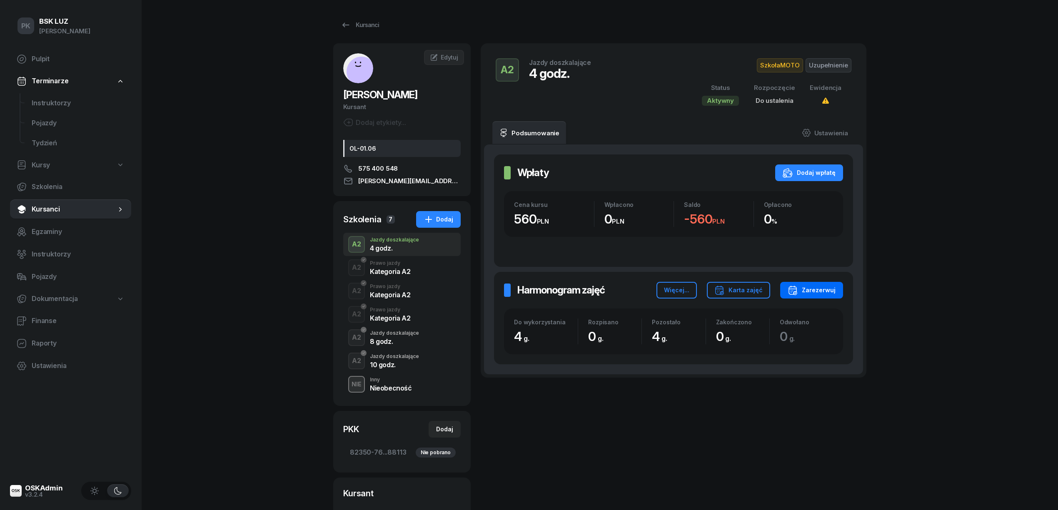
click at [813, 291] on div "Zarezerwuj" at bounding box center [812, 290] width 48 height 10
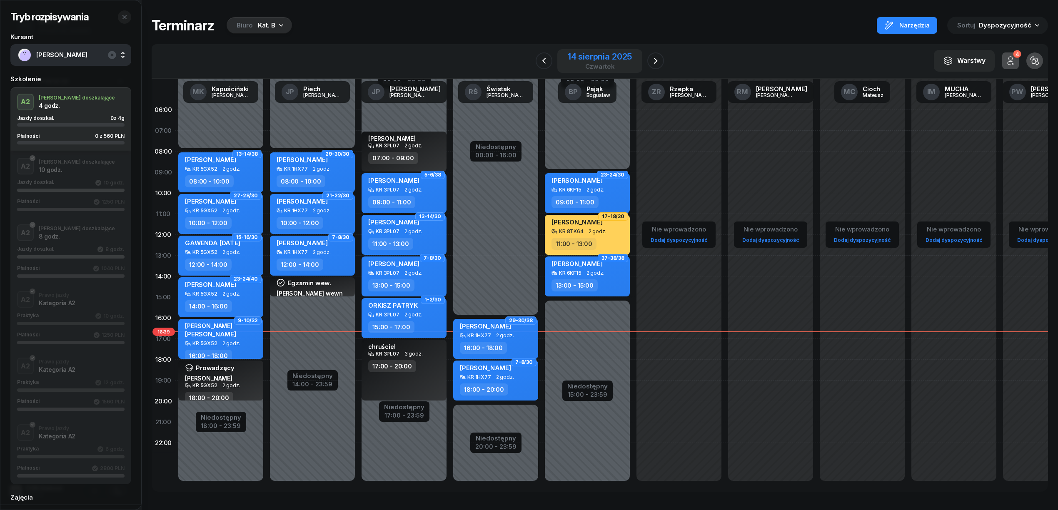
click at [604, 57] on div "14 sierpnia 2025" at bounding box center [600, 56] width 64 height 8
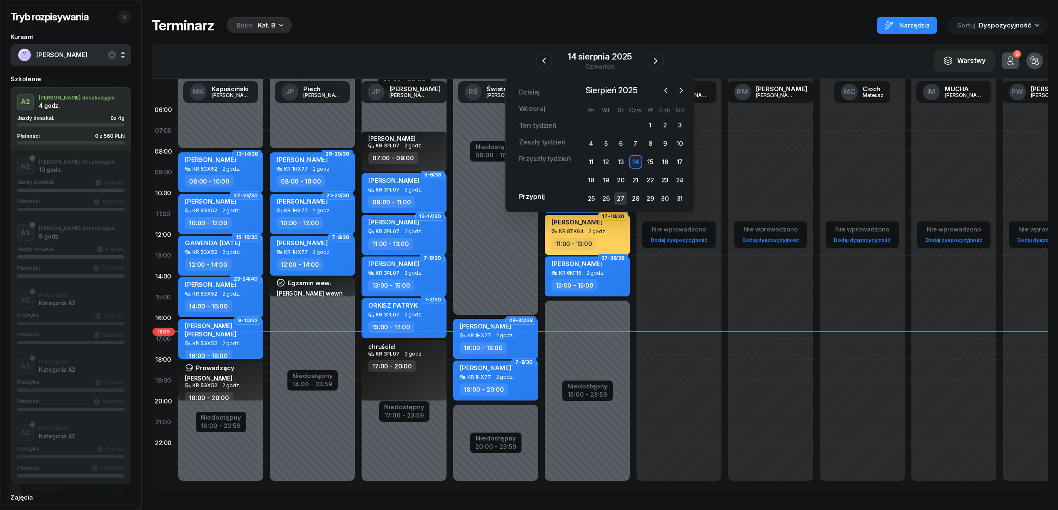
click at [624, 197] on div "27" at bounding box center [620, 198] width 13 height 13
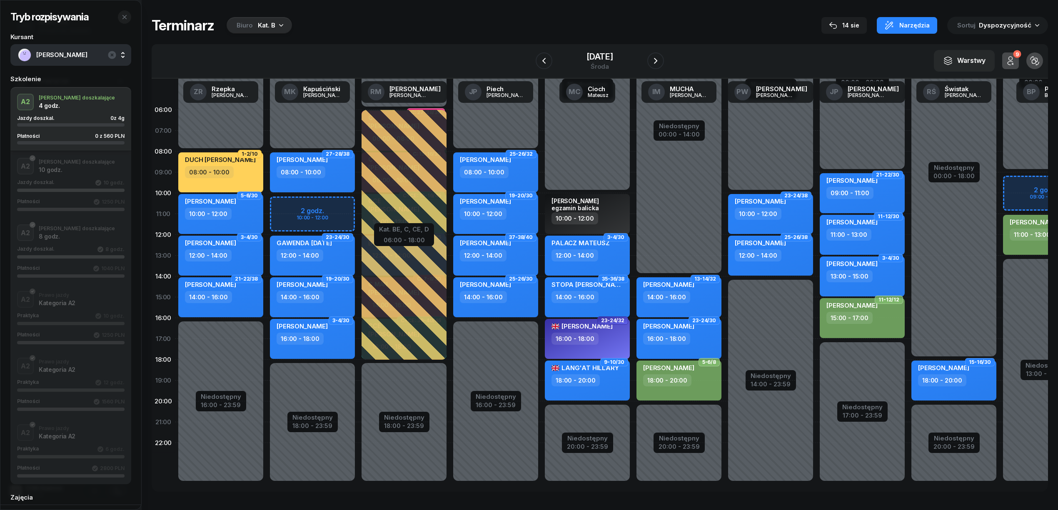
click at [265, 25] on div "Kat. B" at bounding box center [266, 25] width 17 height 10
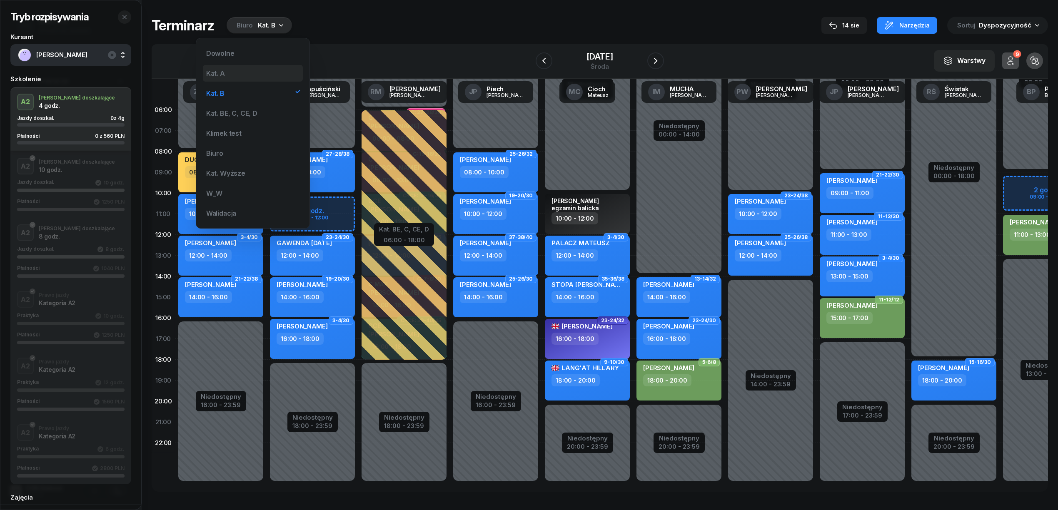
click at [240, 75] on div "Kat. A" at bounding box center [253, 73] width 100 height 17
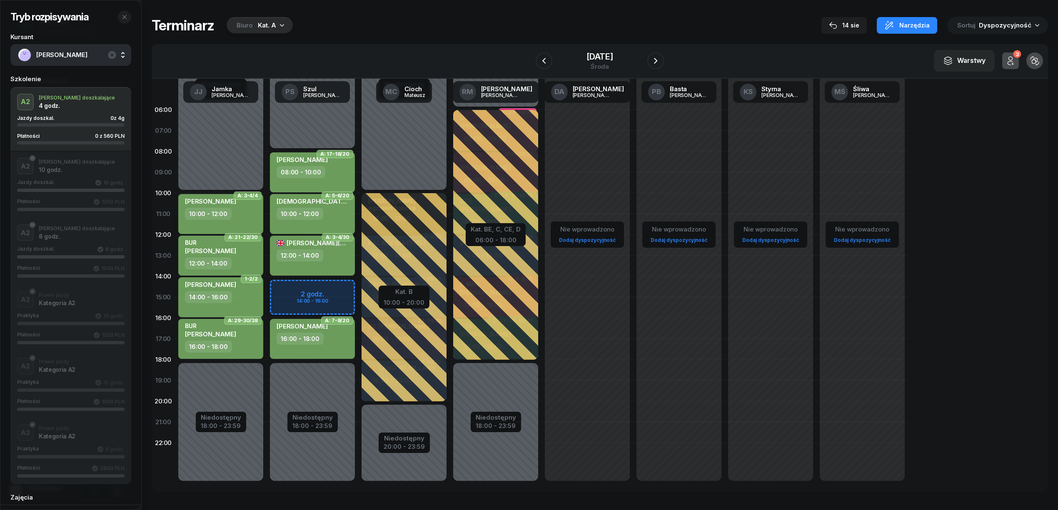
click at [358, 286] on div "Niedostępny 00:00 - 08:00 Niedostępny 18:00 - 23:59 2 godz. 14:00 - 16:00 A: 17…" at bounding box center [404, 298] width 92 height 396
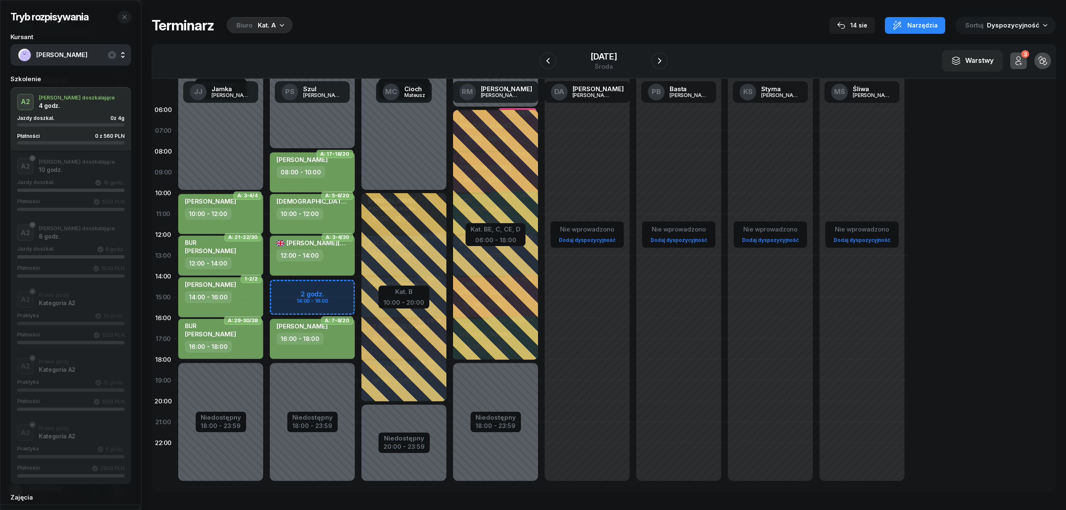
select select "14"
select select "16"
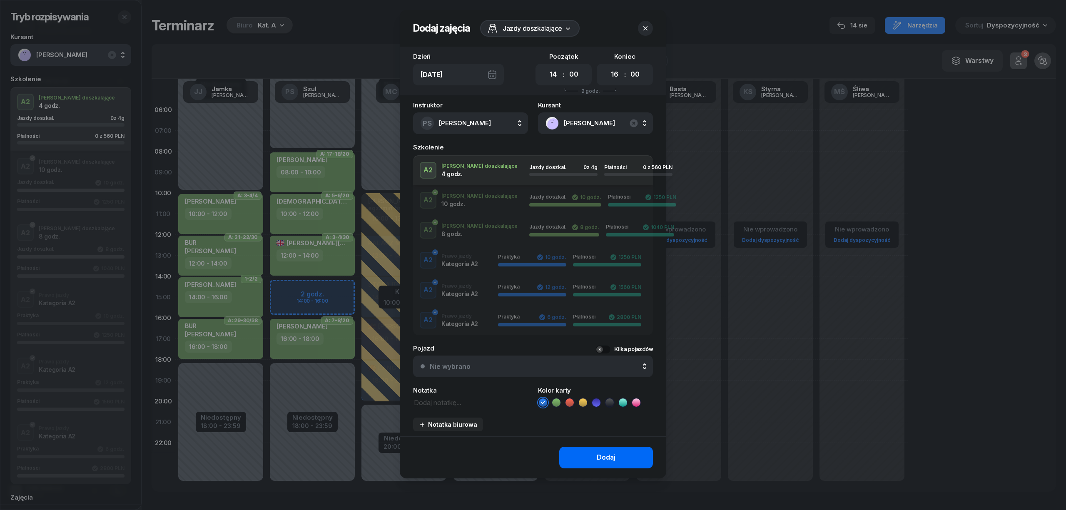
click at [587, 452] on button "Dodaj" at bounding box center [606, 458] width 94 height 22
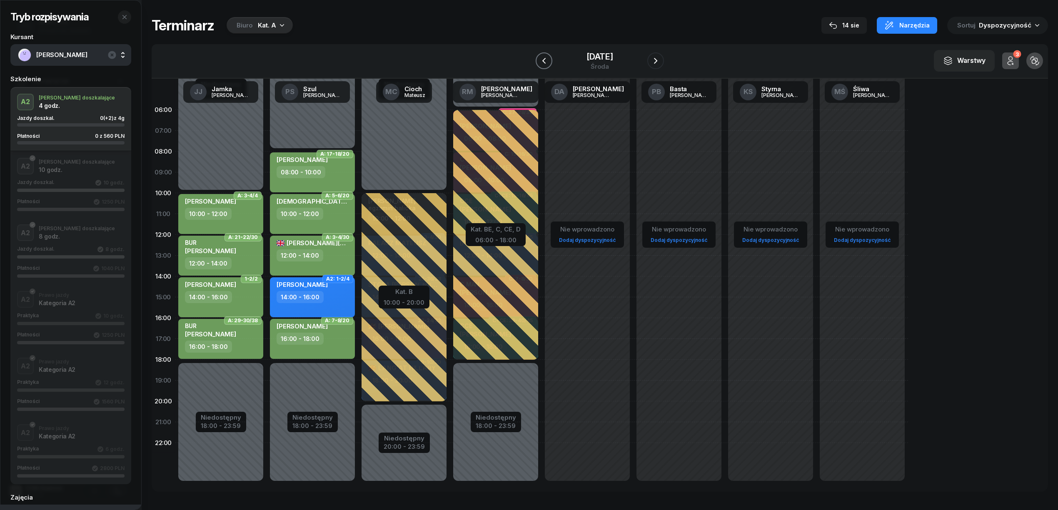
click at [547, 62] on icon "button" at bounding box center [544, 61] width 10 height 10
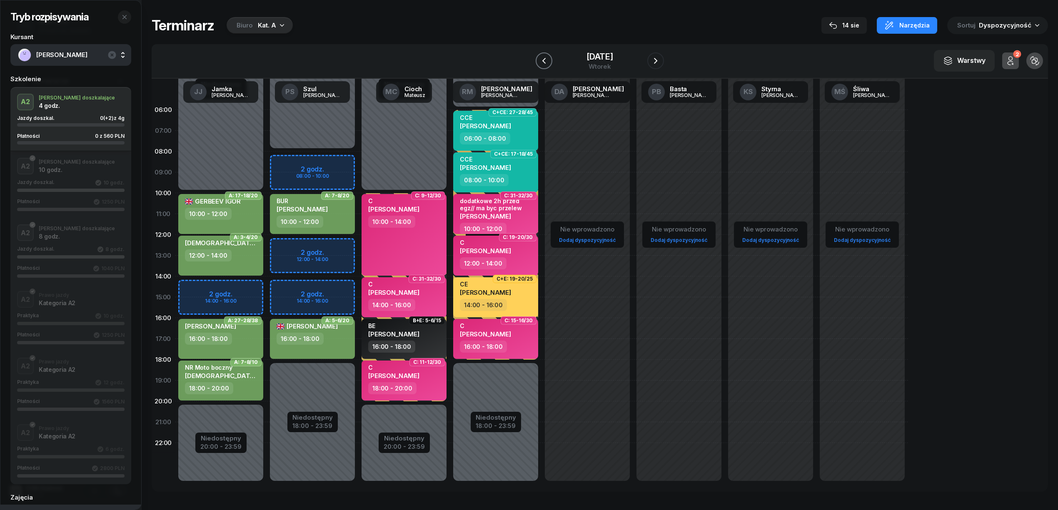
click at [547, 62] on icon "button" at bounding box center [544, 61] width 10 height 10
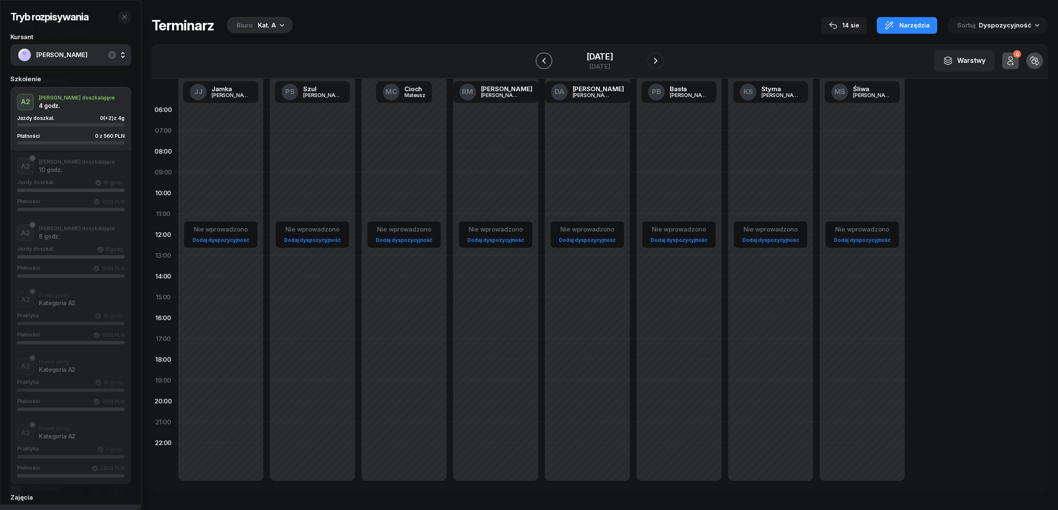
click at [547, 62] on icon "button" at bounding box center [544, 61] width 10 height 10
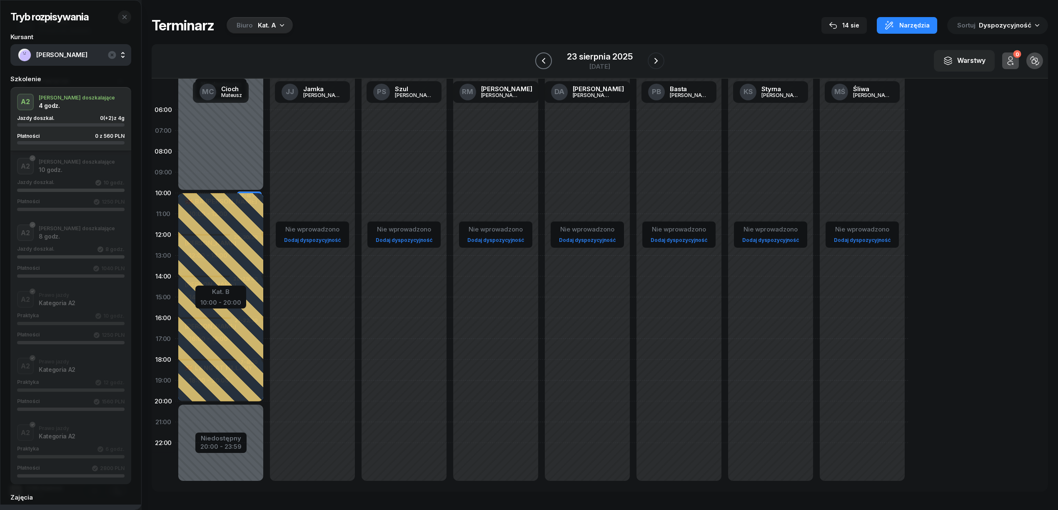
click at [547, 62] on icon "button" at bounding box center [544, 61] width 10 height 10
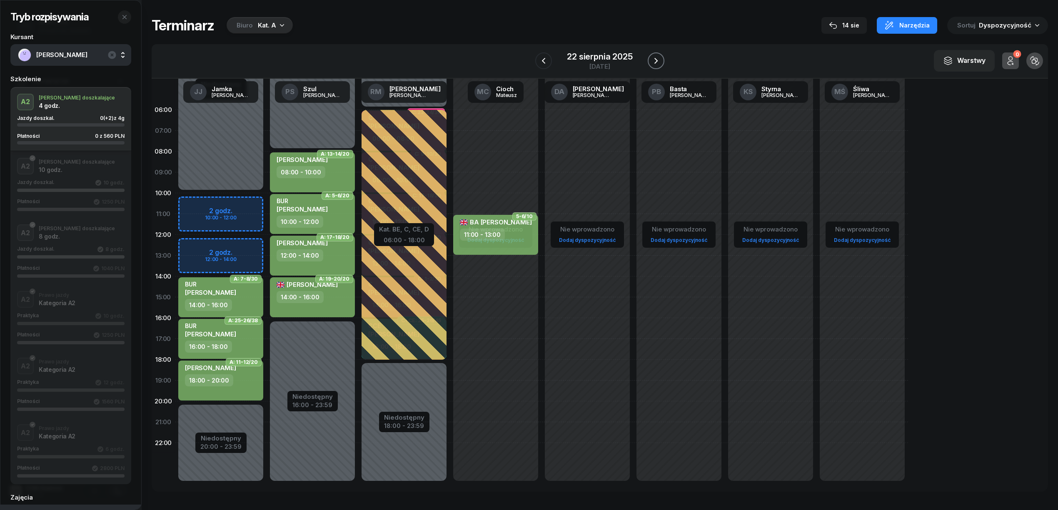
click at [651, 59] on icon "button" at bounding box center [656, 61] width 10 height 10
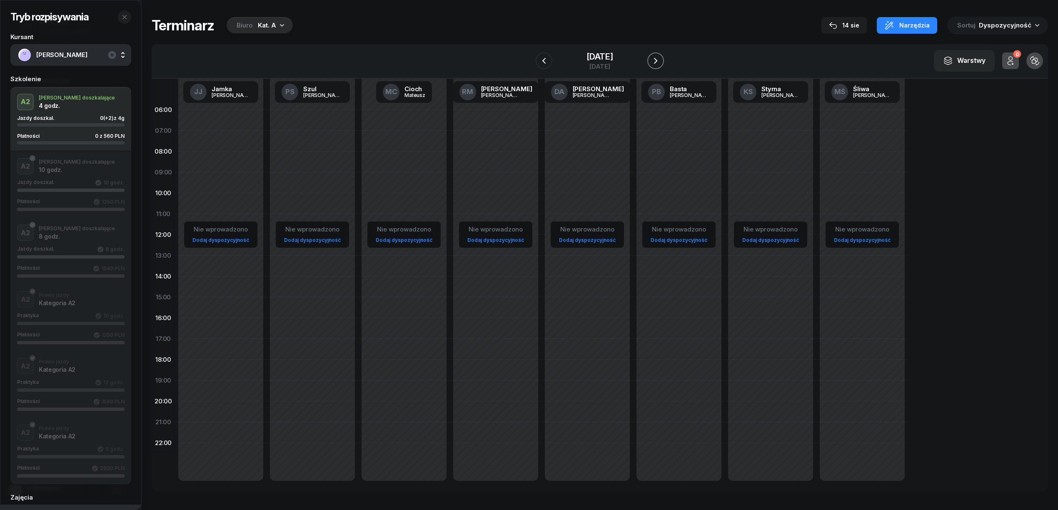
click at [651, 59] on icon "button" at bounding box center [656, 61] width 10 height 10
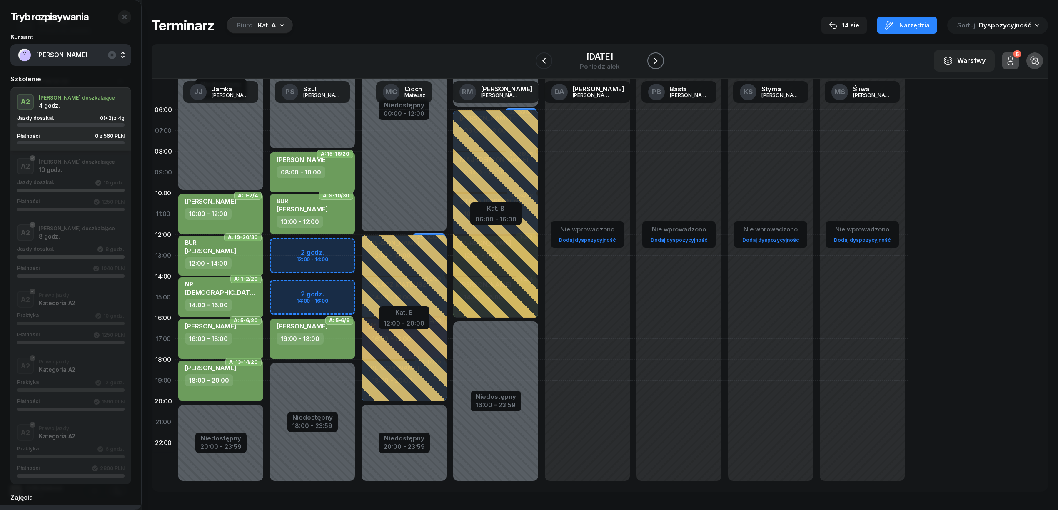
click at [651, 62] on icon "button" at bounding box center [656, 61] width 10 height 10
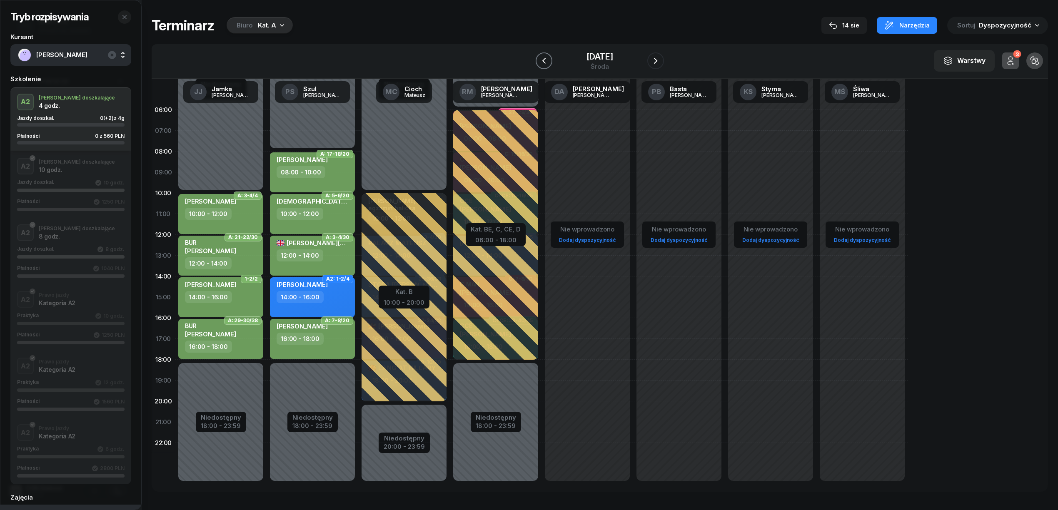
click at [544, 63] on icon "button" at bounding box center [544, 61] width 10 height 10
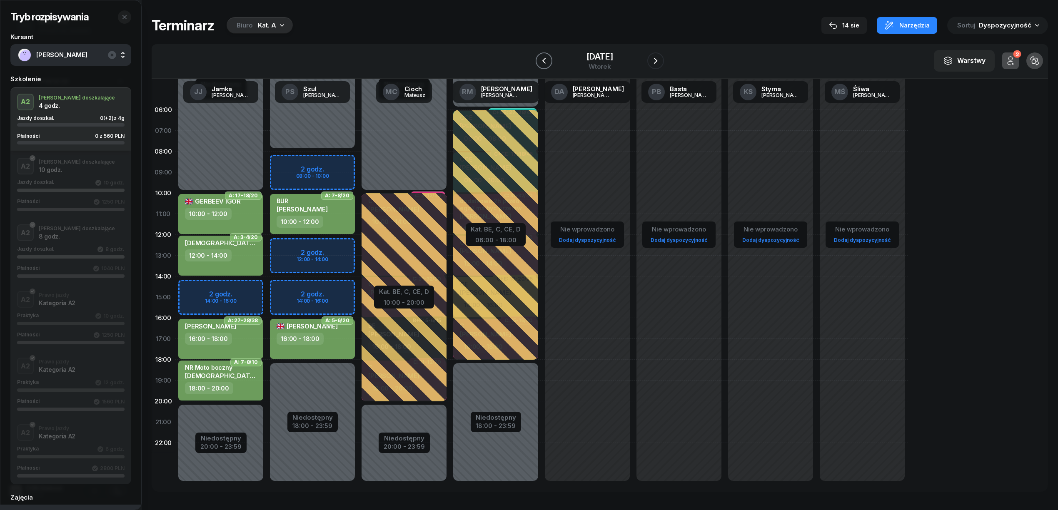
click at [544, 63] on icon "button" at bounding box center [544, 61] width 10 height 10
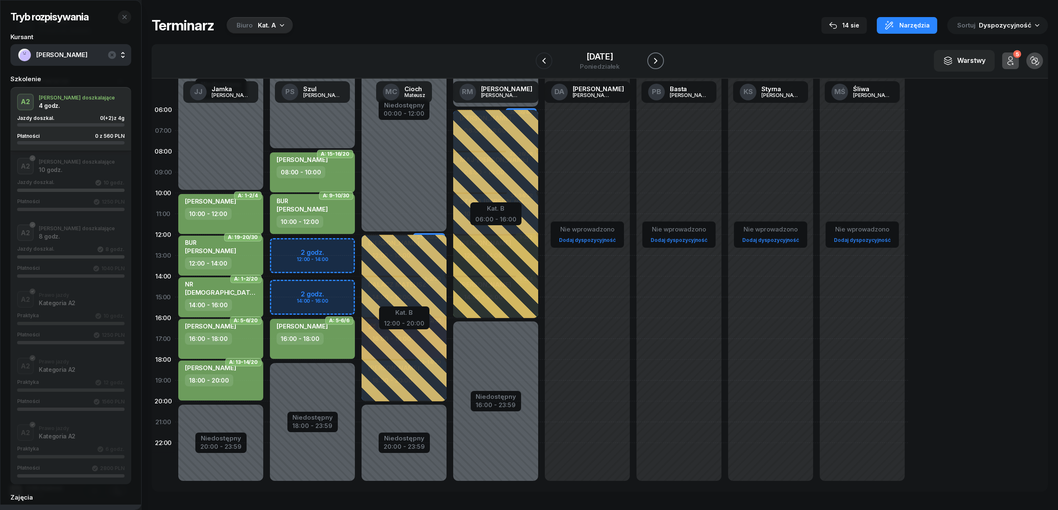
click at [651, 63] on icon "button" at bounding box center [656, 61] width 10 height 10
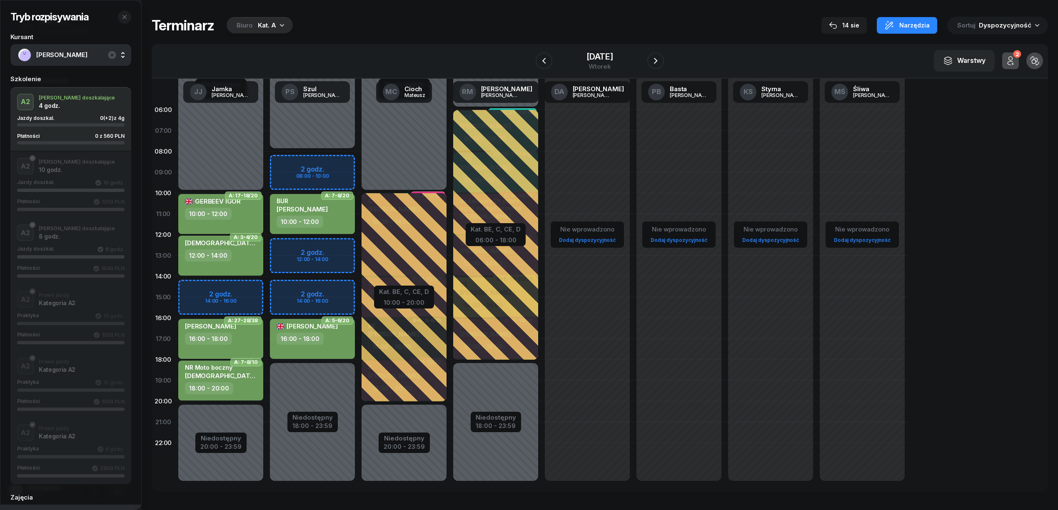
click at [647, 58] on div at bounding box center [655, 60] width 17 height 17
click at [651, 61] on icon "button" at bounding box center [656, 61] width 10 height 10
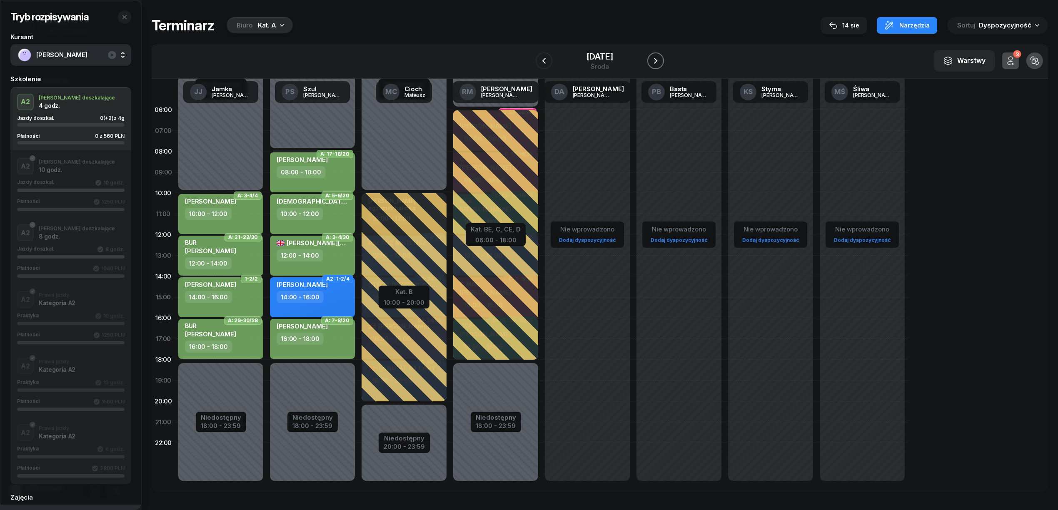
click at [651, 61] on icon "button" at bounding box center [656, 61] width 10 height 10
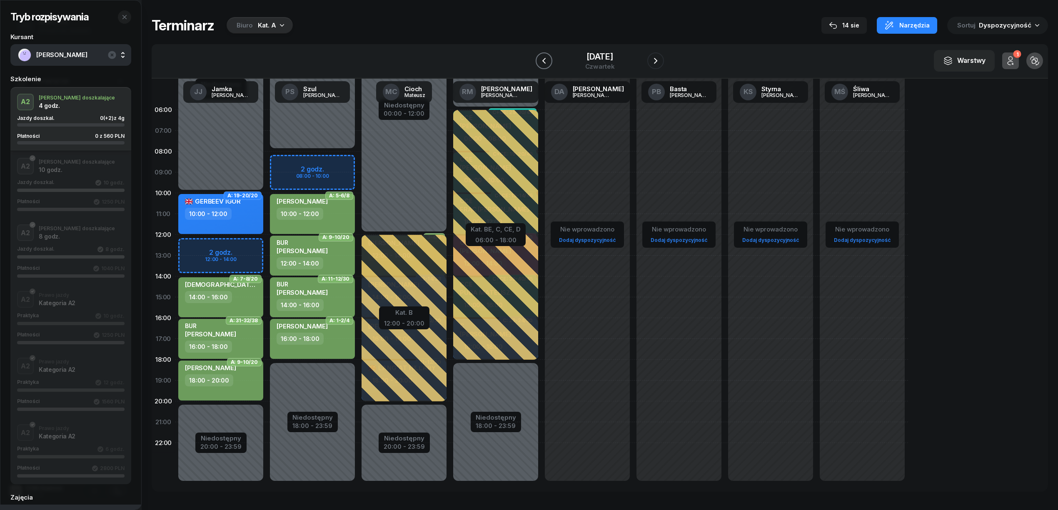
click at [545, 57] on icon "button" at bounding box center [544, 61] width 10 height 10
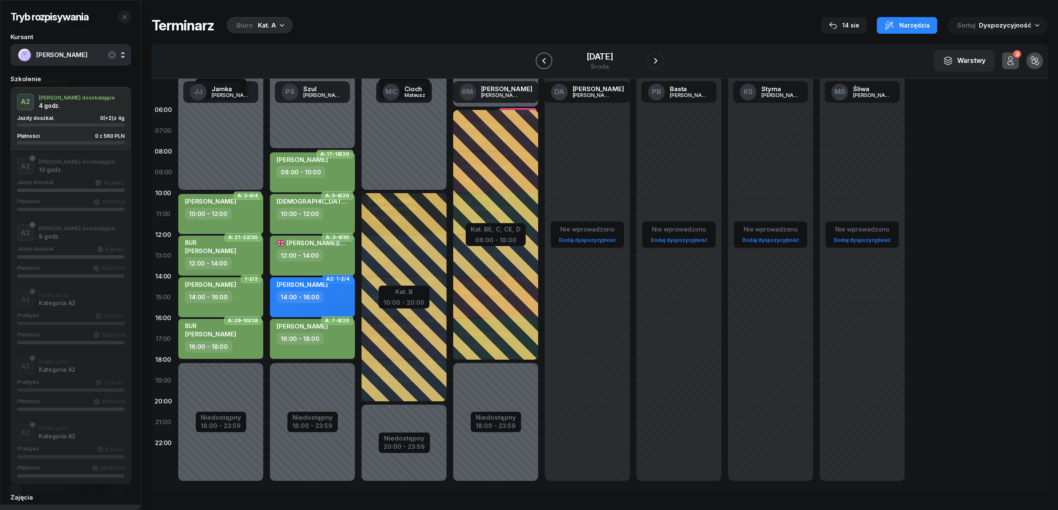
click at [545, 57] on icon "button" at bounding box center [544, 61] width 10 height 10
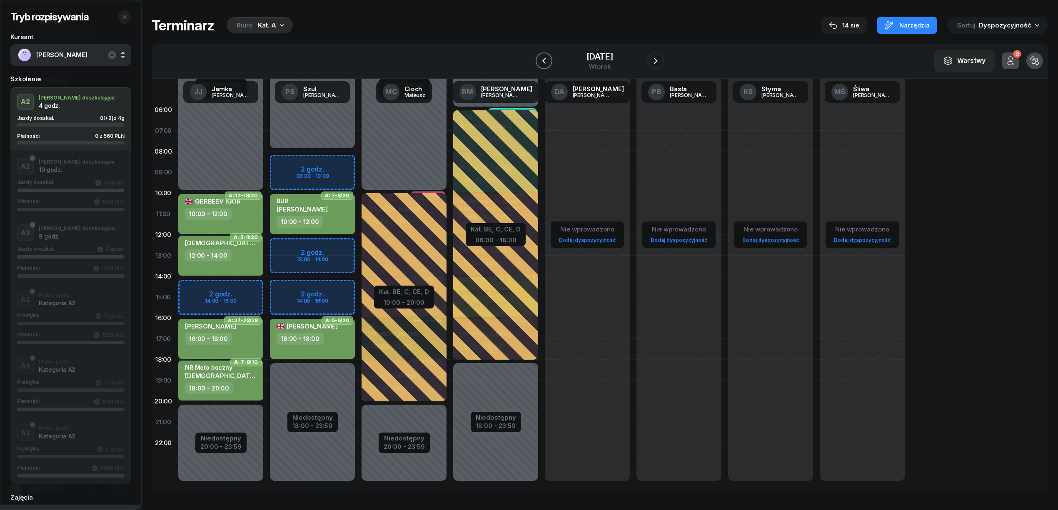
click at [545, 57] on icon "button" at bounding box center [544, 61] width 10 height 10
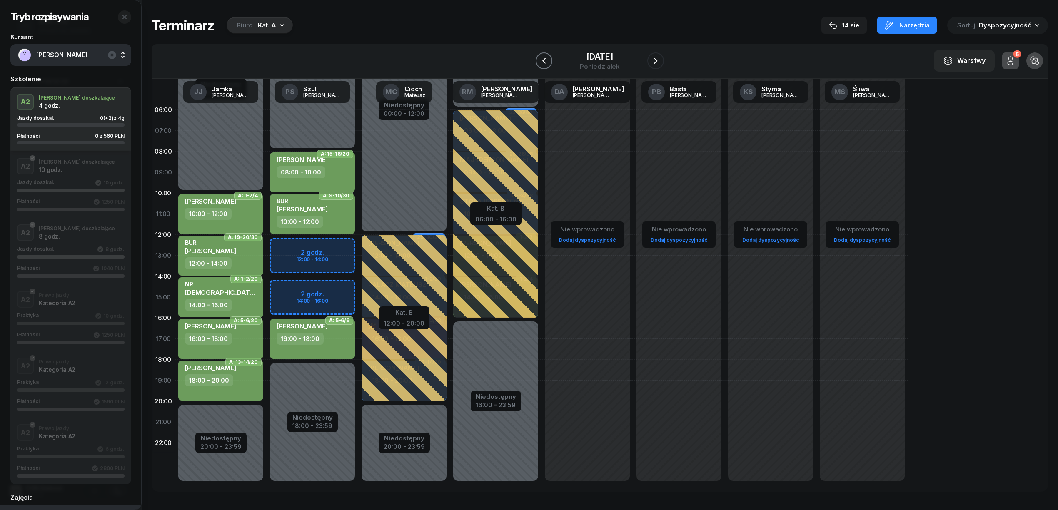
click at [545, 57] on icon "button" at bounding box center [544, 61] width 10 height 10
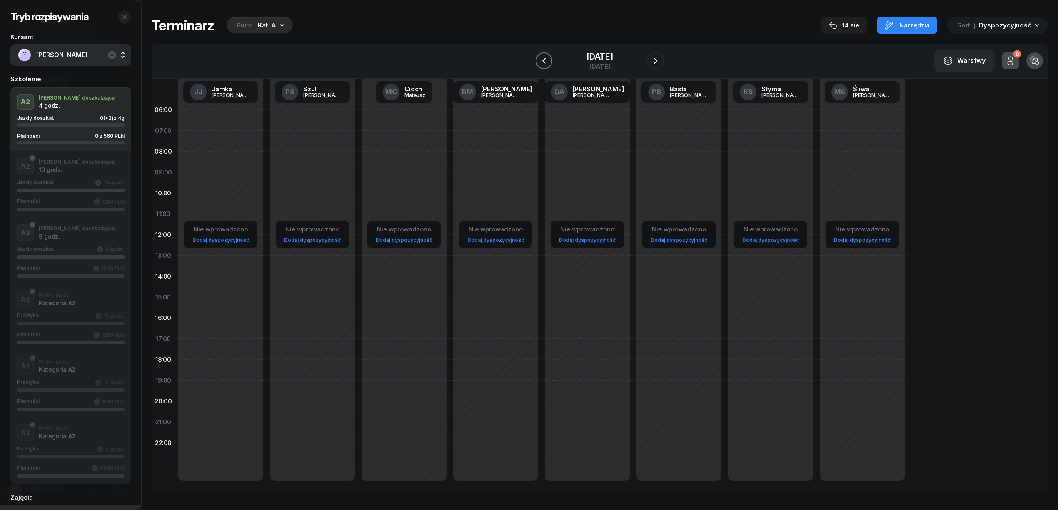
click at [545, 57] on icon "button" at bounding box center [544, 61] width 10 height 10
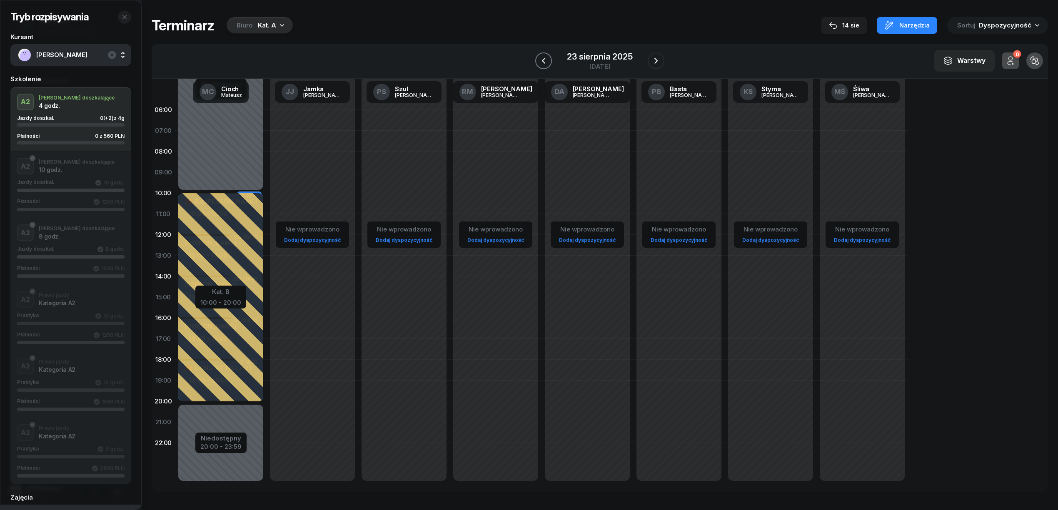
click at [545, 57] on icon "button" at bounding box center [544, 61] width 10 height 10
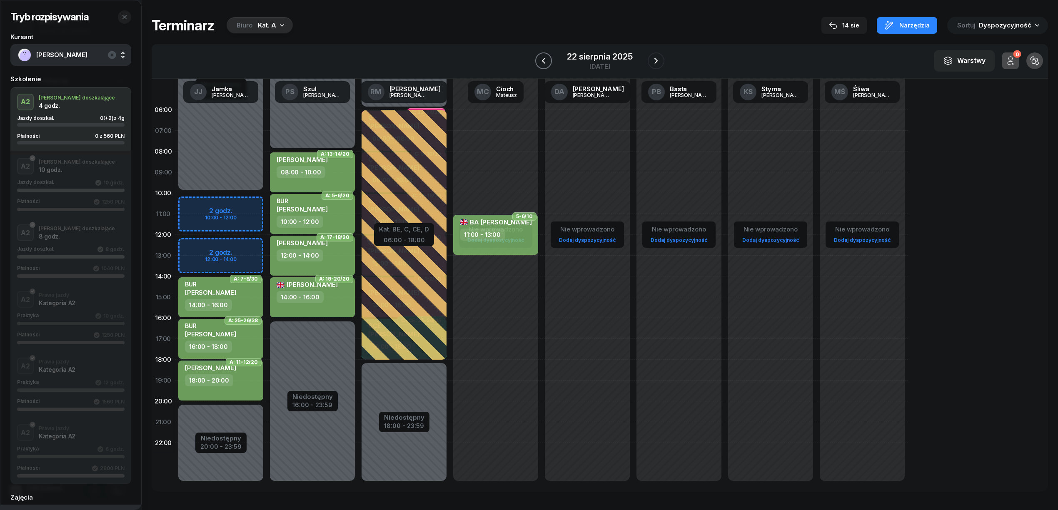
click at [545, 57] on icon "button" at bounding box center [544, 61] width 10 height 10
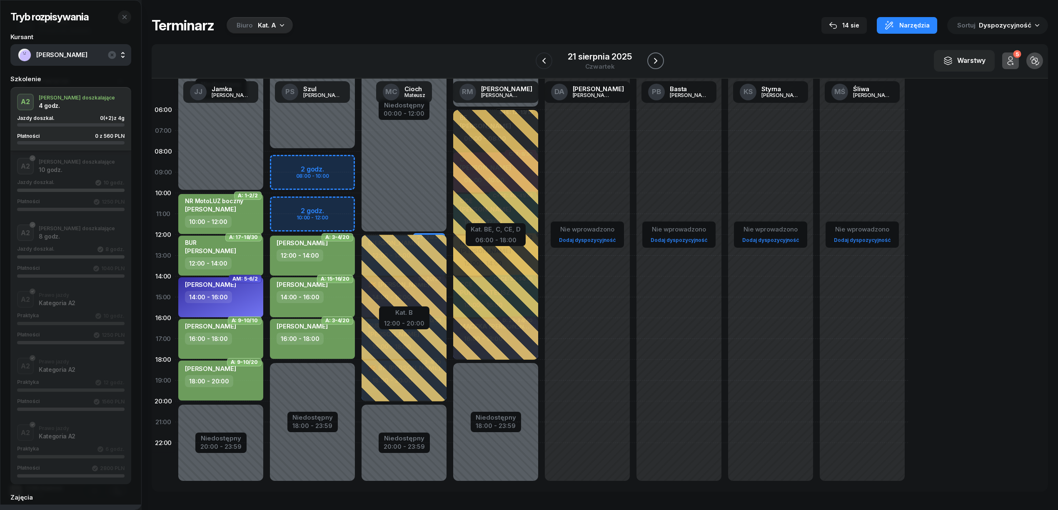
click at [655, 58] on icon "button" at bounding box center [655, 61] width 3 height 6
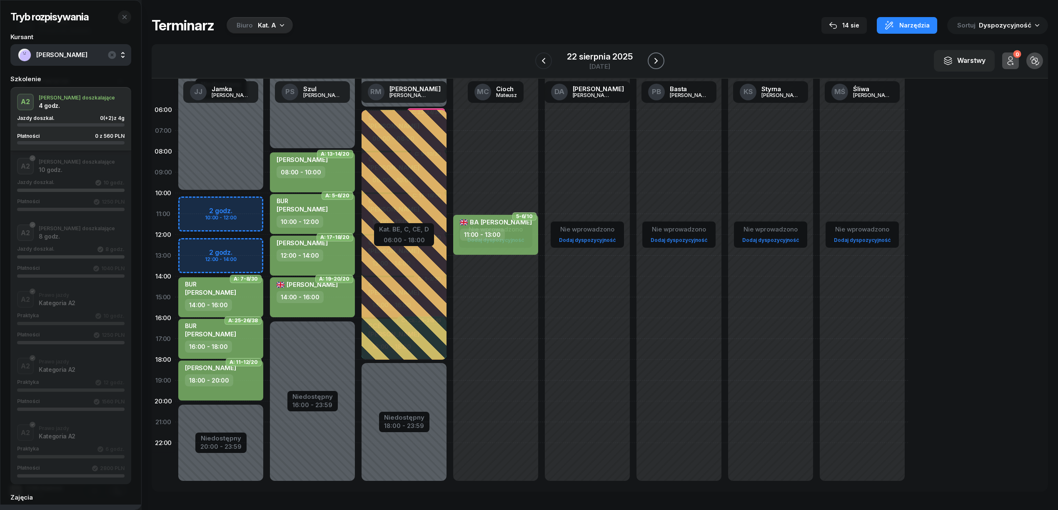
click at [655, 58] on icon "button" at bounding box center [655, 61] width 3 height 6
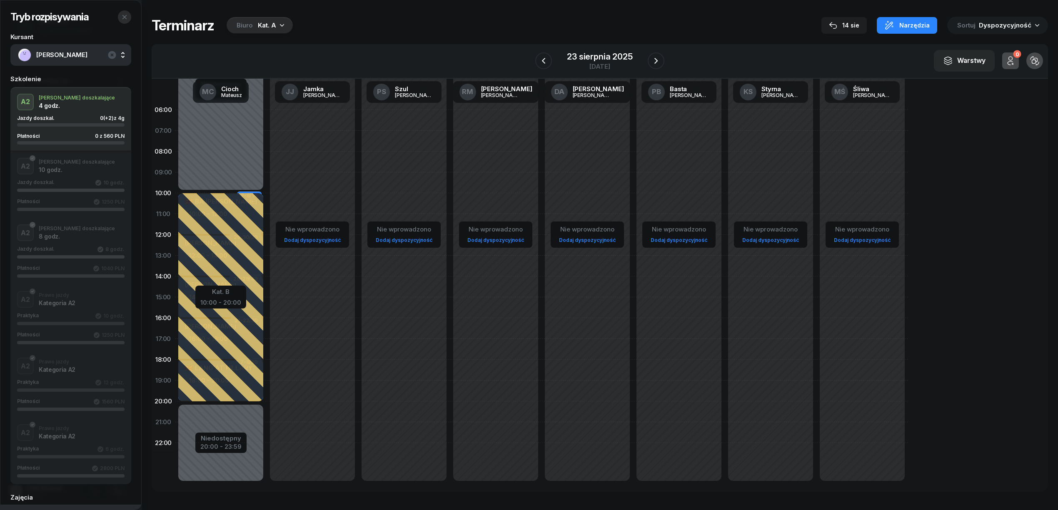
click at [125, 17] on icon "button" at bounding box center [124, 17] width 7 height 7
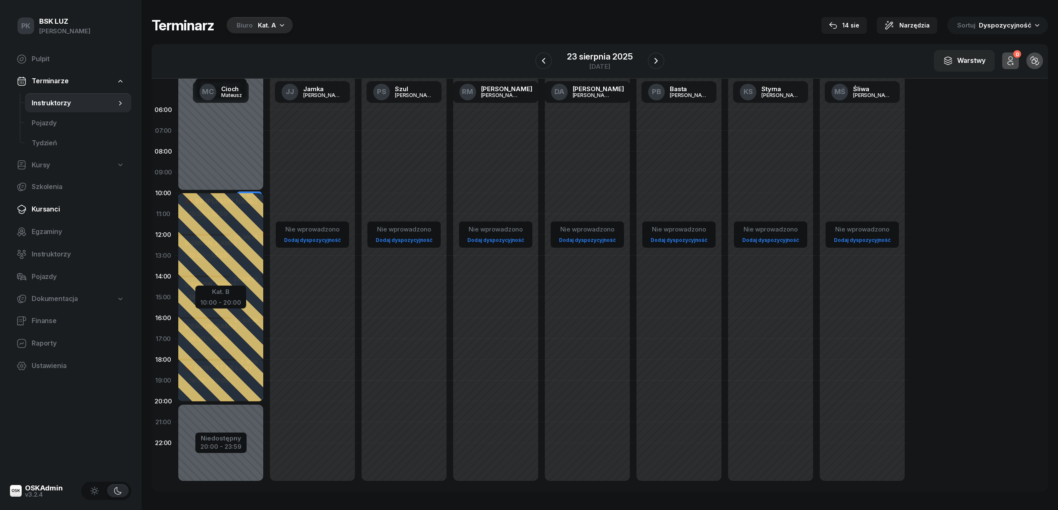
click at [49, 208] on span "Kursanci" at bounding box center [78, 209] width 93 height 11
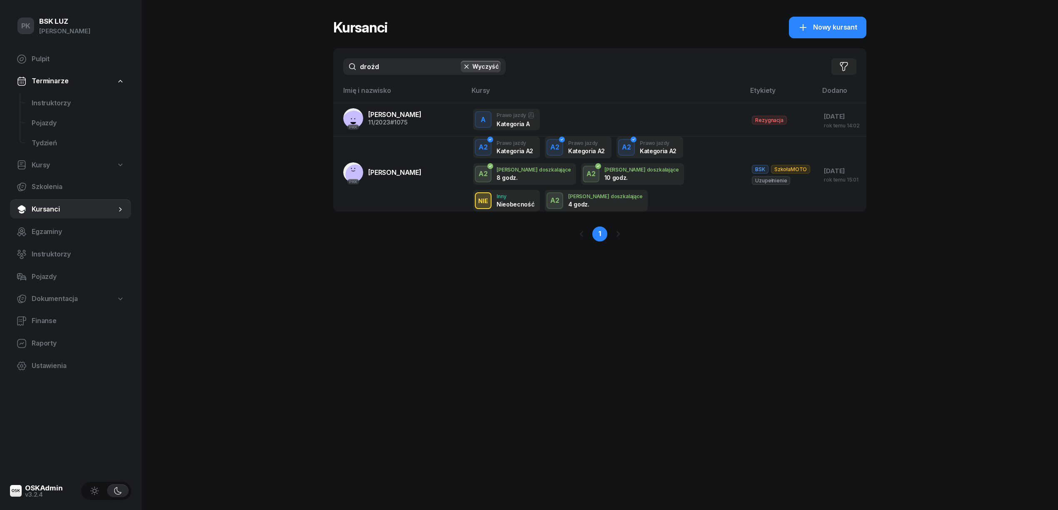
drag, startPoint x: 387, startPoint y: 68, endPoint x: 325, endPoint y: 67, distance: 61.7
click at [325, 67] on div "PK BSK LUZ Piotr Klimek Pulpit Terminarze Instruktorzy Pojazdy Tydzień Kursy Sz…" at bounding box center [529, 255] width 1058 height 510
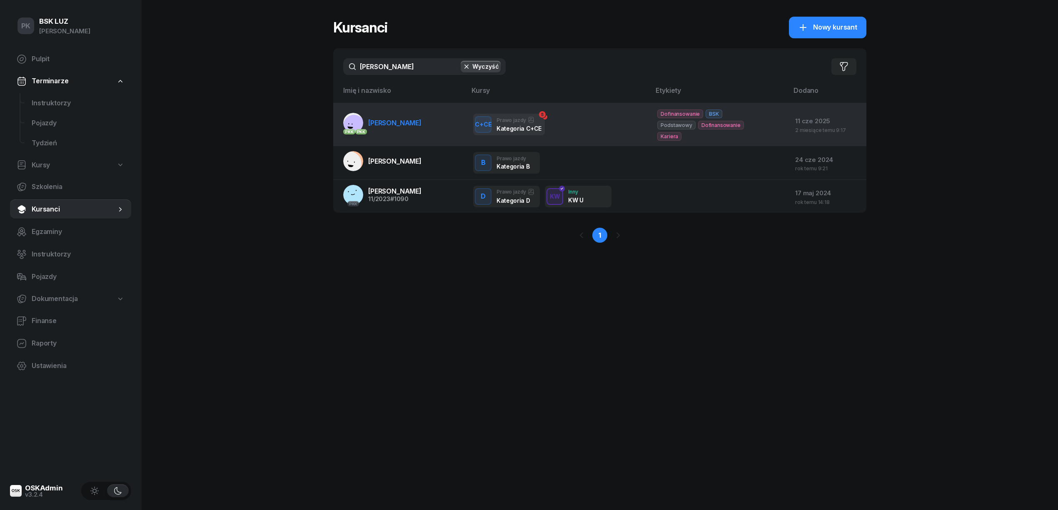
type input "walczak"
click at [422, 130] on link "PKK PKK WALCZAK MARCIN" at bounding box center [382, 123] width 78 height 20
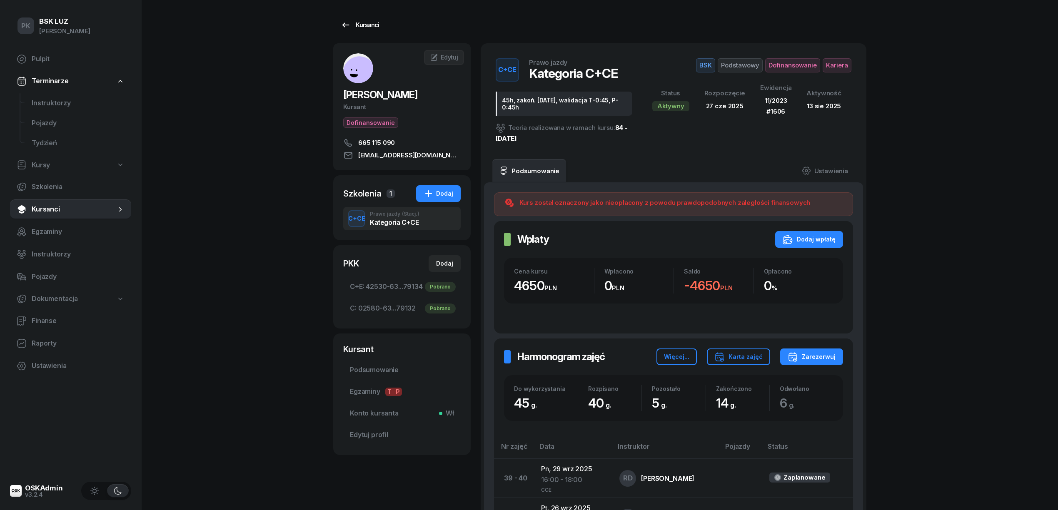
click at [374, 27] on div "Kursanci" at bounding box center [360, 25] width 38 height 10
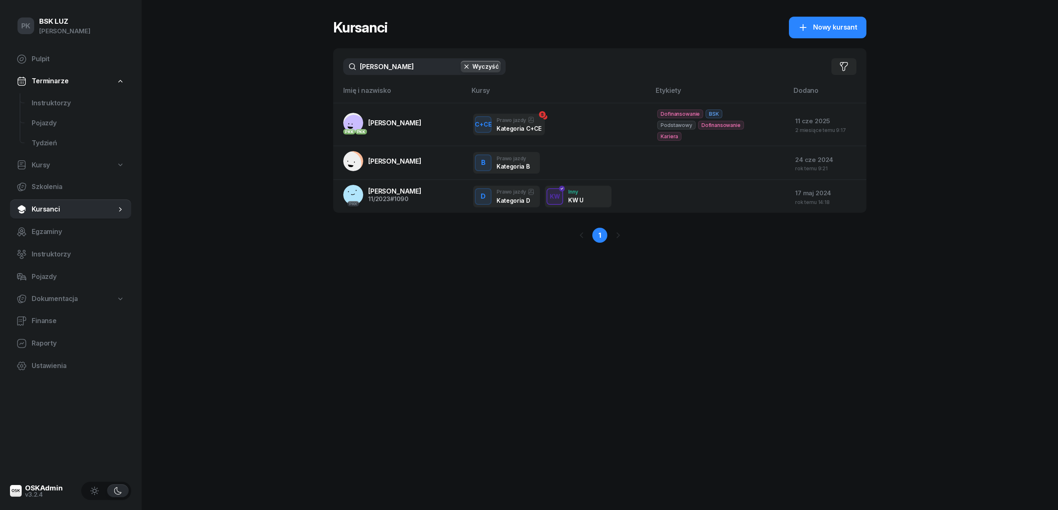
drag, startPoint x: 334, startPoint y: 75, endPoint x: 320, endPoint y: 79, distance: 14.7
click at [321, 77] on div "PK BSK LUZ Piotr Klimek Pulpit Terminarze Instruktorzy Pojazdy Tydzień Kursy Sz…" at bounding box center [529, 255] width 1058 height 510
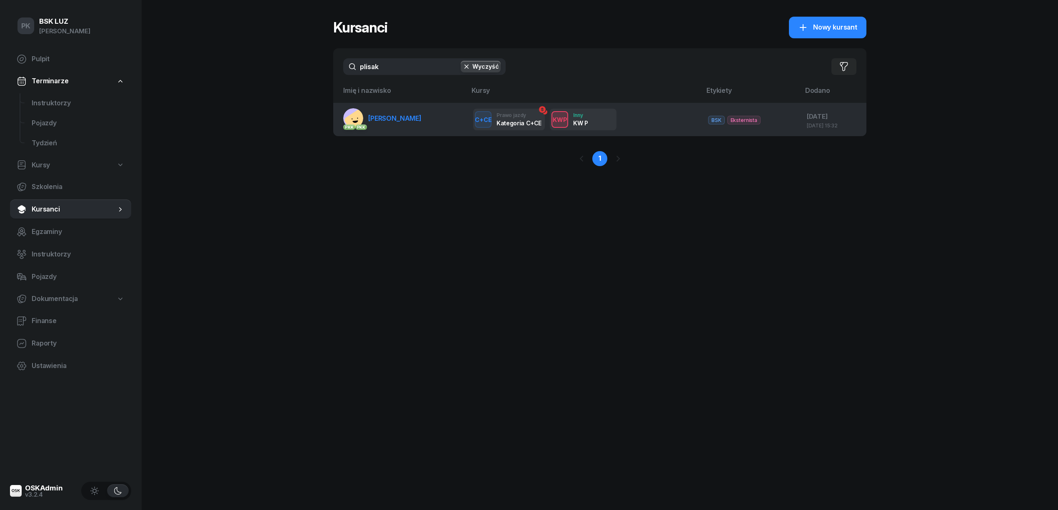
type input "plisak"
click at [382, 118] on span "PLISAK PATRYK" at bounding box center [394, 118] width 53 height 8
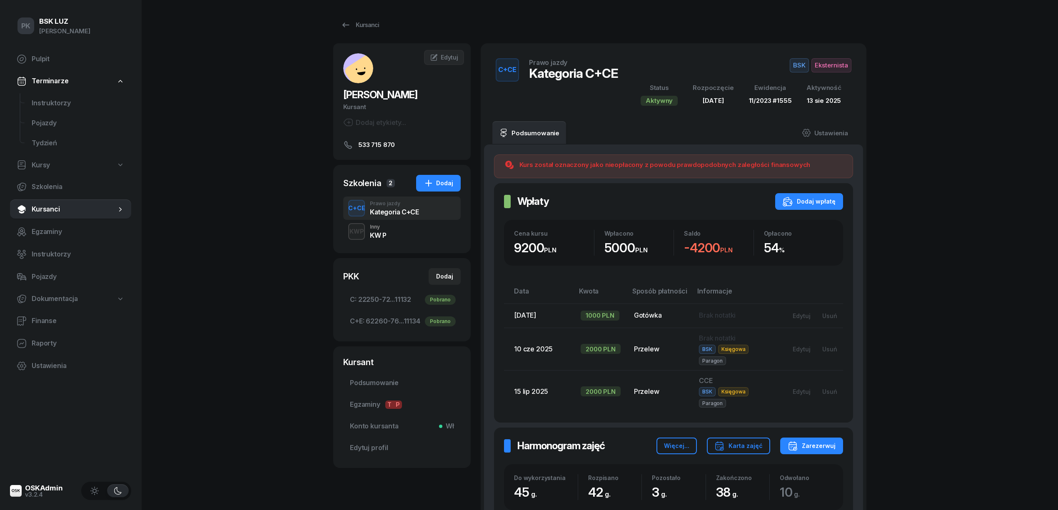
click at [382, 228] on div "Inny" at bounding box center [378, 227] width 16 height 5
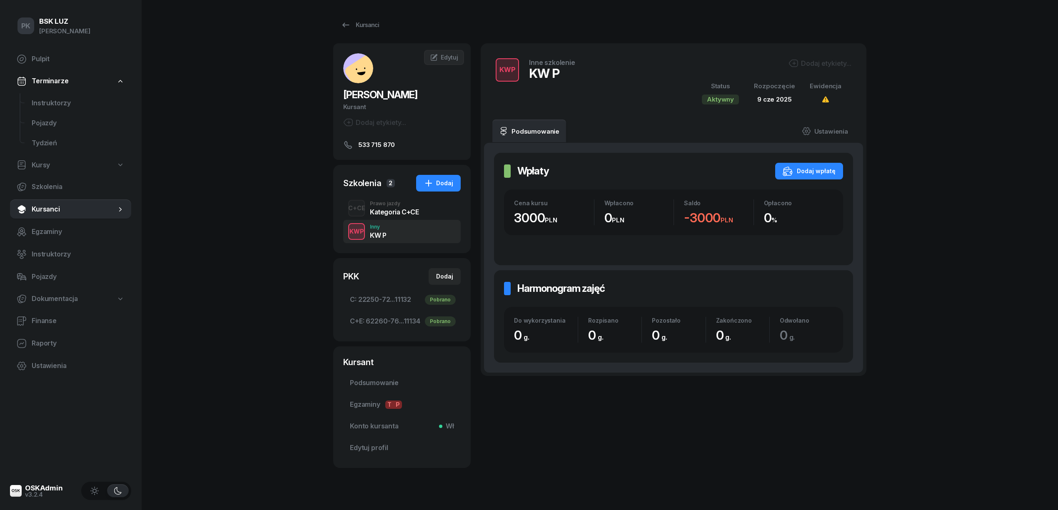
click at [382, 222] on div "KWP Inny KW P" at bounding box center [401, 231] width 117 height 23
click at [379, 209] on div "Kategoria C+CE" at bounding box center [394, 212] width 49 height 7
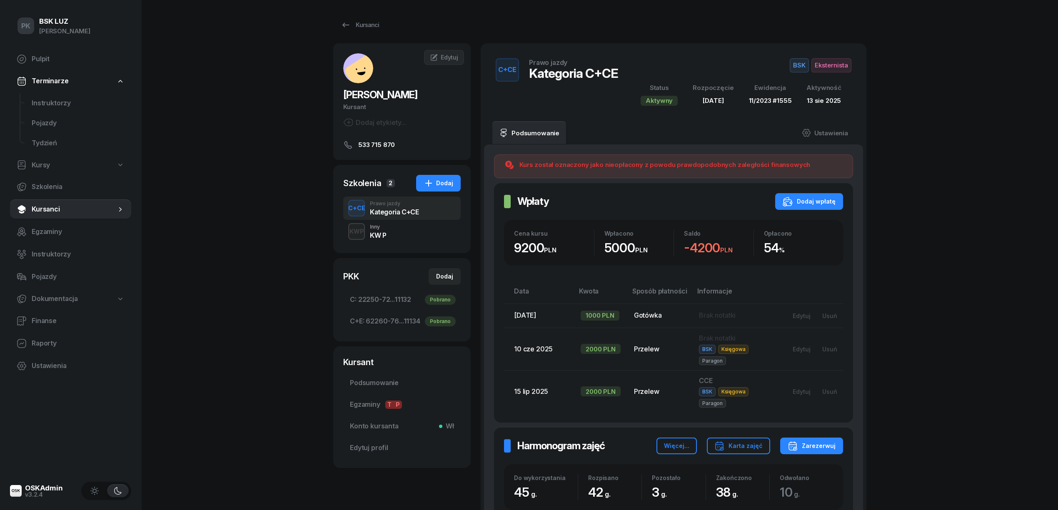
click at [410, 239] on div "KWP Inny KW P" at bounding box center [401, 231] width 117 height 23
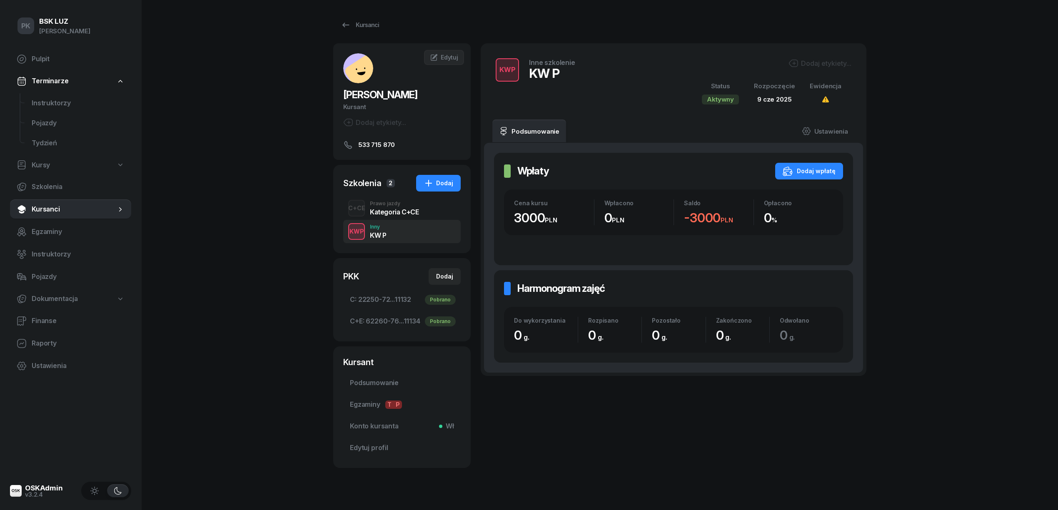
click at [383, 209] on div "Kategoria C+CE" at bounding box center [394, 212] width 49 height 7
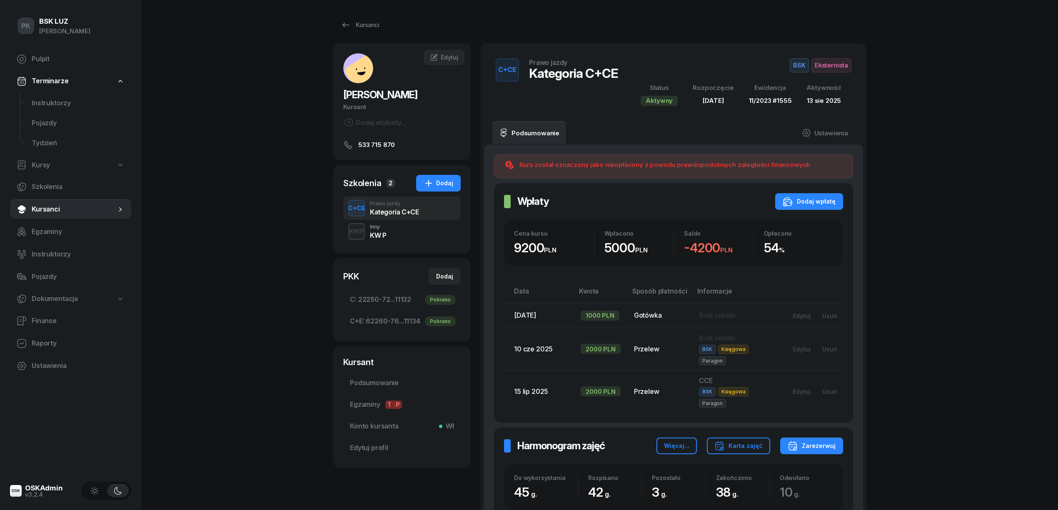
click at [392, 237] on div "KWP Inny KW P" at bounding box center [401, 231] width 117 height 23
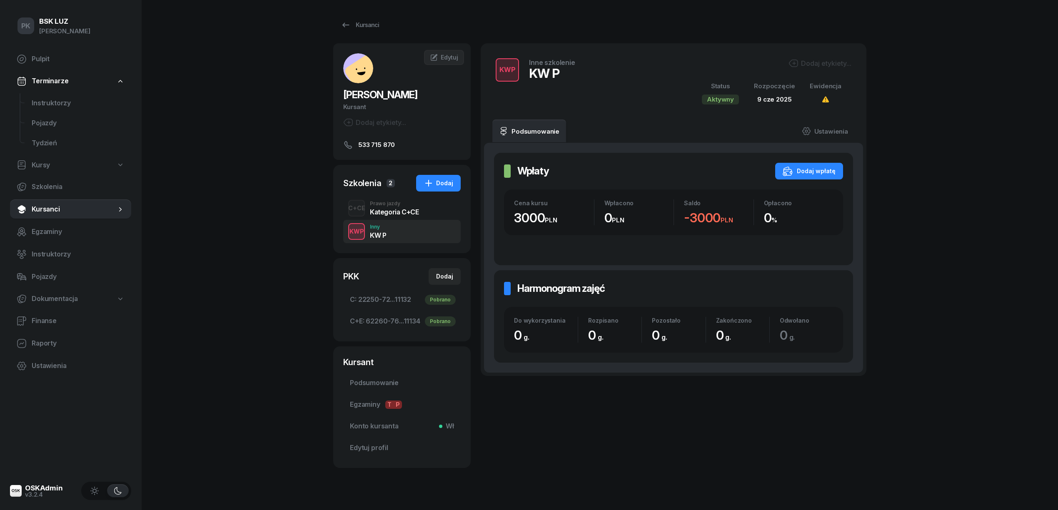
click at [385, 212] on div "Kategoria C+CE" at bounding box center [394, 212] width 49 height 7
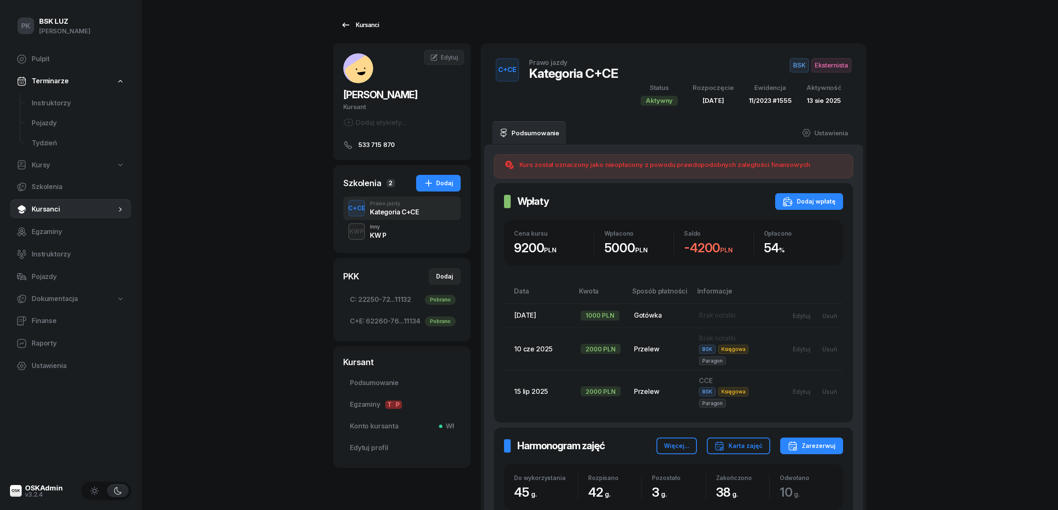
click at [341, 29] on icon at bounding box center [346, 25] width 10 height 10
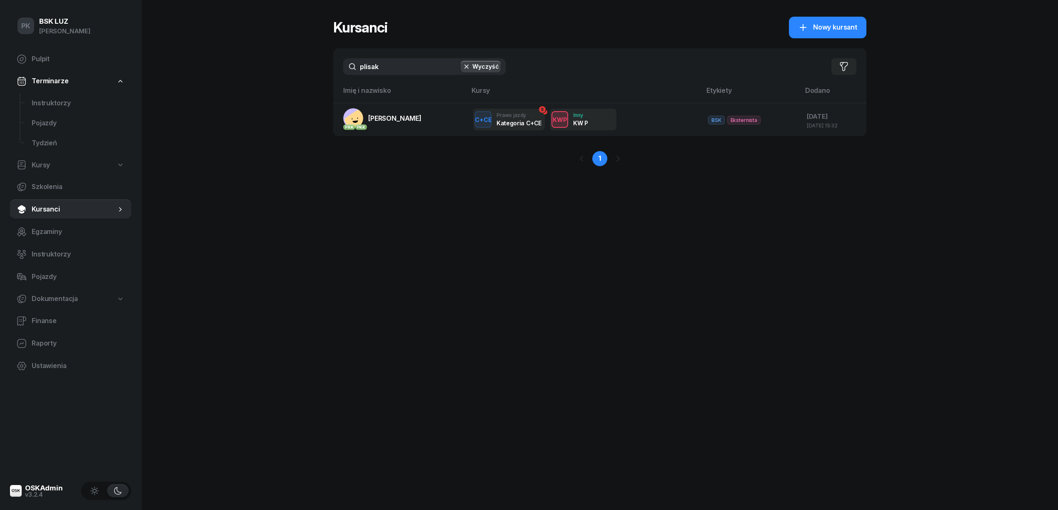
drag, startPoint x: 394, startPoint y: 65, endPoint x: 316, endPoint y: 67, distance: 77.9
click at [319, 67] on div "PK BSK LUZ Piotr Klimek Pulpit Terminarze Instruktorzy Pojazdy Tydzień Kursy Sz…" at bounding box center [529, 255] width 1058 height 510
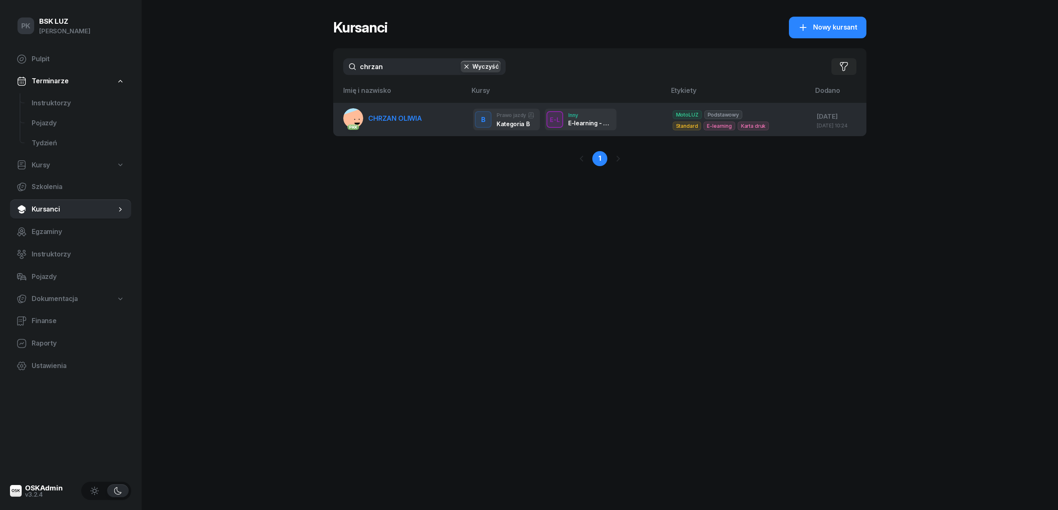
type input "chrzan"
click at [378, 122] on link "PKK CHRZAN OLIWIA" at bounding box center [382, 118] width 79 height 20
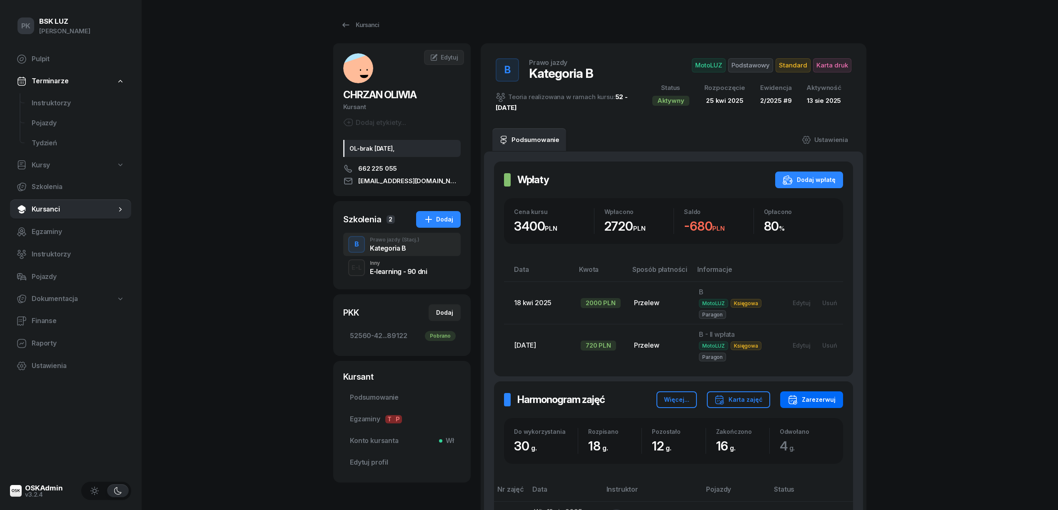
click at [837, 408] on button "Zarezerwuj" at bounding box center [811, 400] width 63 height 17
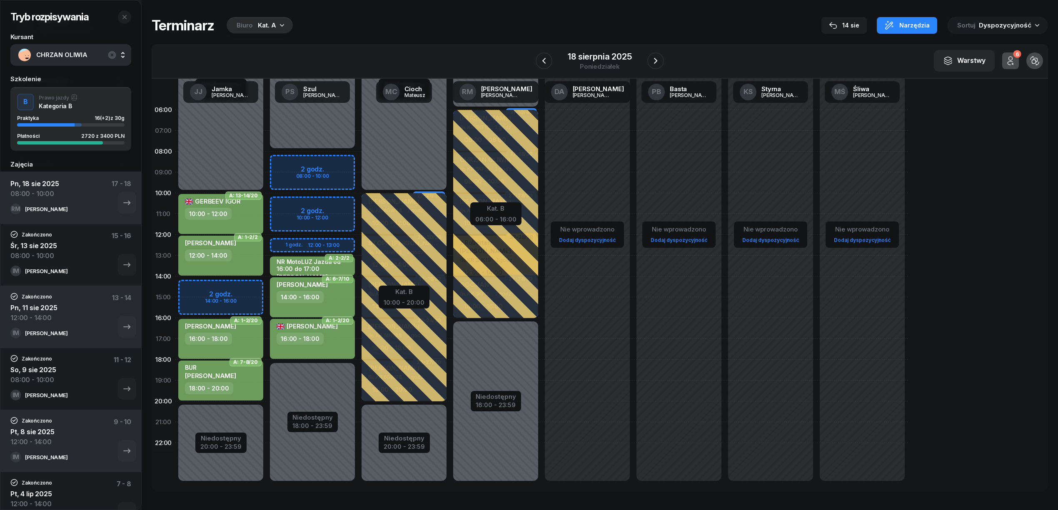
click at [472, 57] on div "W Wybierz AK Koryciński Artur BP Pająk Bogusław DA Arendarczyk Damian DP Pawłow…" at bounding box center [600, 61] width 896 height 35
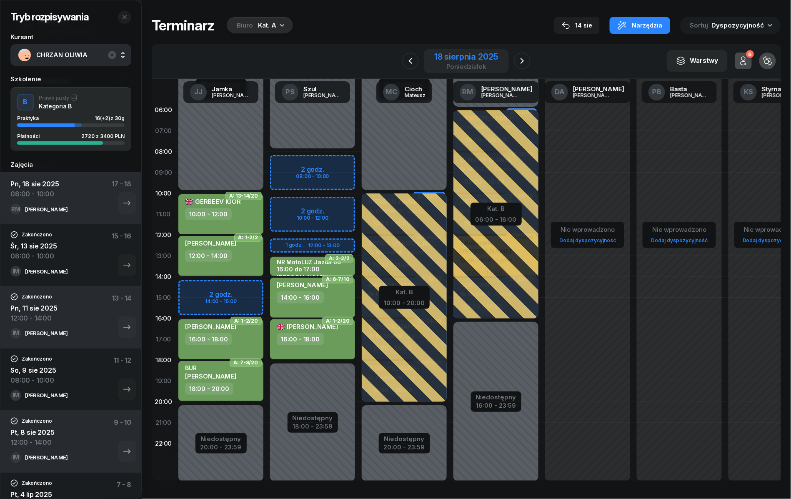
click at [471, 55] on div "18 sierpnia 2025" at bounding box center [466, 56] width 64 height 8
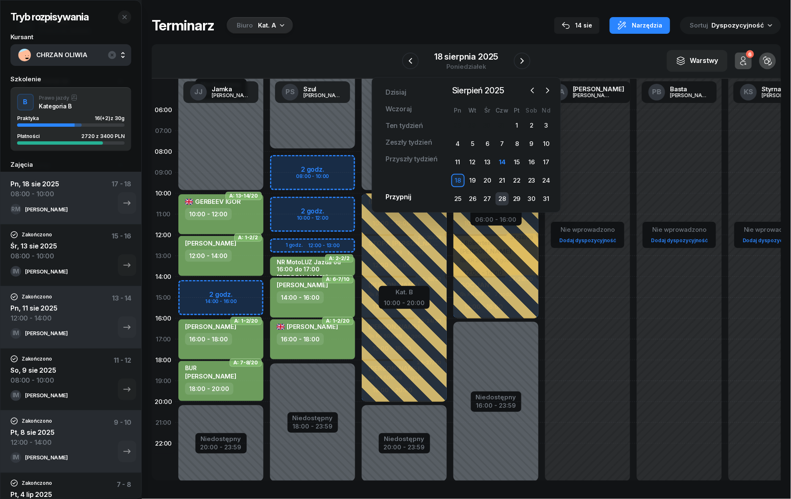
click at [499, 197] on div "28" at bounding box center [501, 198] width 13 height 13
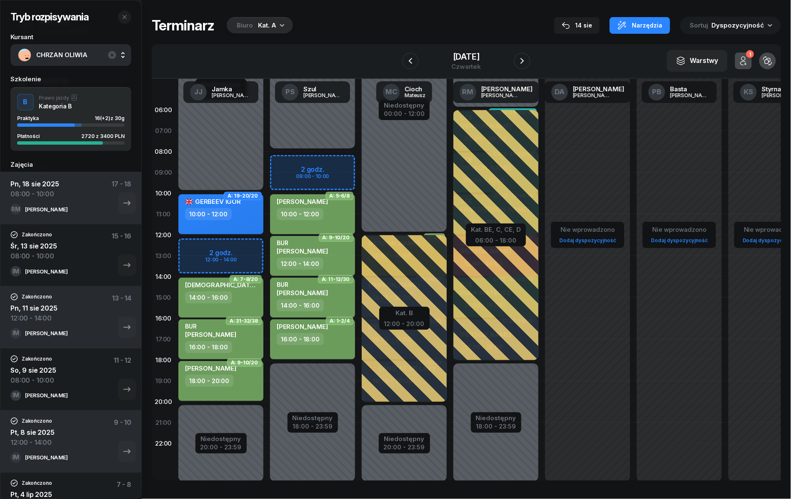
click at [255, 12] on div "Tryb rozpisywania Kursant CHRZAN OLIWIA Szkolenie B Prawo jazdy Kategoria B Pra…" at bounding box center [466, 248] width 629 height 497
click at [254, 24] on div "Biuro Kat. A" at bounding box center [260, 25] width 66 height 17
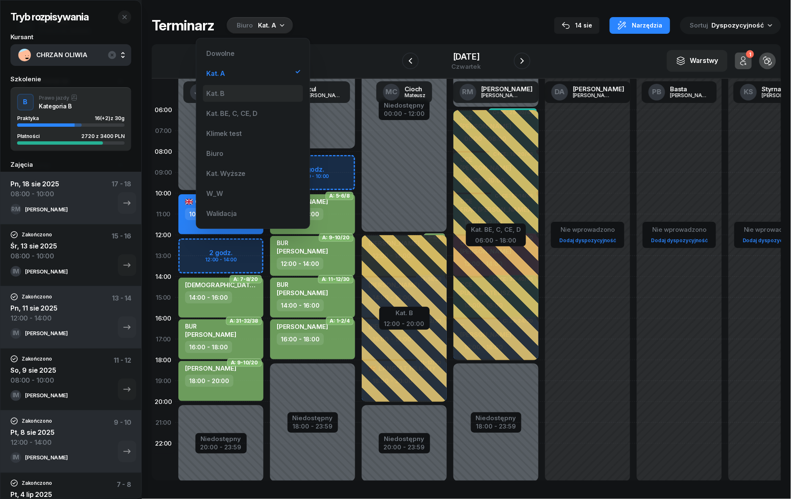
click at [242, 90] on div "Kat. B" at bounding box center [253, 93] width 100 height 17
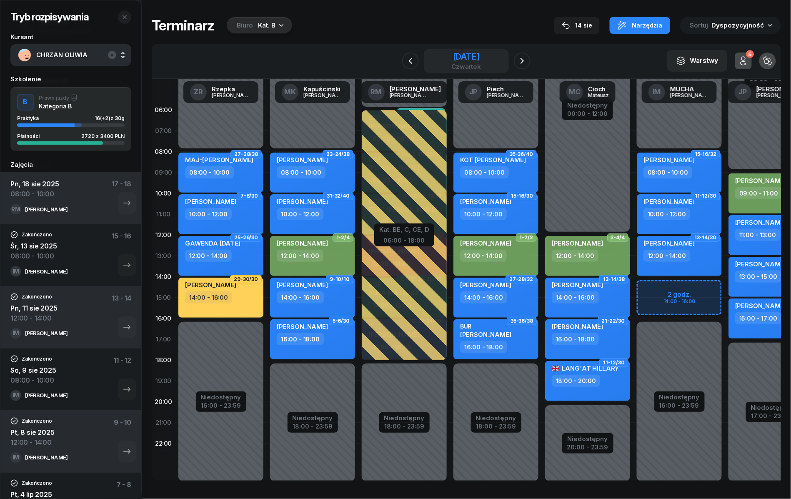
click at [481, 57] on div "28 sierpnia 2025" at bounding box center [467, 56] width 30 height 8
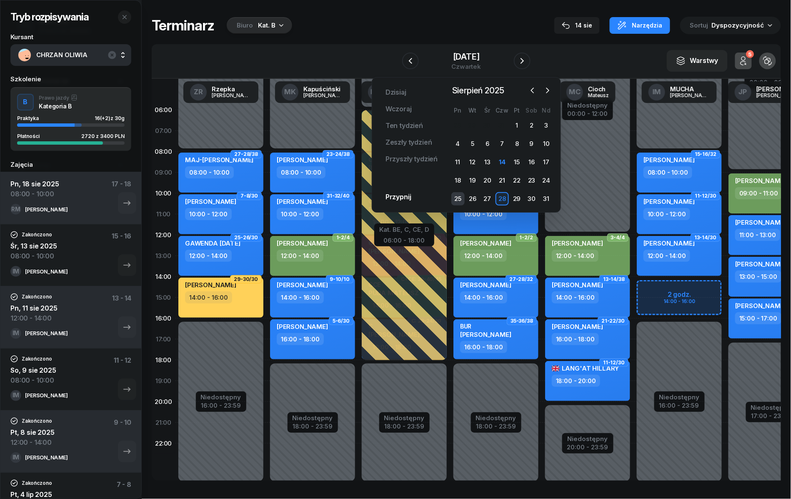
click at [461, 197] on div "25" at bounding box center [457, 198] width 13 height 13
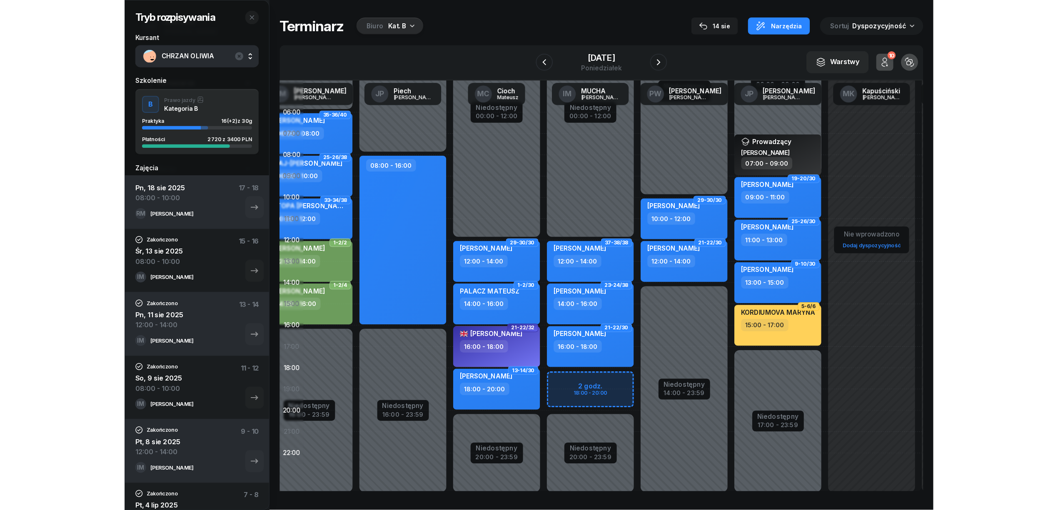
scroll to position [0, 134]
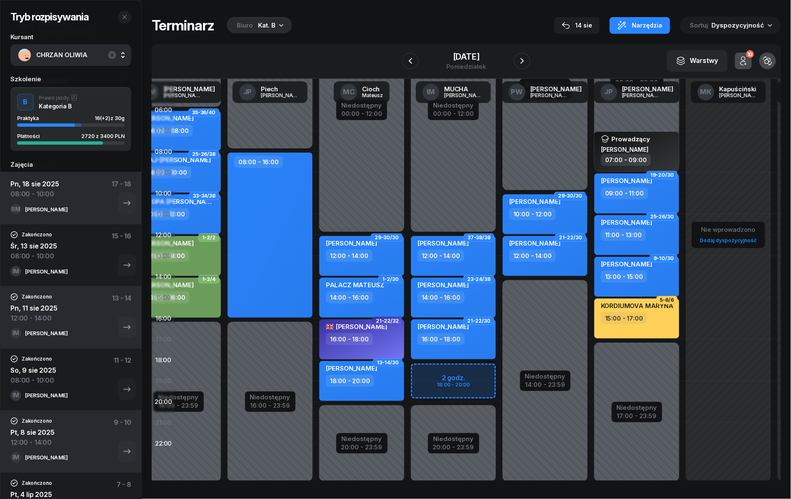
click at [499, 374] on div "Niedostępny 00:00 - 12:00 Niedostępny 20:00 - 23:59 2 godz. 18:00 - 20:00 37-38…" at bounding box center [545, 298] width 92 height 396
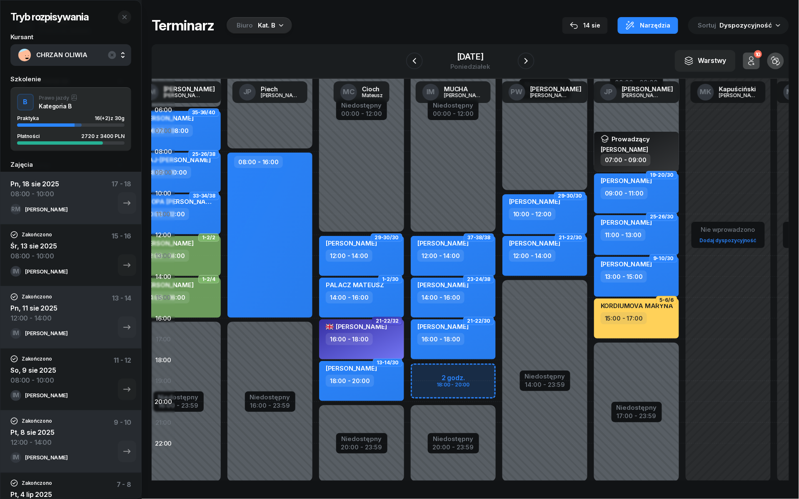
select select "18"
select select "20"
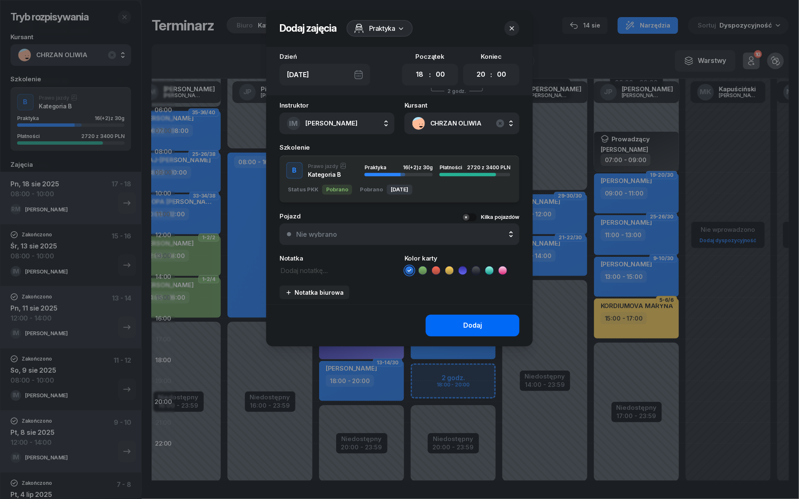
click at [495, 324] on button "Dodaj" at bounding box center [473, 325] width 94 height 22
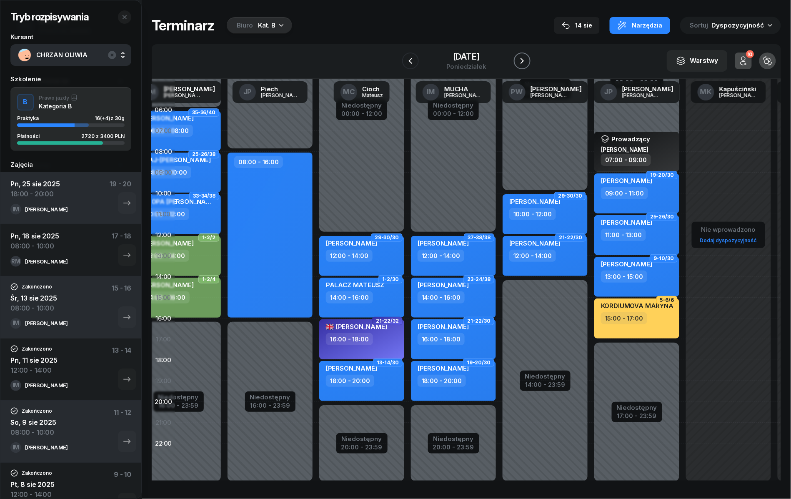
click at [520, 63] on icon "button" at bounding box center [522, 61] width 10 height 10
click at [520, 62] on icon "button" at bounding box center [522, 61] width 10 height 10
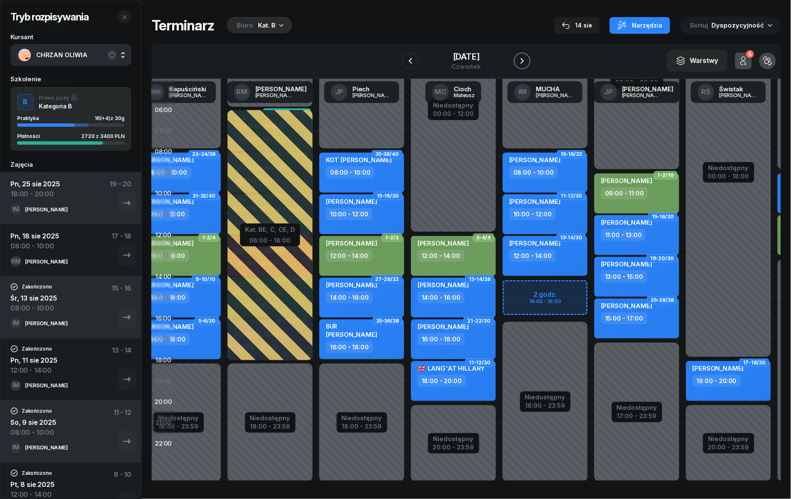
click at [520, 62] on icon "button" at bounding box center [522, 61] width 10 height 10
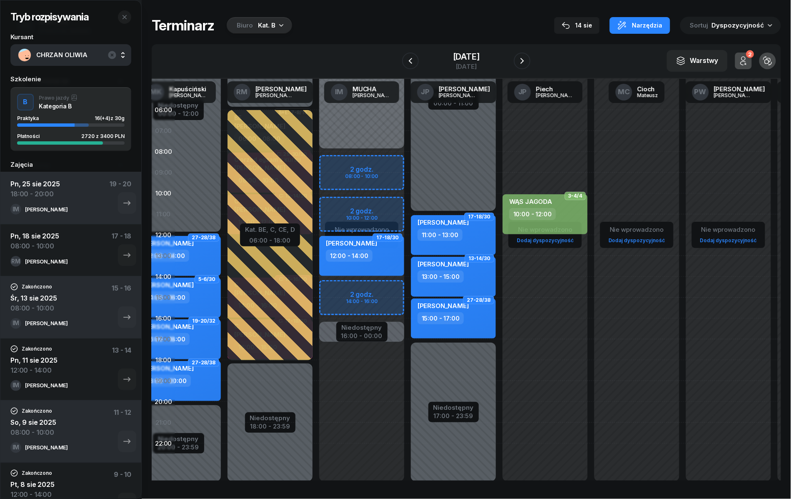
click at [407, 159] on div "Niedostępny 00:00 - 08:00 Nie wprowadzono Dodaj dyspozycyjność Niedostępny 16:0…" at bounding box center [453, 298] width 92 height 396
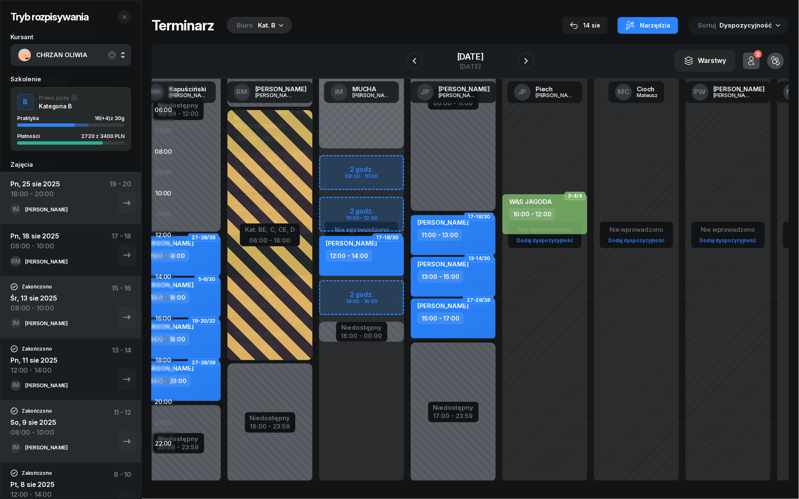
select select "08"
select select "10"
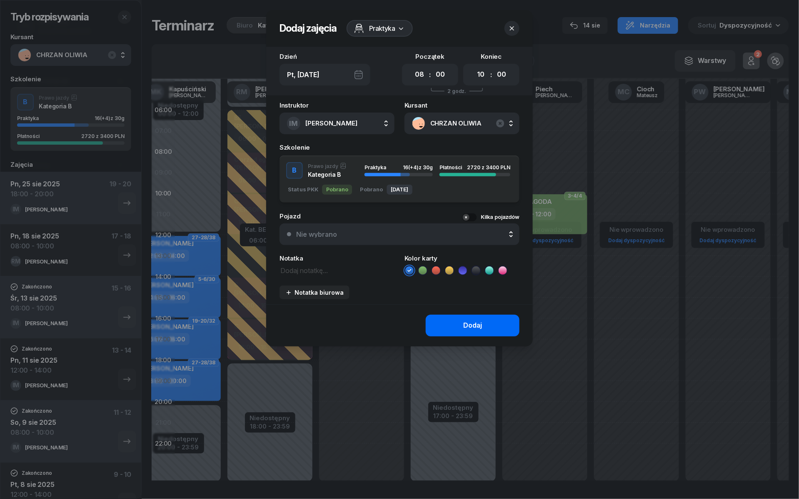
click at [448, 324] on button "Dodaj" at bounding box center [473, 325] width 94 height 22
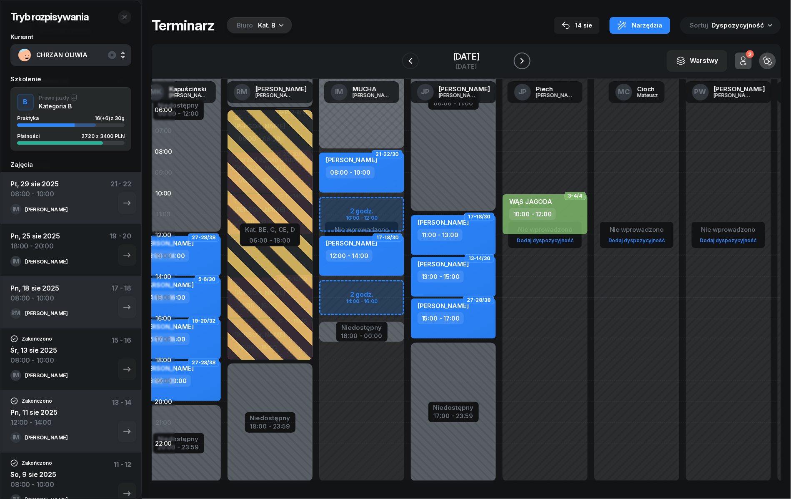
click at [517, 58] on button "button" at bounding box center [522, 60] width 17 height 17
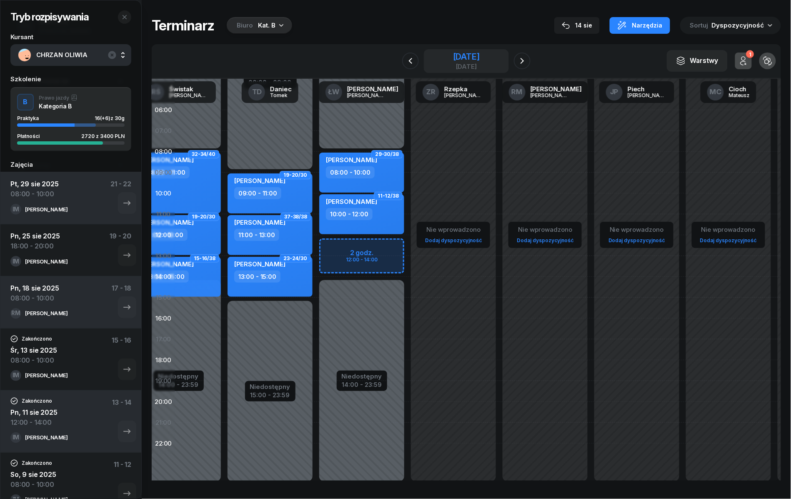
click at [462, 57] on div "30 sierpnia 2025" at bounding box center [466, 56] width 27 height 8
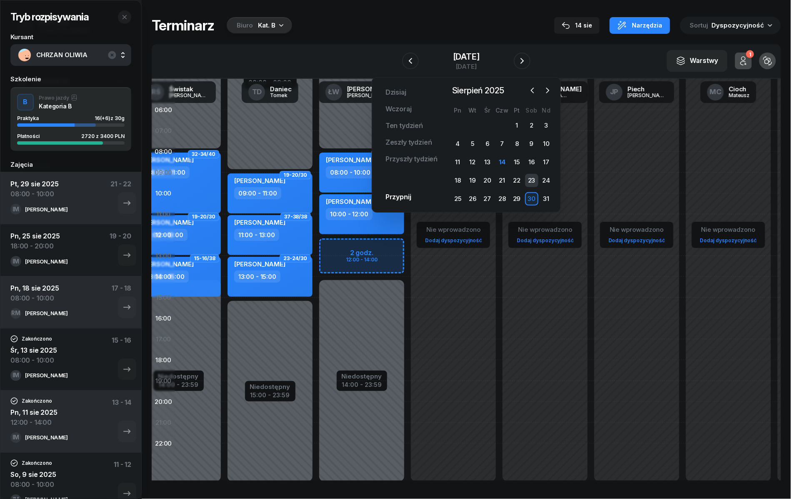
click at [535, 180] on div "23" at bounding box center [531, 180] width 13 height 13
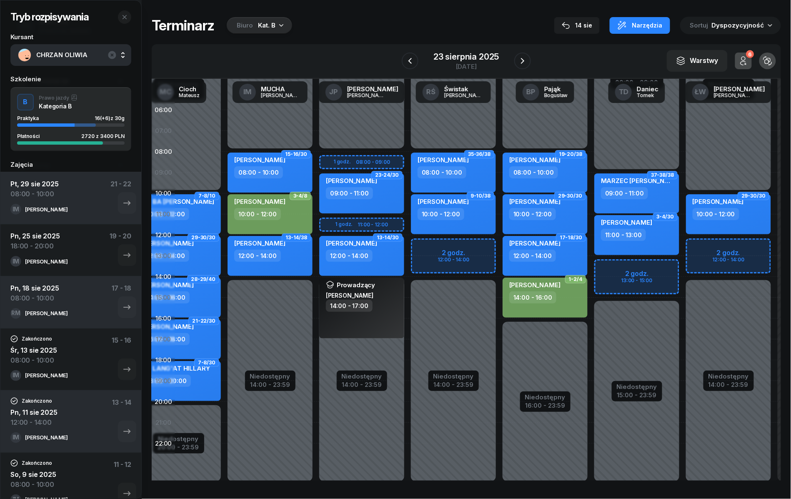
click at [682, 268] on div "Niedostępny 00:00 - 09:00 Niedostępny 15:00 - 23:59 2 godz. 13:00 - 15:00 37-38…" at bounding box center [728, 298] width 92 height 396
select select "13"
select select "15"
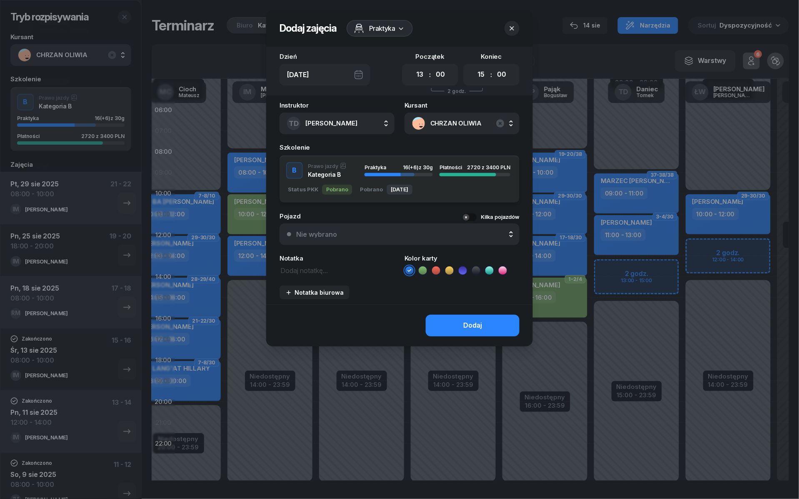
click at [515, 27] on icon "button" at bounding box center [512, 28] width 8 height 8
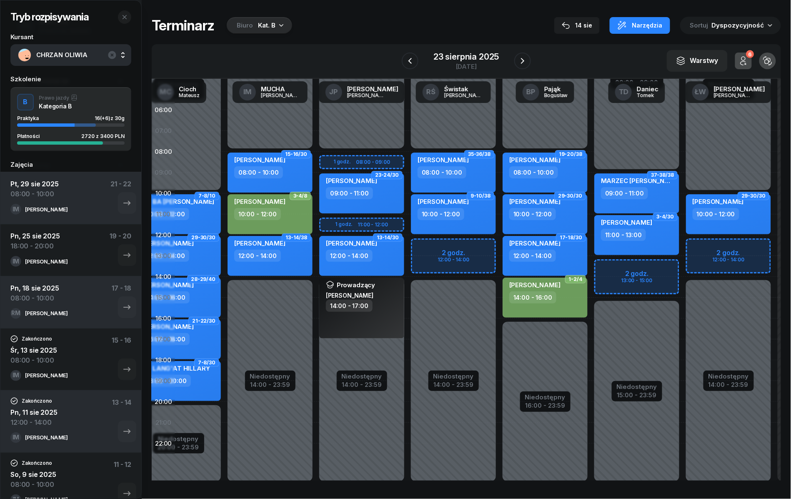
click at [682, 270] on div "Niedostępny 00:00 - 09:00 Niedostępny 15:00 - 23:59 2 godz. 13:00 - 15:00 37-38…" at bounding box center [728, 298] width 92 height 396
select select "13"
select select "15"
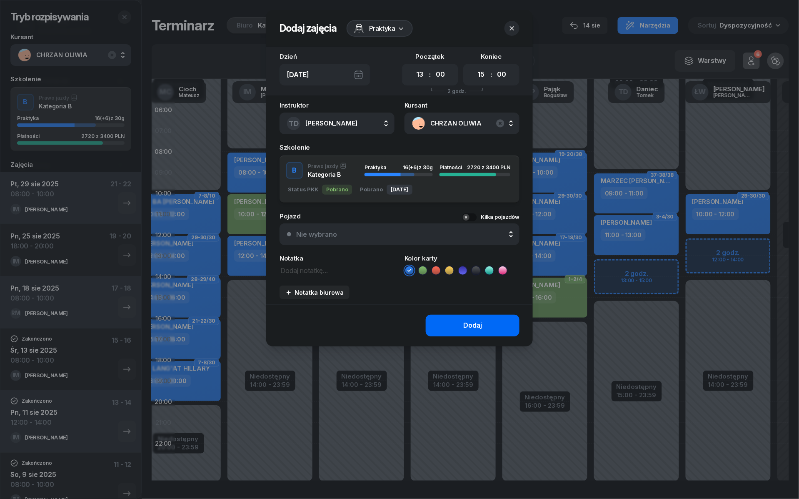
click at [445, 320] on button "Dodaj" at bounding box center [473, 325] width 94 height 22
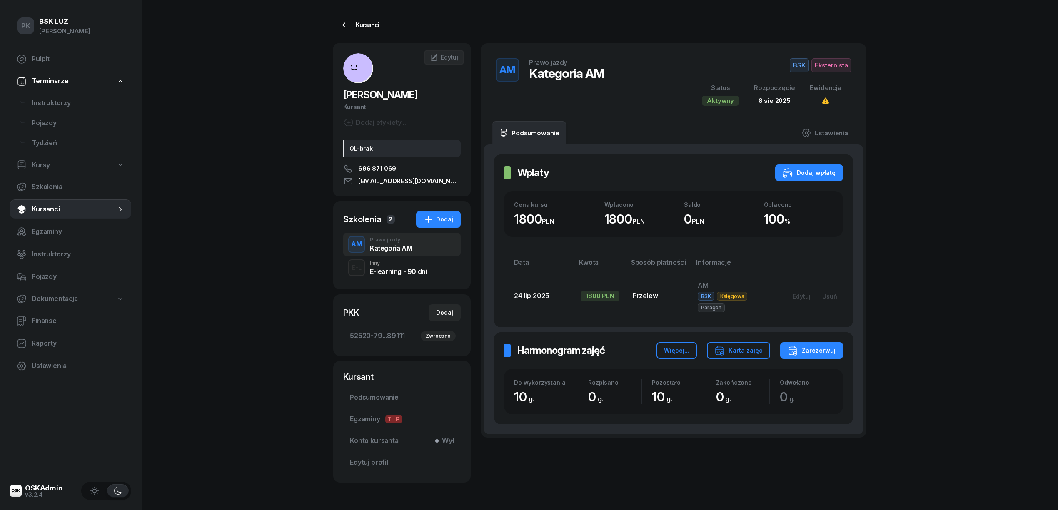
click at [362, 22] on div "Kursanci" at bounding box center [360, 25] width 38 height 10
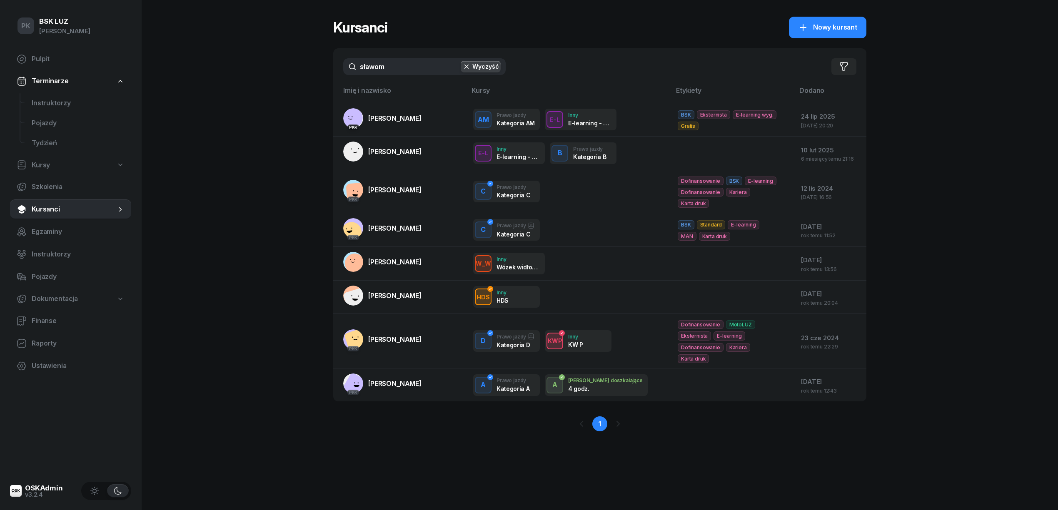
drag, startPoint x: 375, startPoint y: 68, endPoint x: 310, endPoint y: 76, distance: 65.8
click at [310, 76] on div "PK BSK LUZ Piotr Klimek Pulpit Terminarze Instruktorzy Pojazdy Tydzień Kursy Sz…" at bounding box center [529, 255] width 1058 height 510
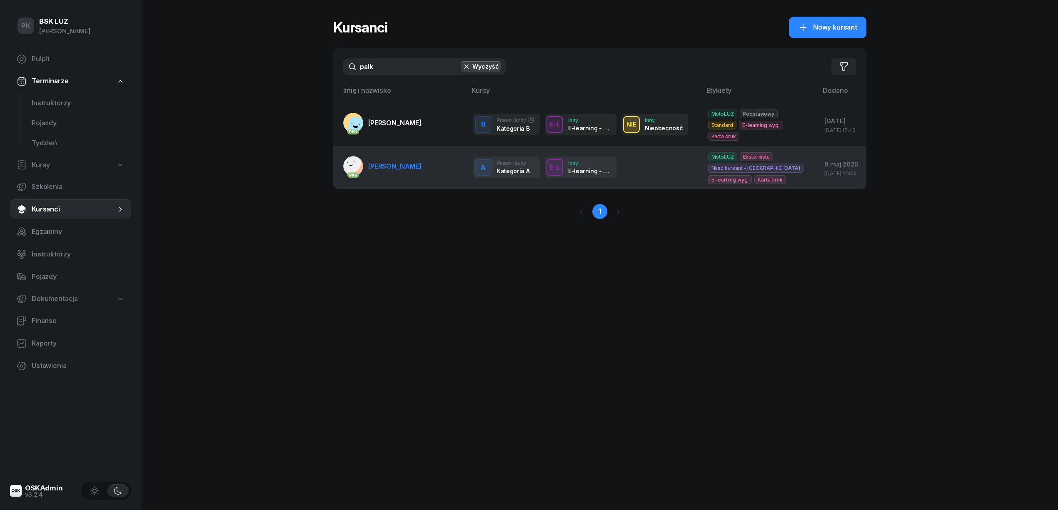
type input "palk"
click at [397, 176] on link "PKK PALKA KONRAD" at bounding box center [382, 166] width 78 height 20
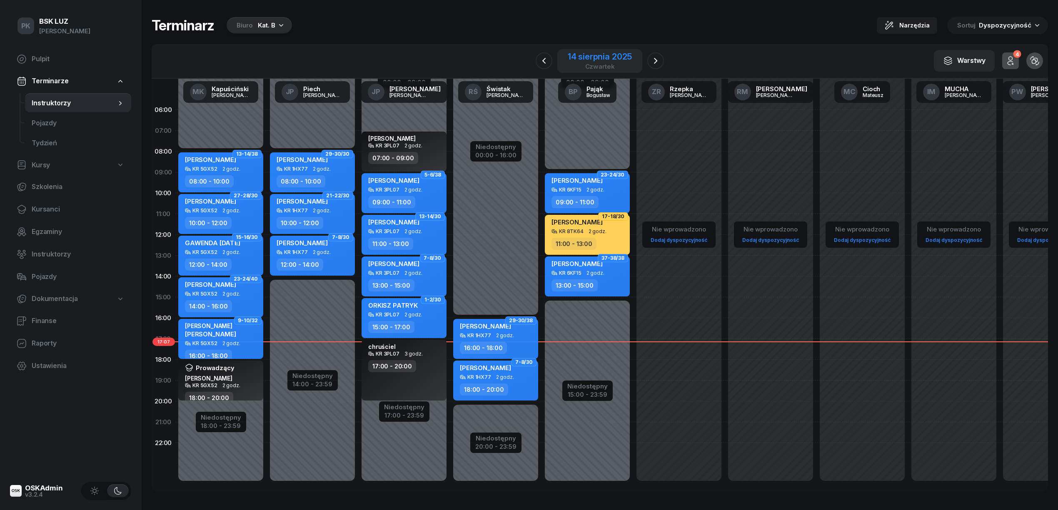
click at [599, 55] on div "14 sierpnia 2025" at bounding box center [600, 56] width 64 height 8
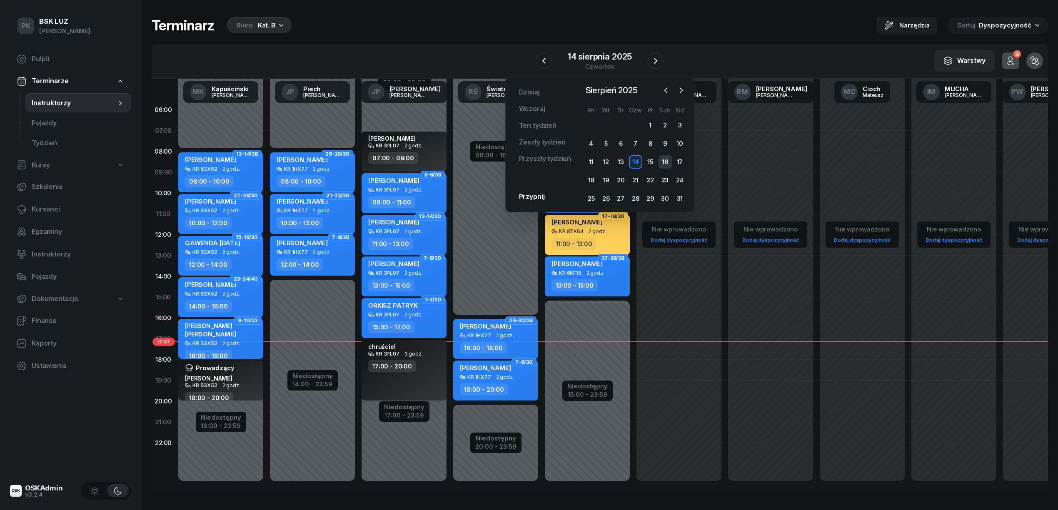
click at [659, 160] on div "16" at bounding box center [665, 161] width 13 height 13
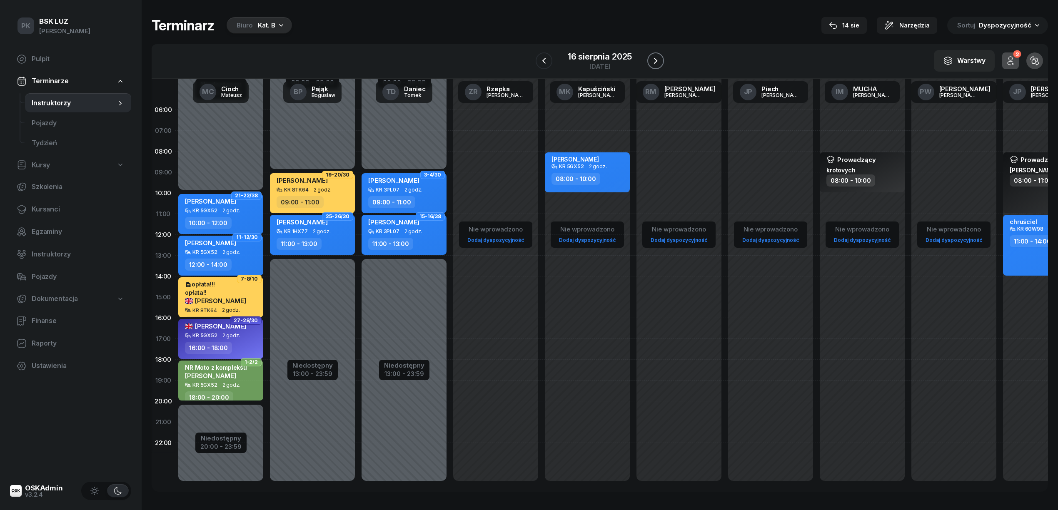
click at [663, 59] on button "button" at bounding box center [655, 60] width 17 height 17
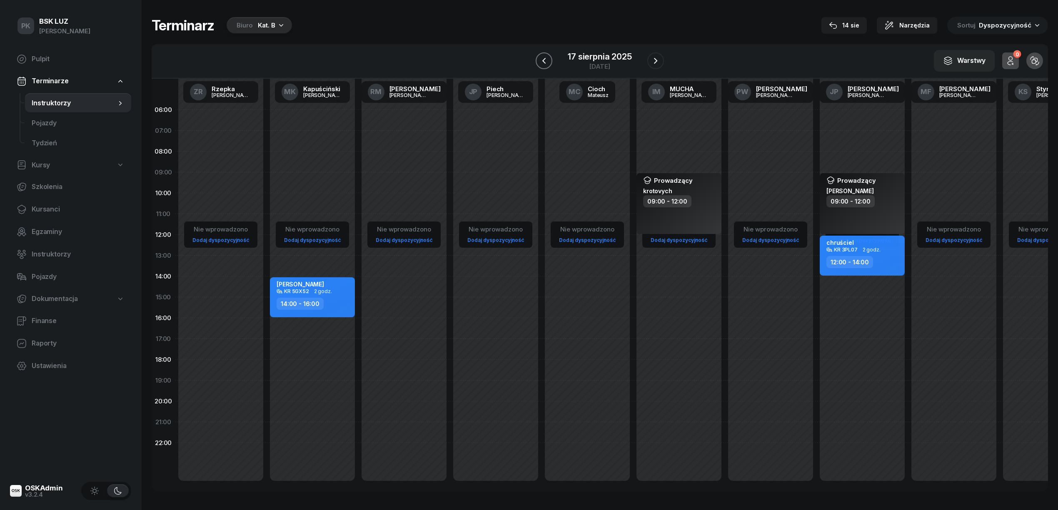
click at [549, 57] on icon "button" at bounding box center [544, 61] width 10 height 10
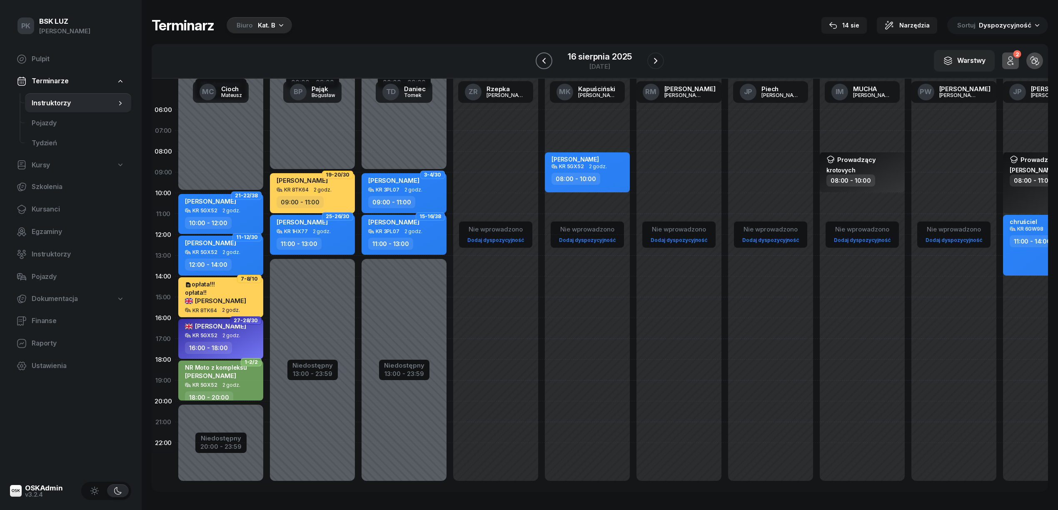
click at [549, 57] on icon "button" at bounding box center [544, 61] width 10 height 10
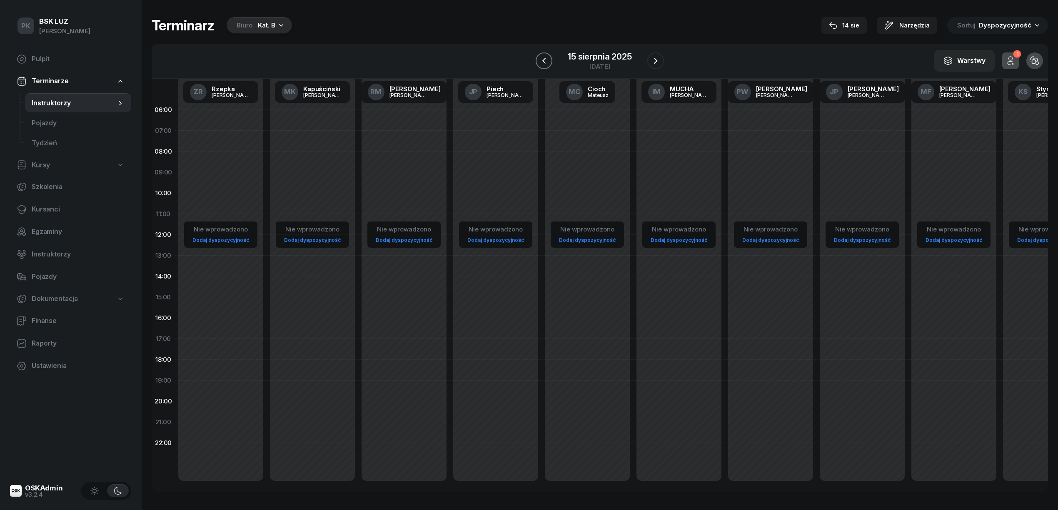
click at [549, 57] on icon "button" at bounding box center [544, 61] width 10 height 10
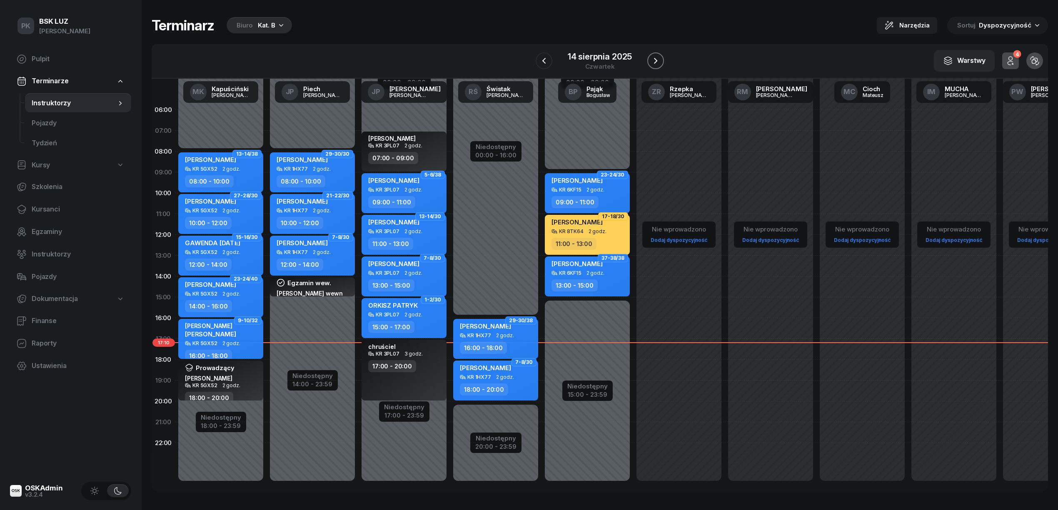
click at [656, 64] on icon "button" at bounding box center [656, 61] width 10 height 10
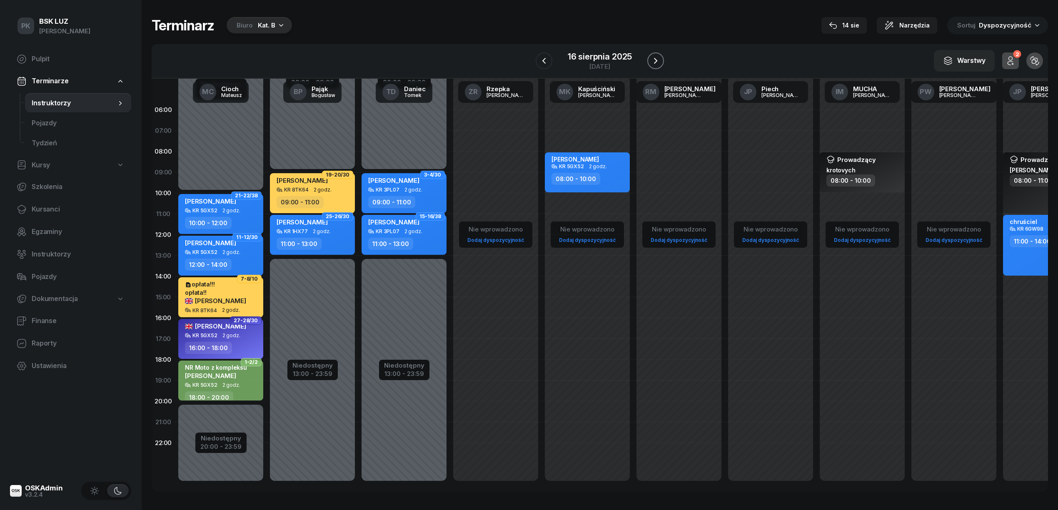
click at [656, 64] on icon "button" at bounding box center [656, 61] width 10 height 10
